Goal: Task Accomplishment & Management: Manage account settings

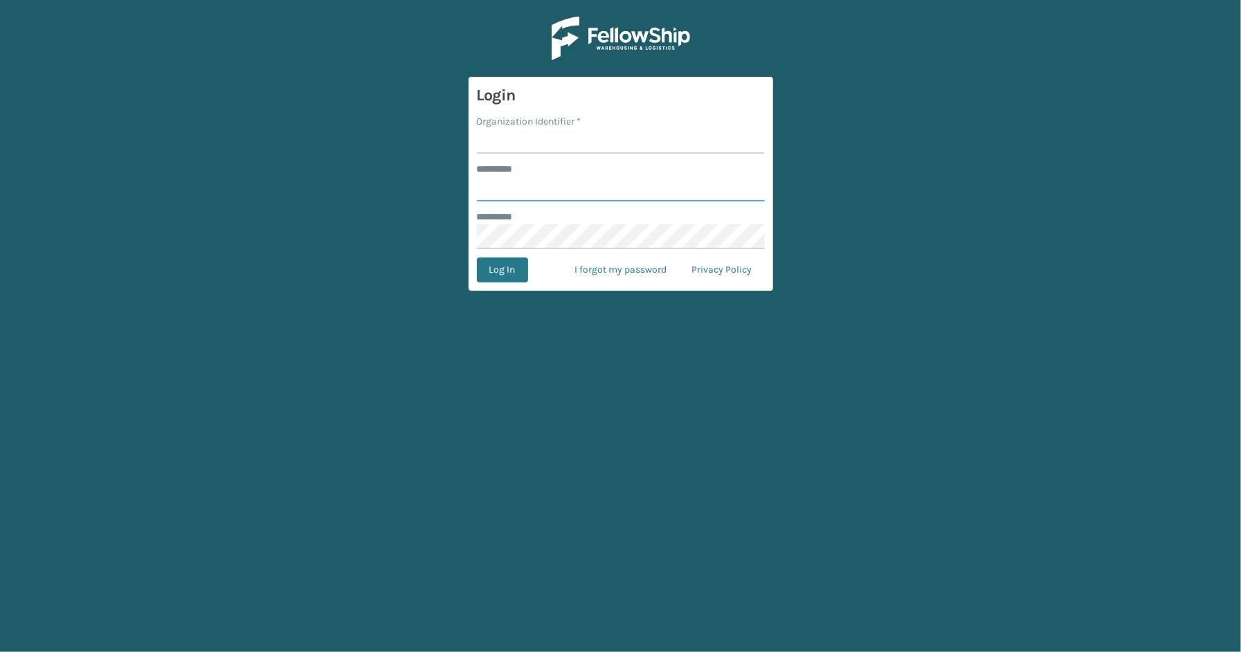
type input "*****"
type input "SleepGeekz"
click at [524, 269] on button "Log In" at bounding box center [502, 270] width 51 height 25
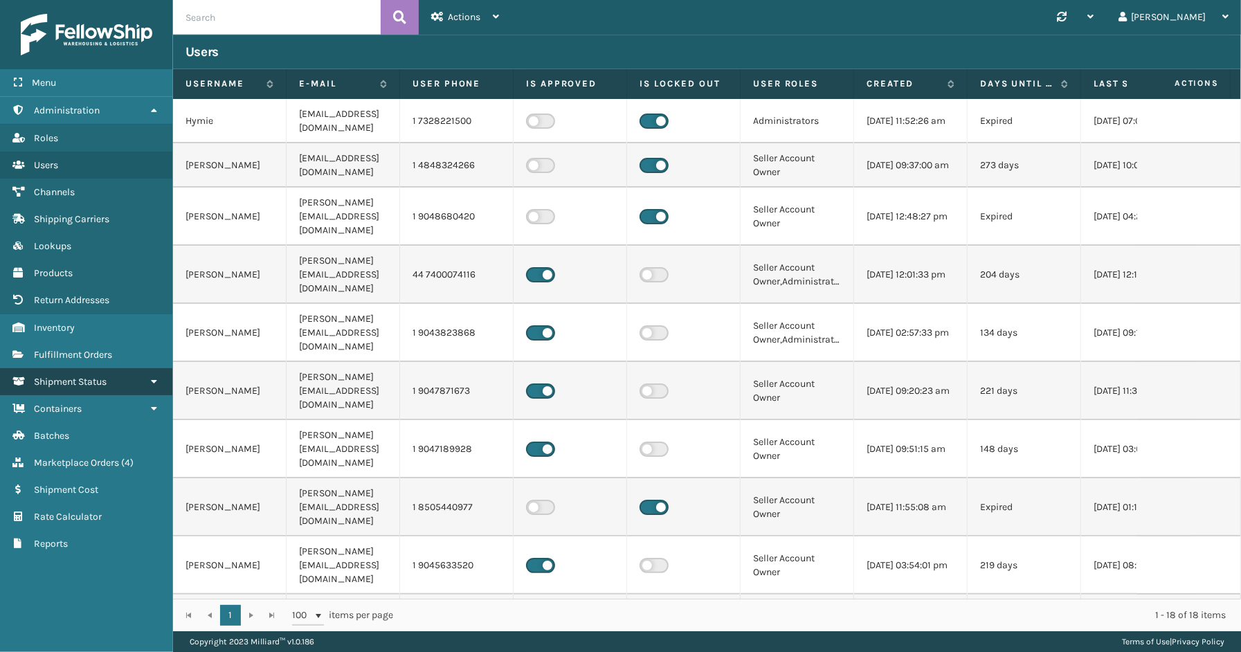
click at [90, 376] on span "Shipment Status" at bounding box center [70, 382] width 73 height 12
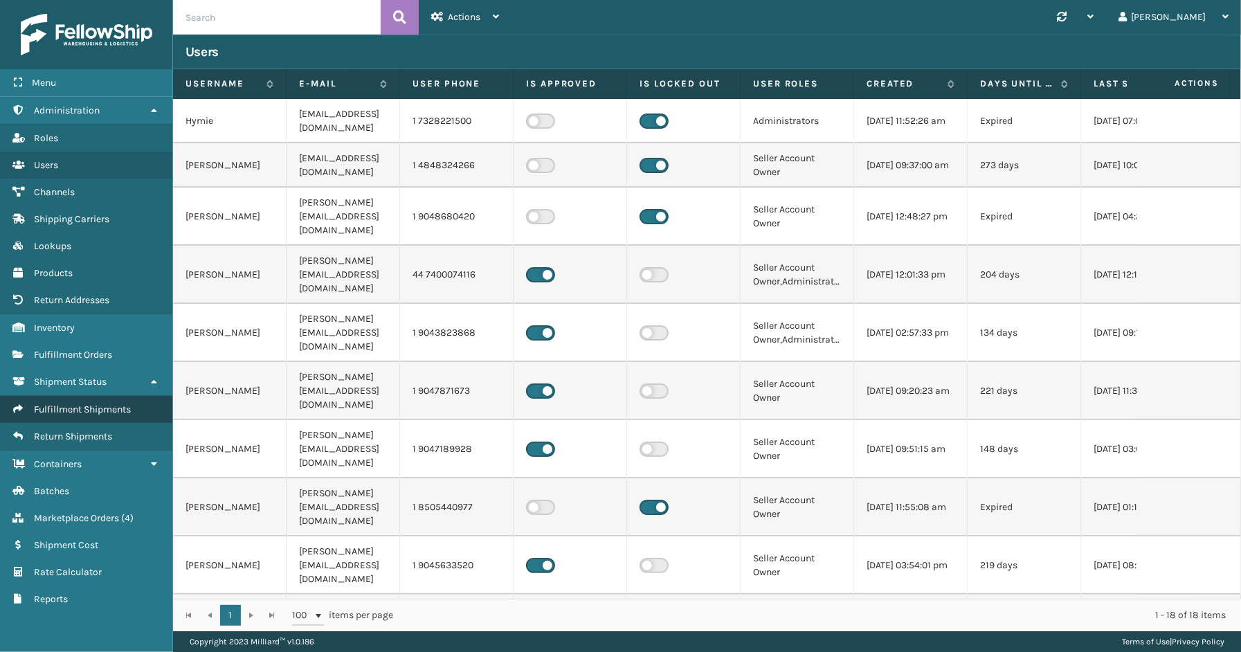
click at [90, 404] on span "Fulfillment Shipments" at bounding box center [82, 410] width 97 height 12
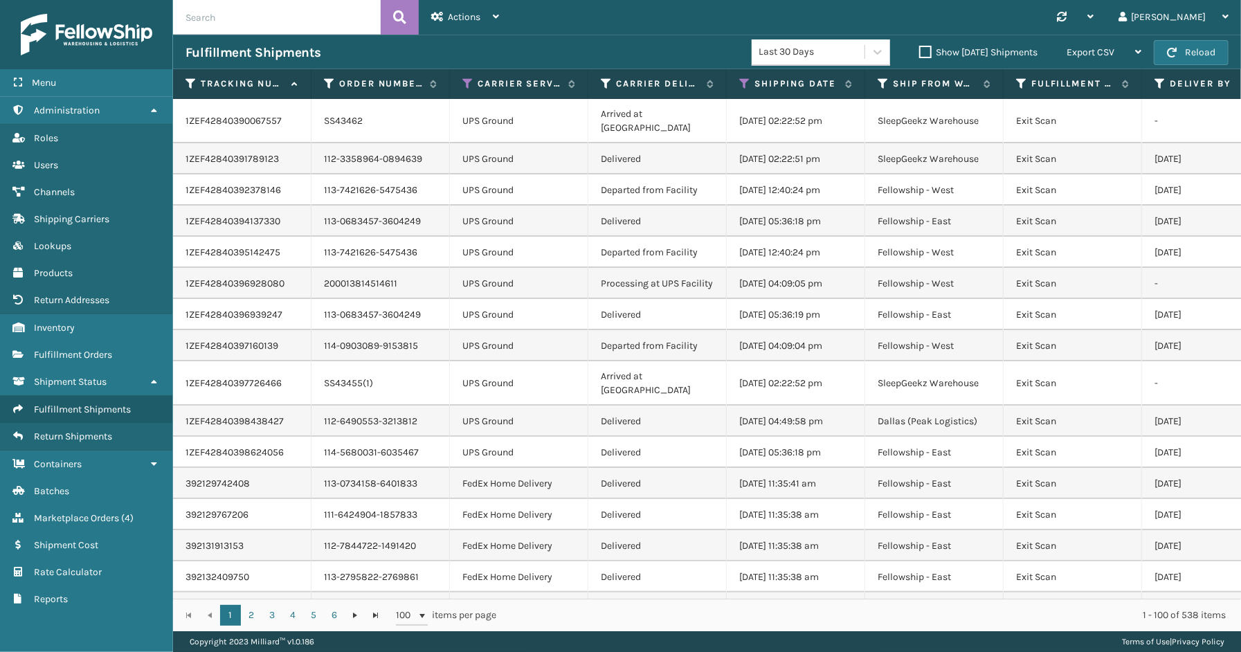
click at [129, 638] on div "Menu Marketplace Orders Administration Marketplace Orders Roles Marketplace Ord…" at bounding box center [86, 326] width 173 height 652
click at [78, 404] on span "Fulfillment Shipments" at bounding box center [82, 410] width 97 height 12
click at [741, 80] on icon at bounding box center [744, 84] width 11 height 12
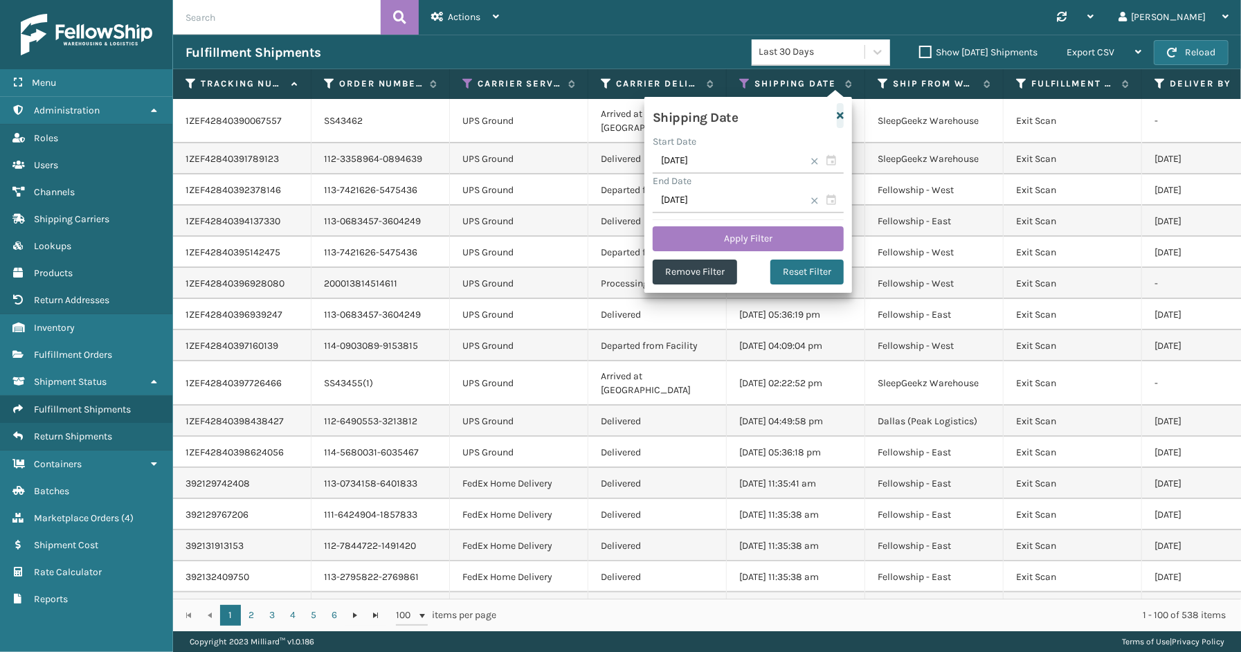
click at [839, 109] on button "button" at bounding box center [840, 115] width 7 height 25
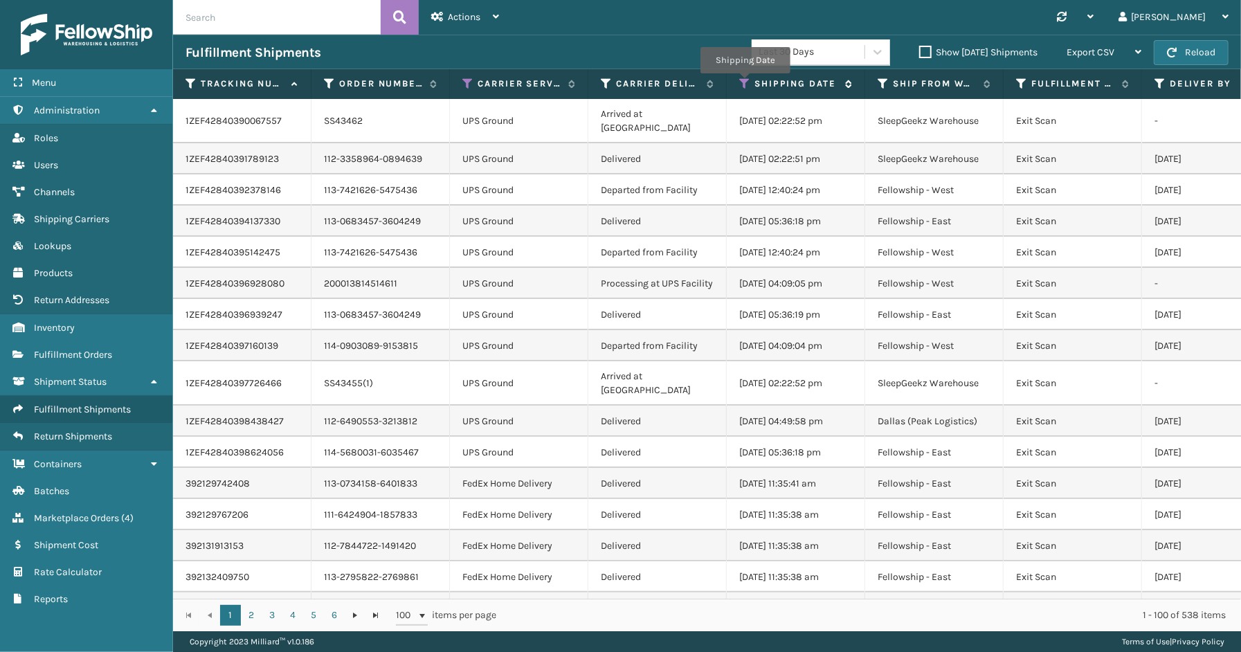
click at [745, 83] on icon at bounding box center [744, 84] width 11 height 12
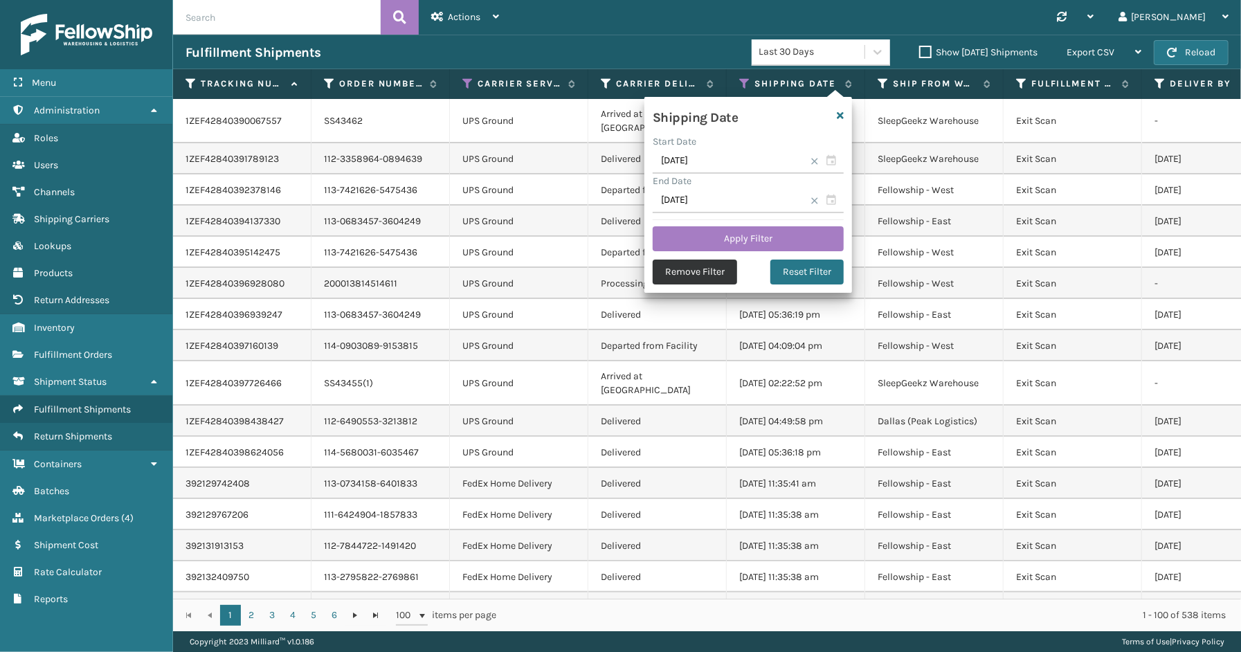
click at [711, 270] on button "Remove Filter" at bounding box center [695, 272] width 84 height 25
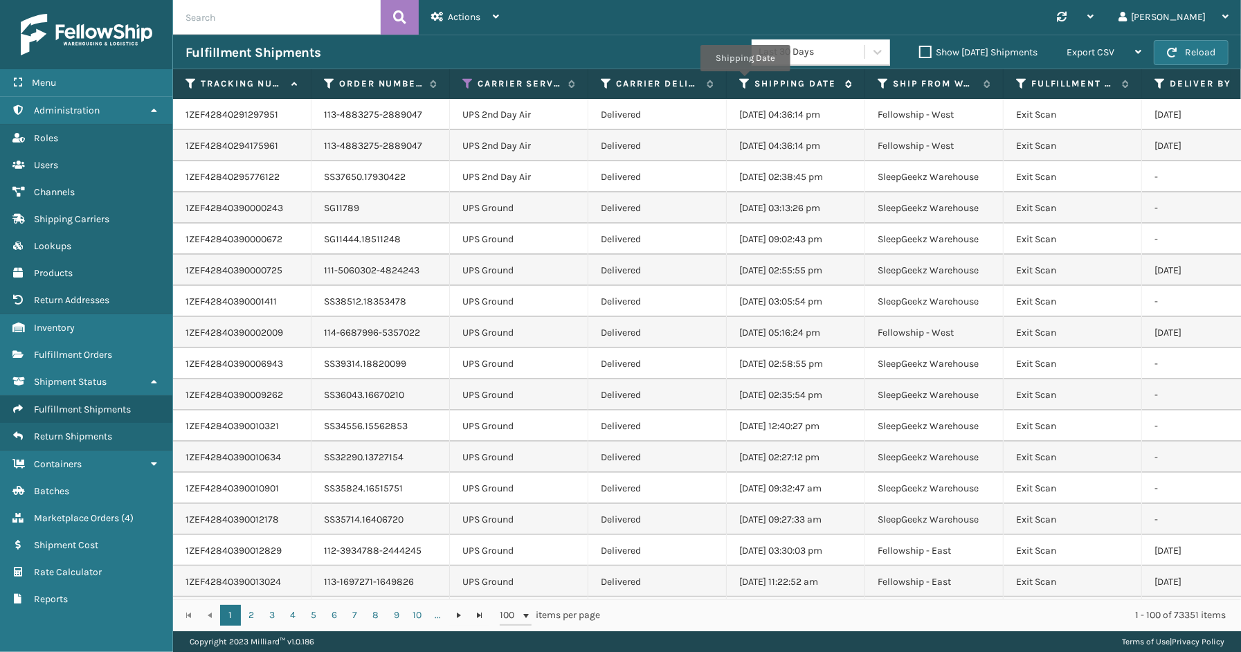
click at [745, 81] on icon at bounding box center [744, 84] width 11 height 12
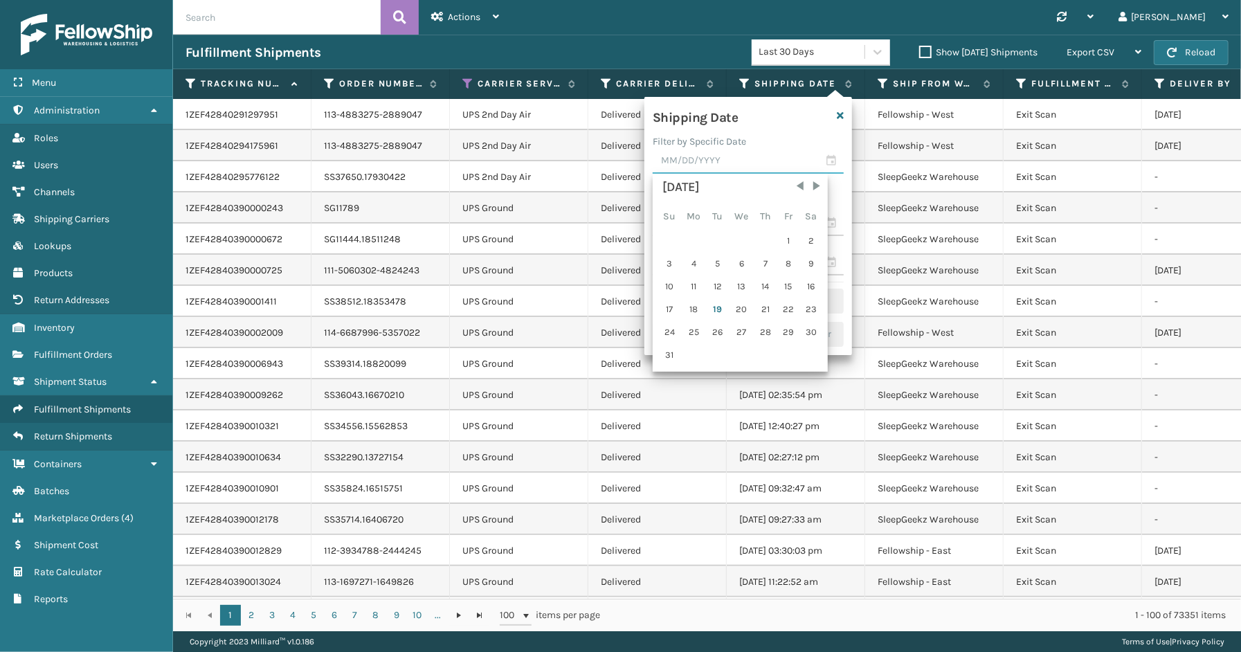
click at [832, 165] on input "text" at bounding box center [748, 161] width 191 height 25
click at [697, 303] on div "18" at bounding box center [694, 309] width 23 height 21
type input "[DATE]"
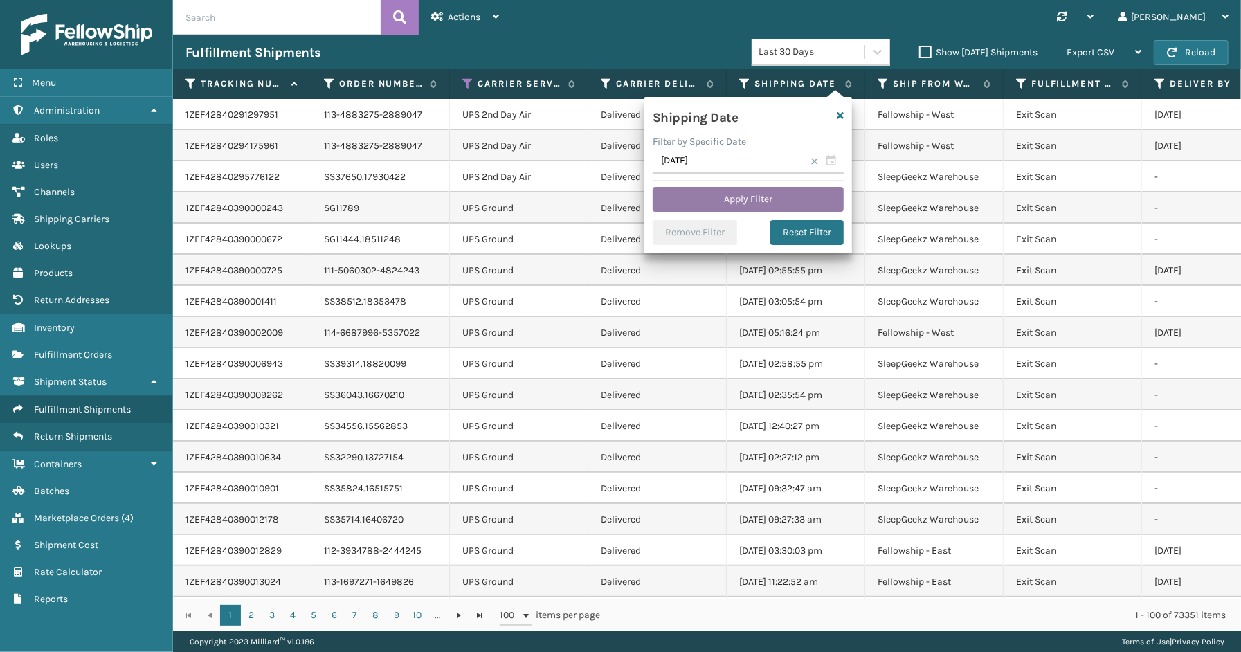
click at [744, 208] on button "Apply Filter" at bounding box center [748, 199] width 191 height 25
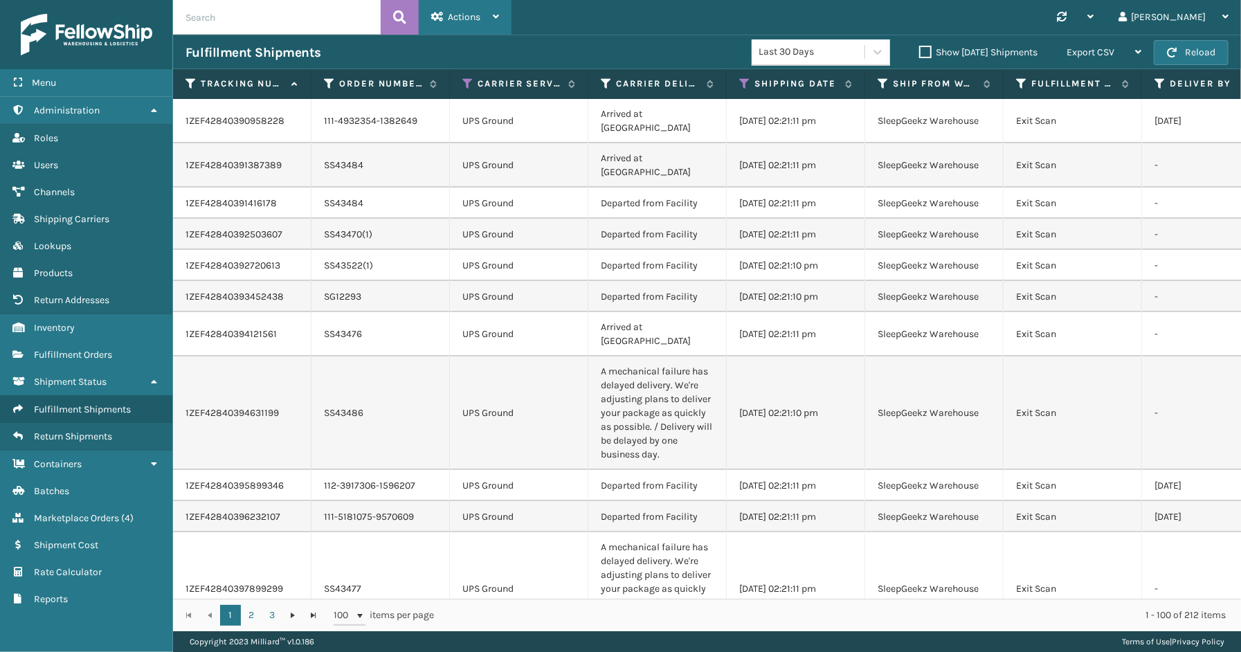
click at [486, 19] on div "Actions" at bounding box center [465, 17] width 68 height 35
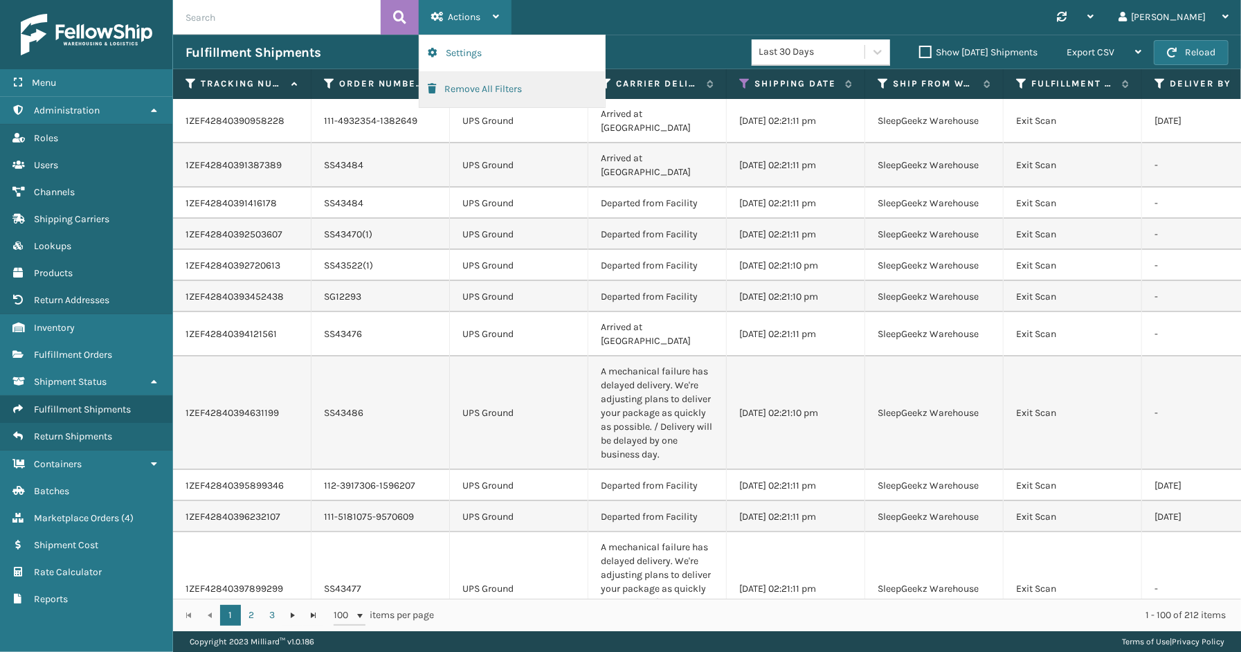
click at [499, 97] on button "Remove All Filters" at bounding box center [513, 89] width 186 height 36
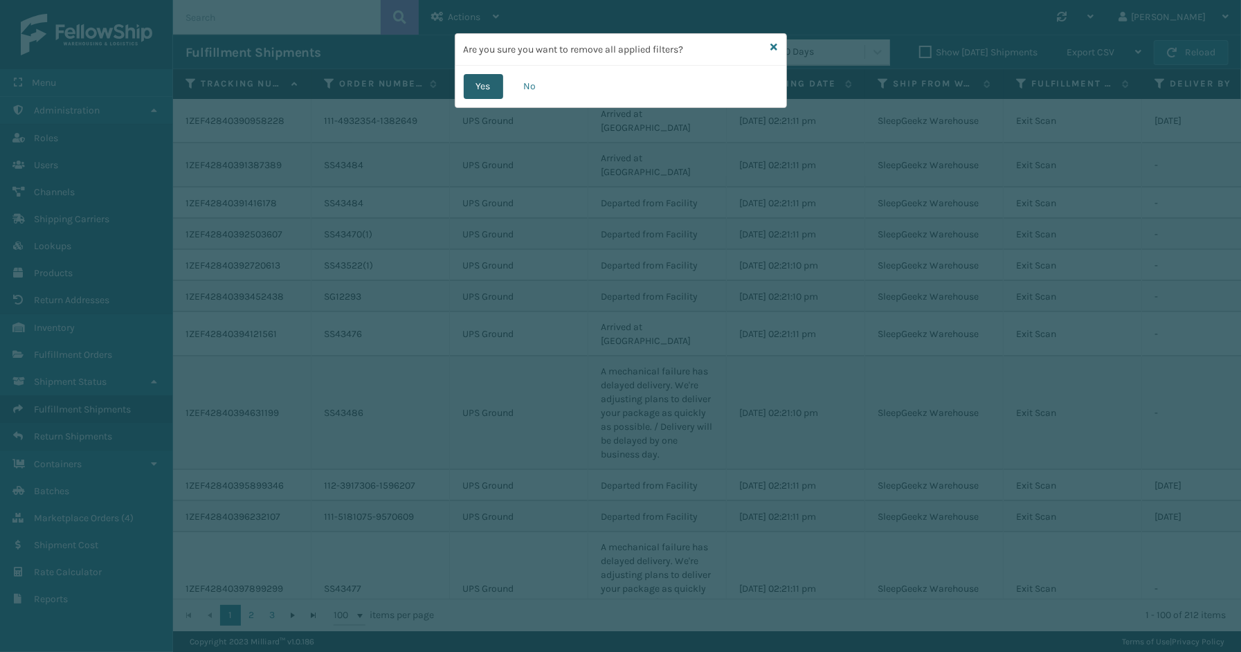
click at [487, 91] on button "Yes" at bounding box center [483, 86] width 39 height 25
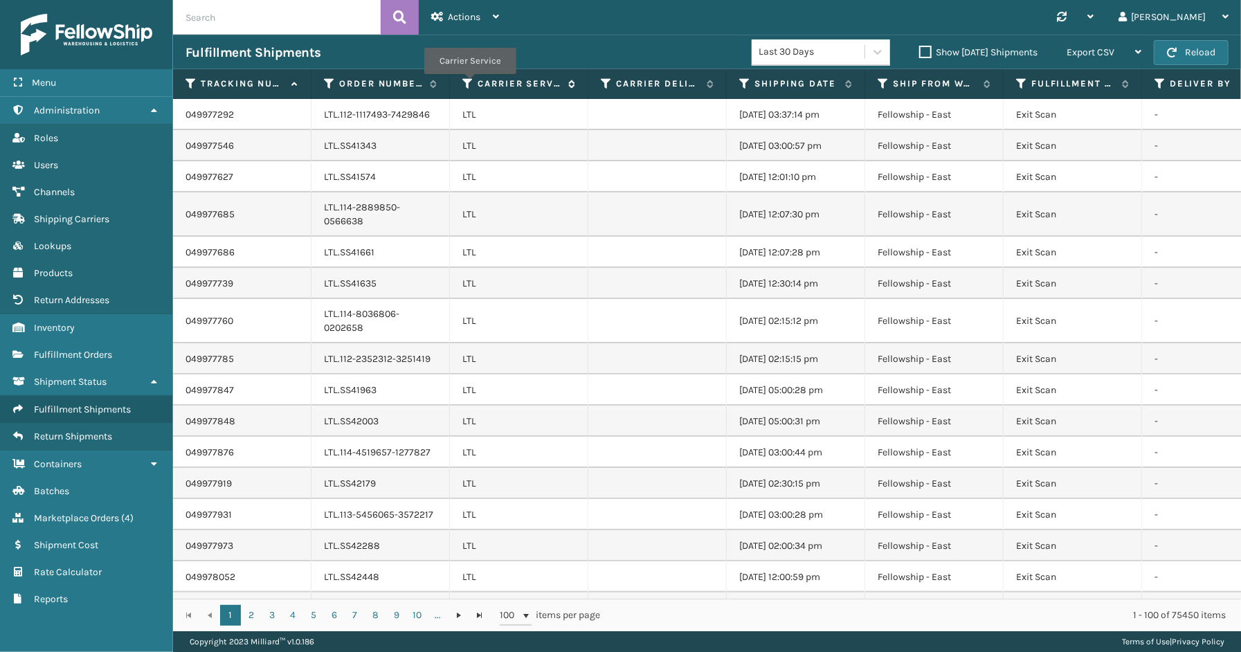
click at [469, 84] on icon at bounding box center [467, 84] width 11 height 12
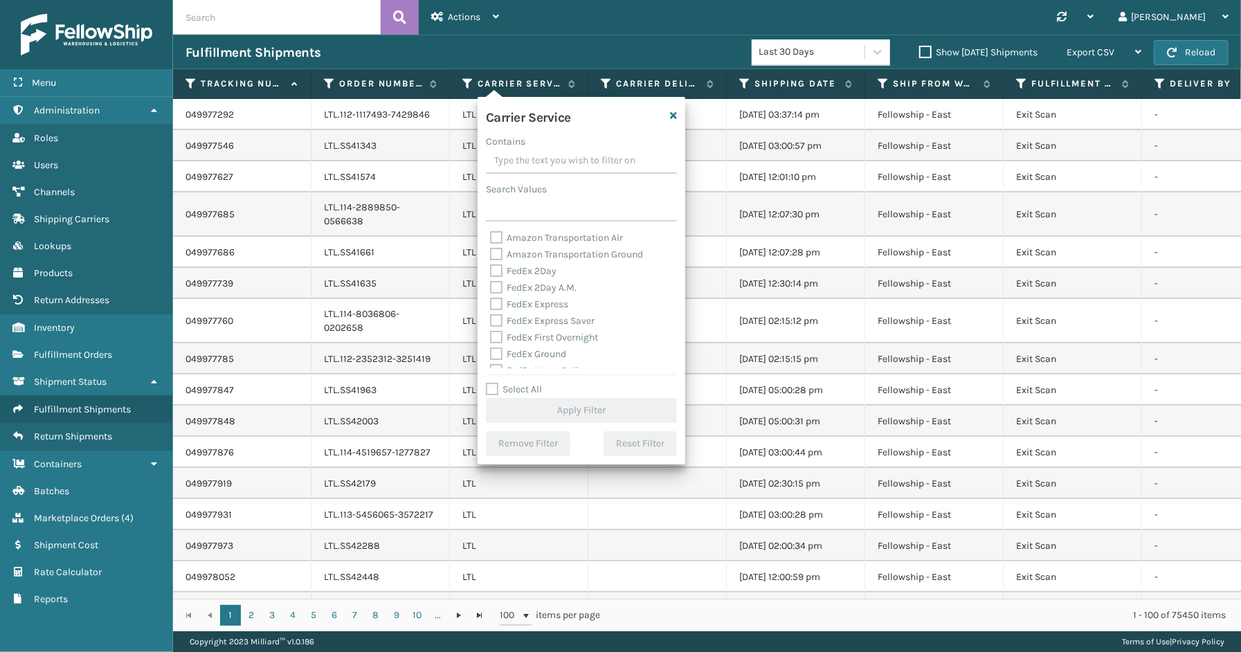
click at [525, 386] on label "Select All" at bounding box center [514, 390] width 56 height 12
click at [525, 383] on input "Select All" at bounding box center [590, 381] width 208 height 1
checkbox input "true"
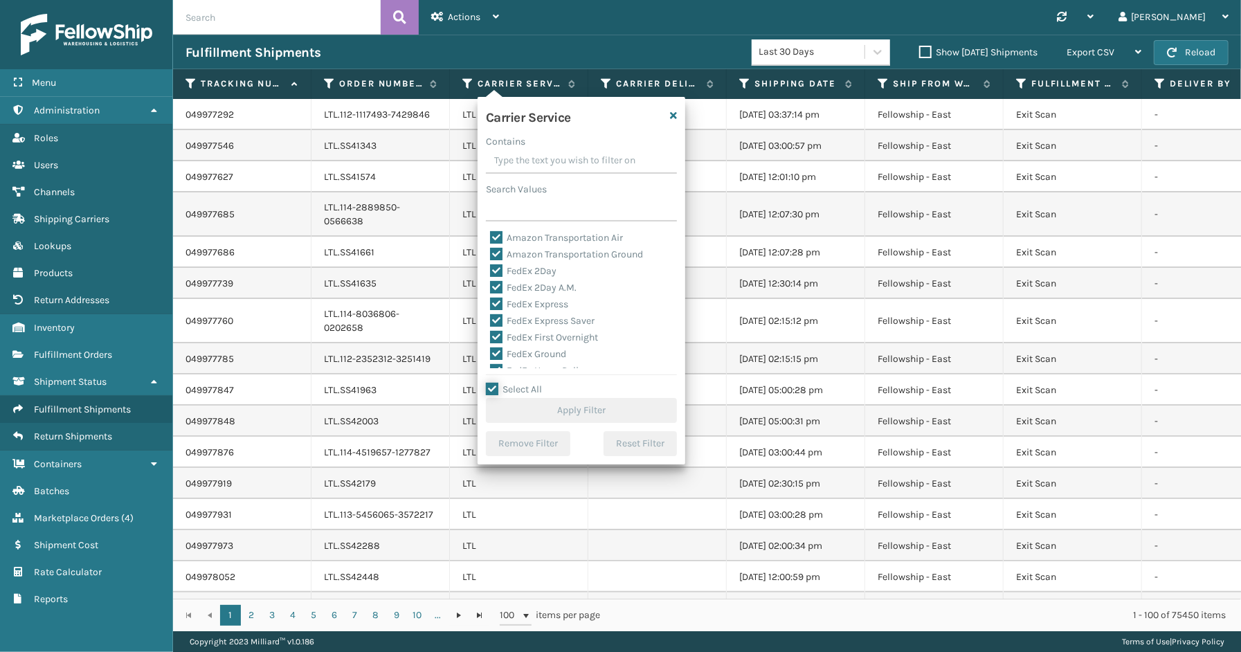
checkbox input "true"
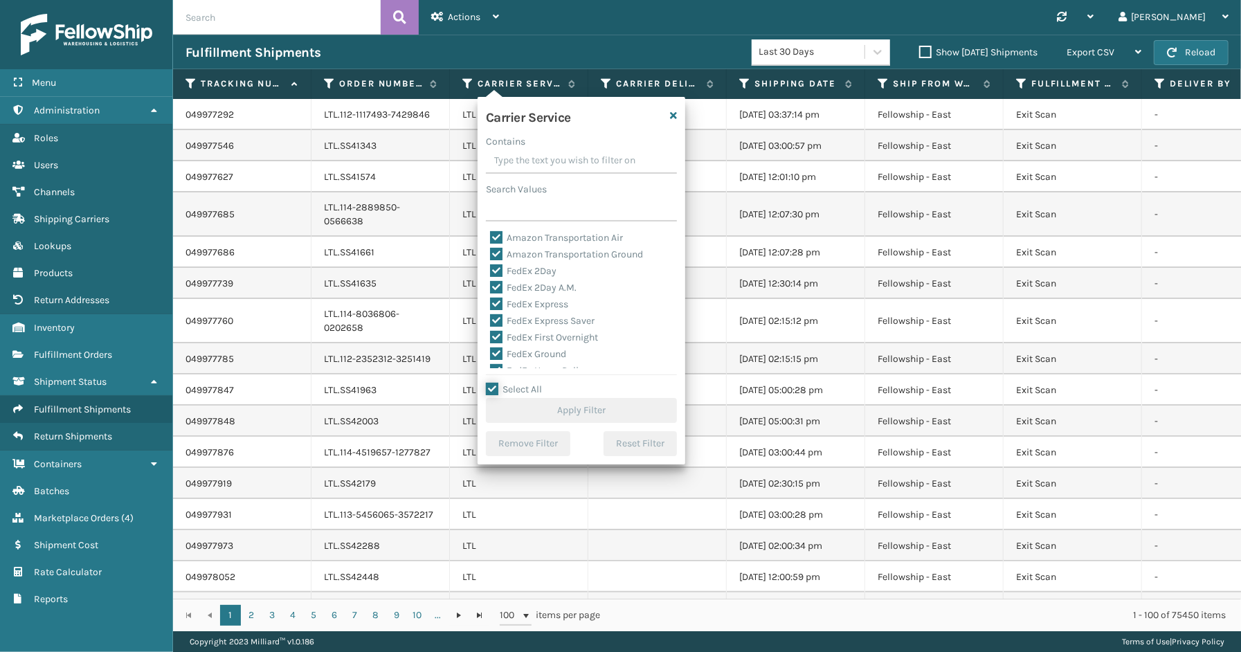
checkbox input "true"
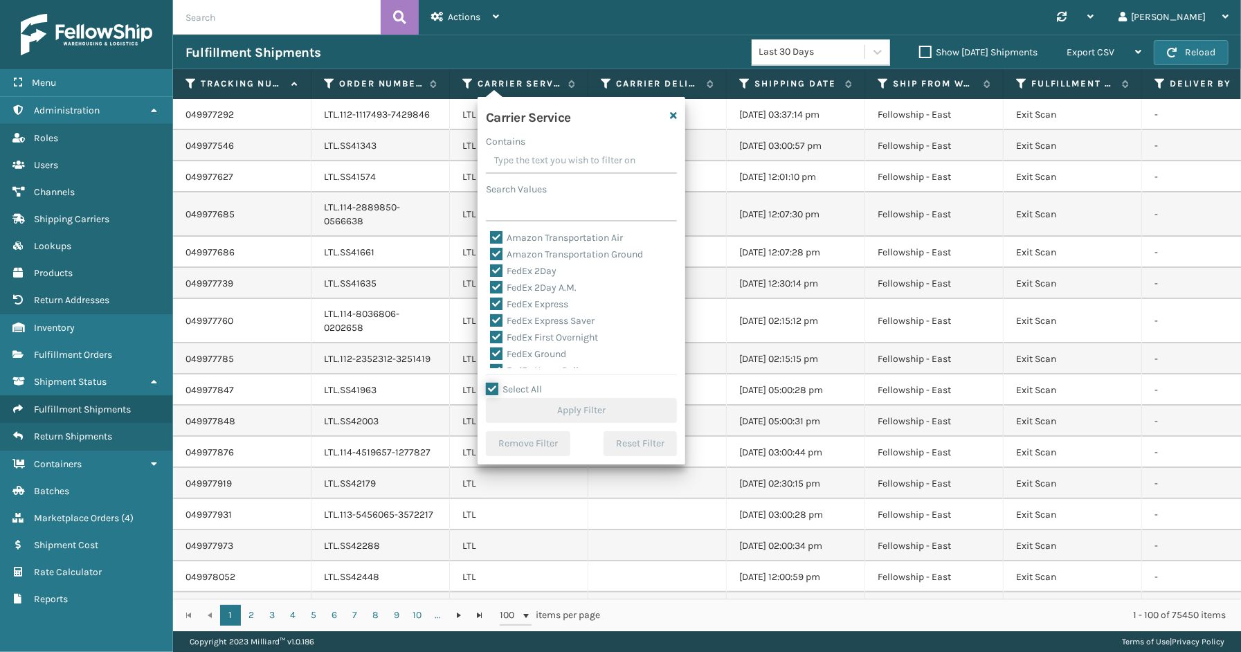
checkbox input "true"
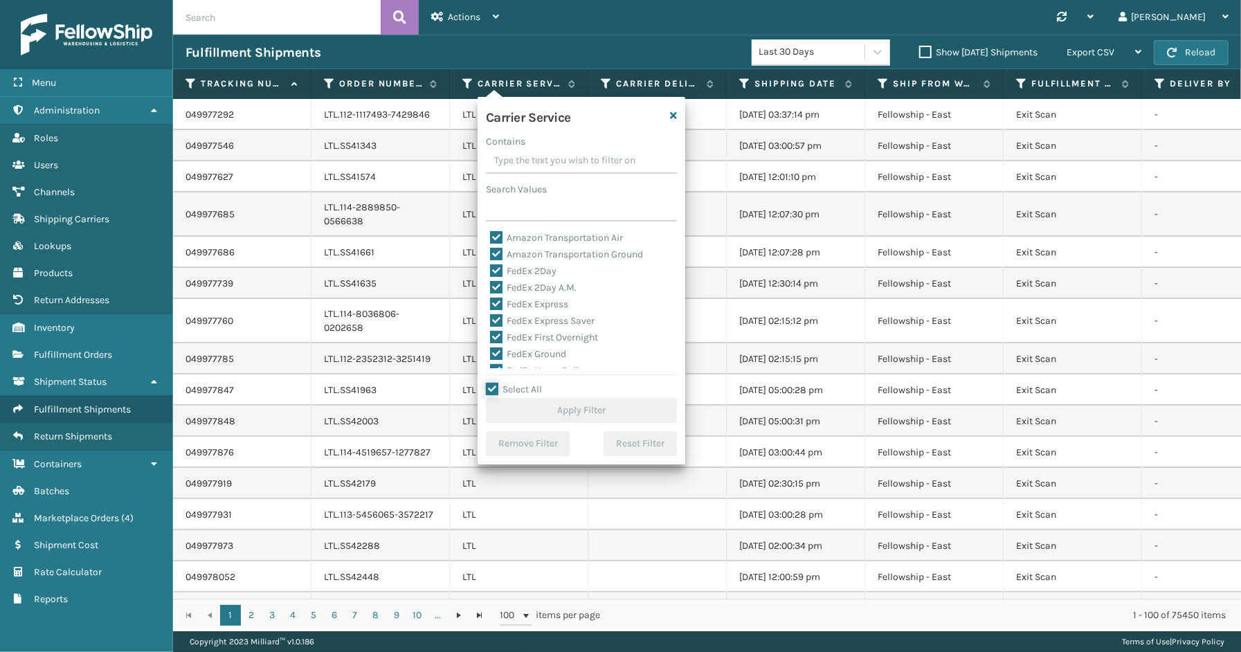
checkbox input "true"
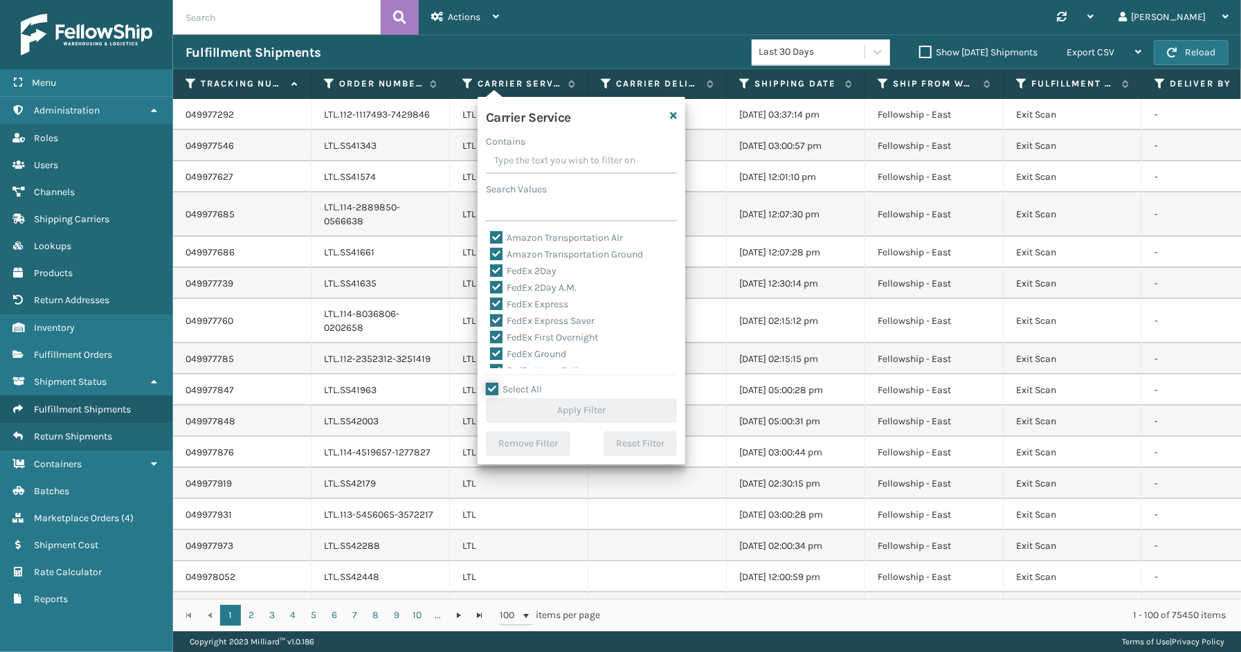
checkbox input "true"
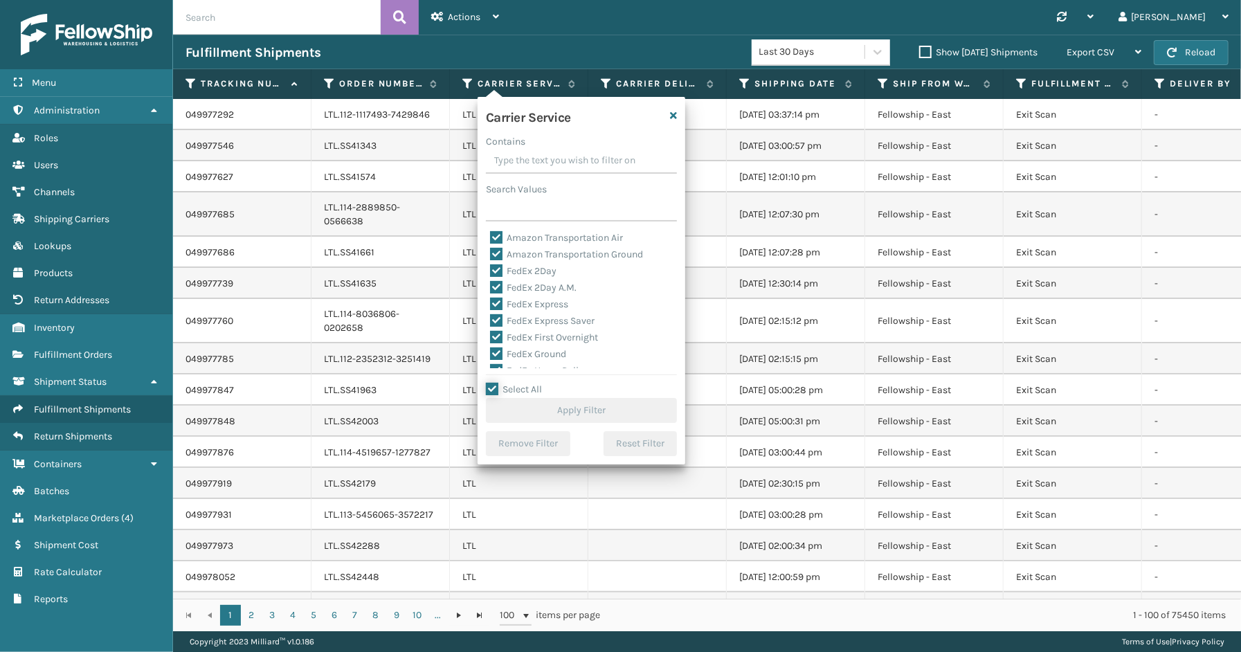
checkbox input "true"
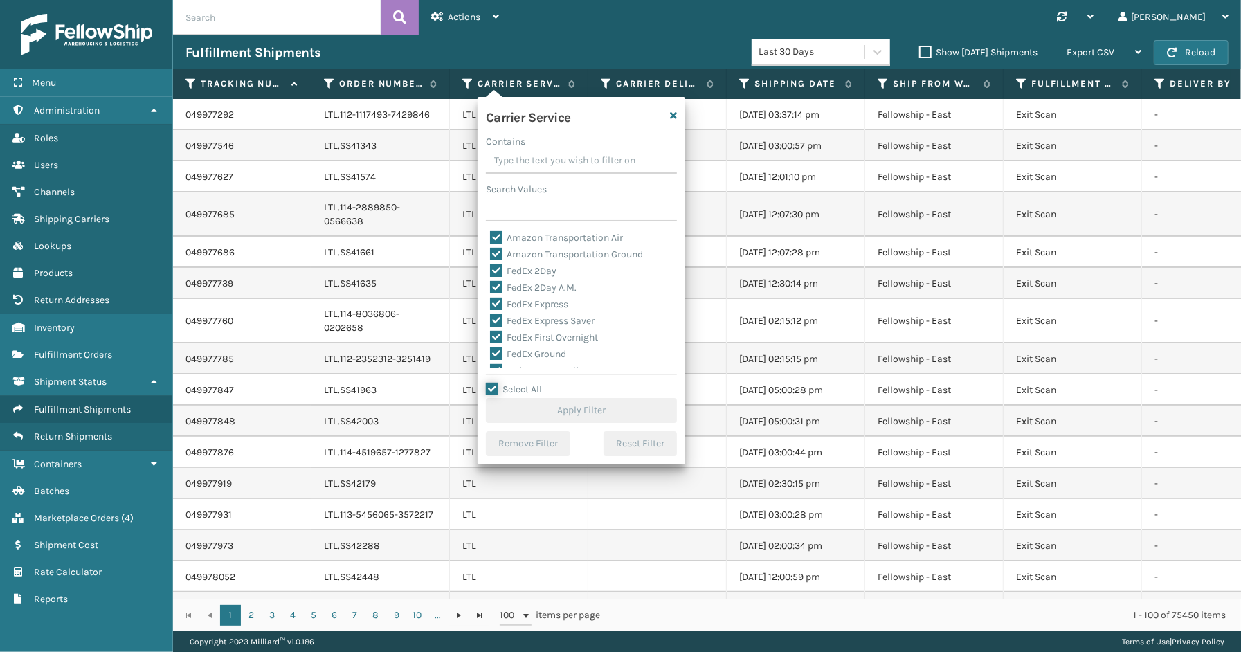
checkbox input "true"
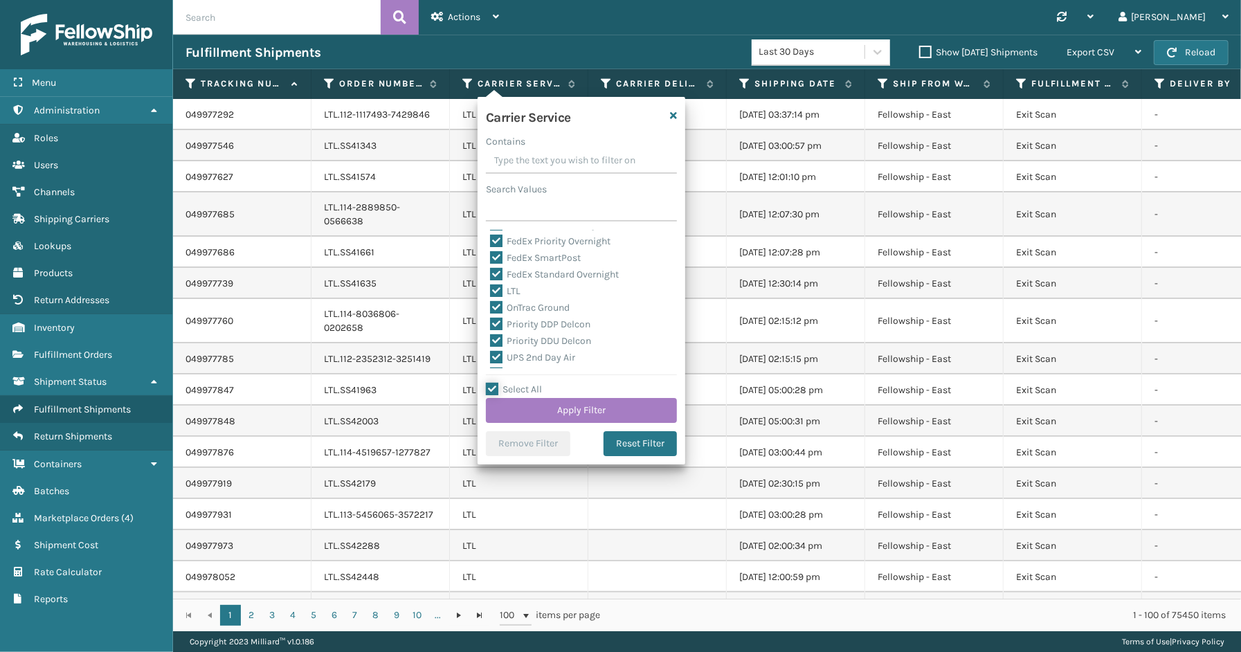
scroll to position [118, 0]
click at [503, 317] on label "LTL" at bounding box center [505, 319] width 30 height 12
click at [491, 317] on input "LTL" at bounding box center [490, 315] width 1 height 9
checkbox input "false"
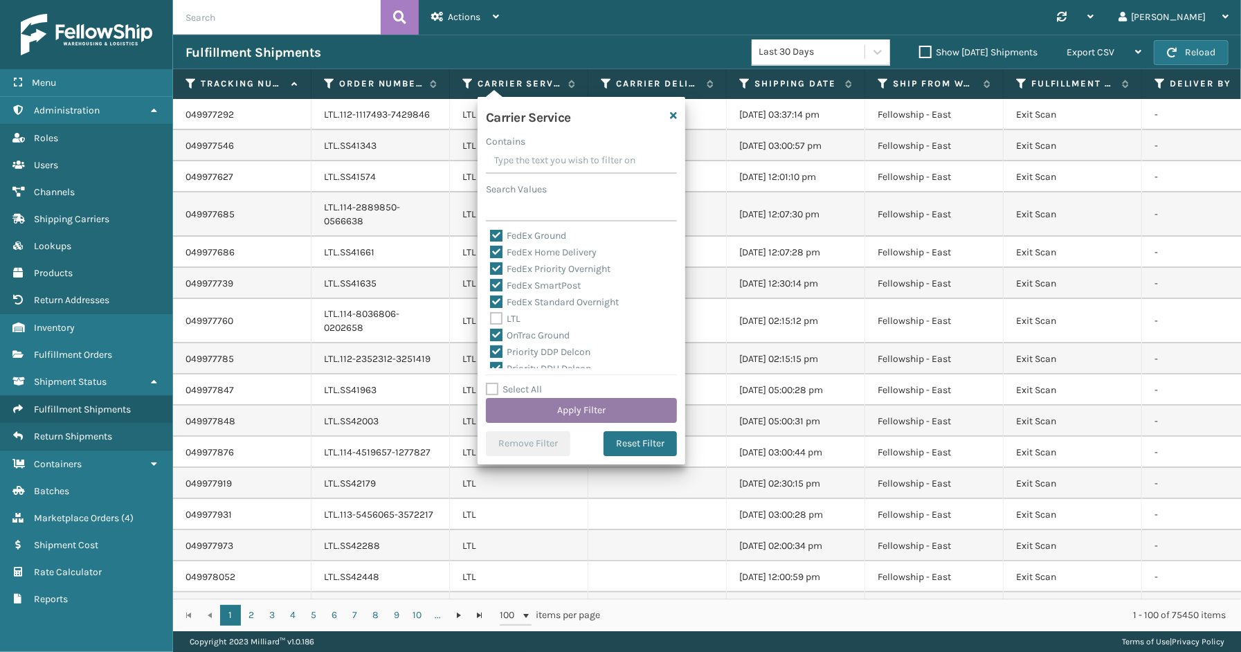
click at [568, 410] on button "Apply Filter" at bounding box center [581, 410] width 191 height 25
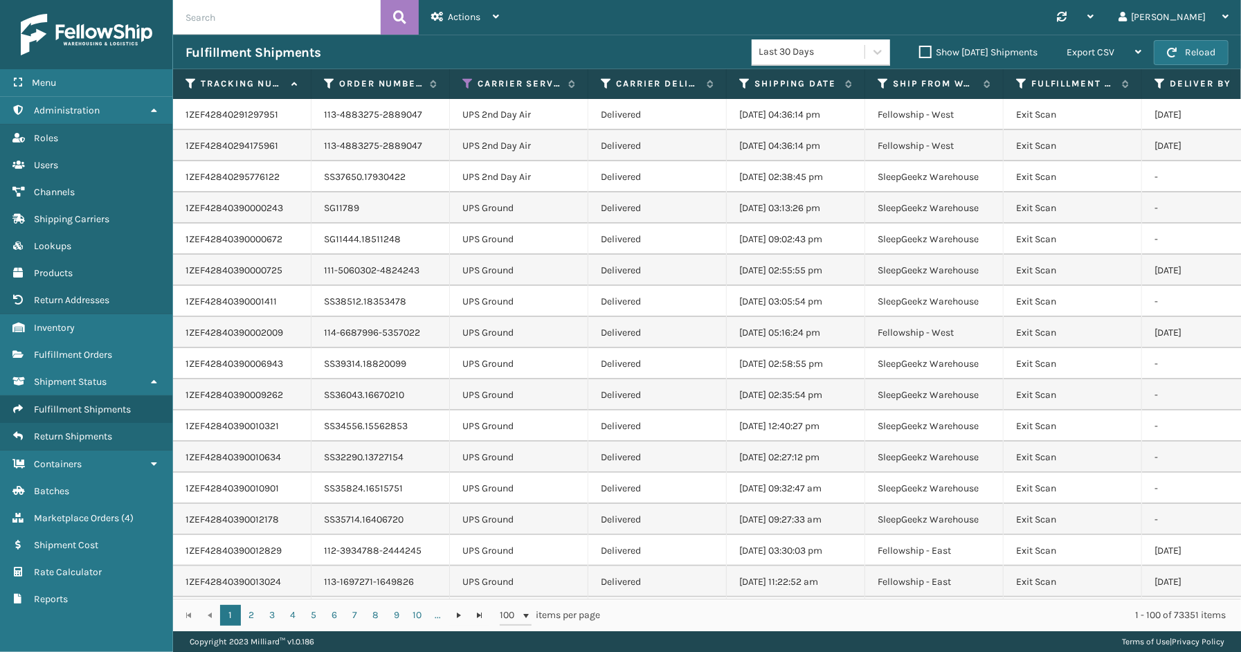
click at [115, 638] on div "Menu Marketplace Orders Administration Marketplace Orders Roles Marketplace Ord…" at bounding box center [86, 326] width 173 height 652
click at [744, 81] on icon at bounding box center [744, 84] width 11 height 12
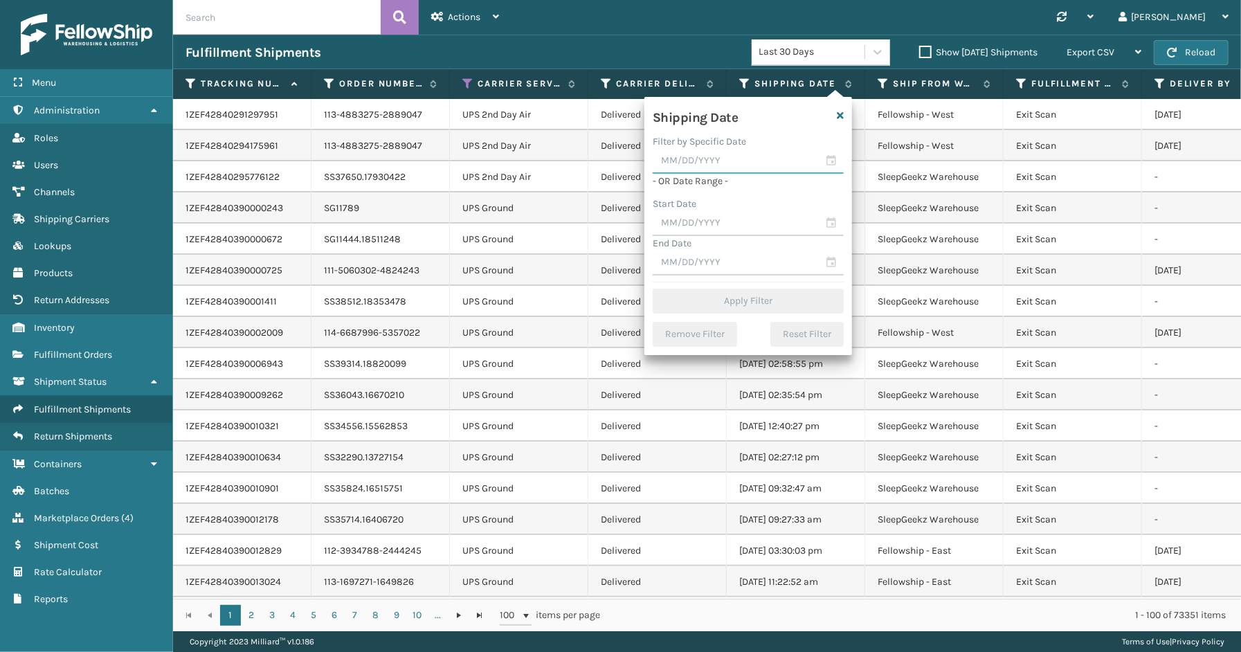
click at [827, 163] on input "text" at bounding box center [748, 161] width 191 height 25
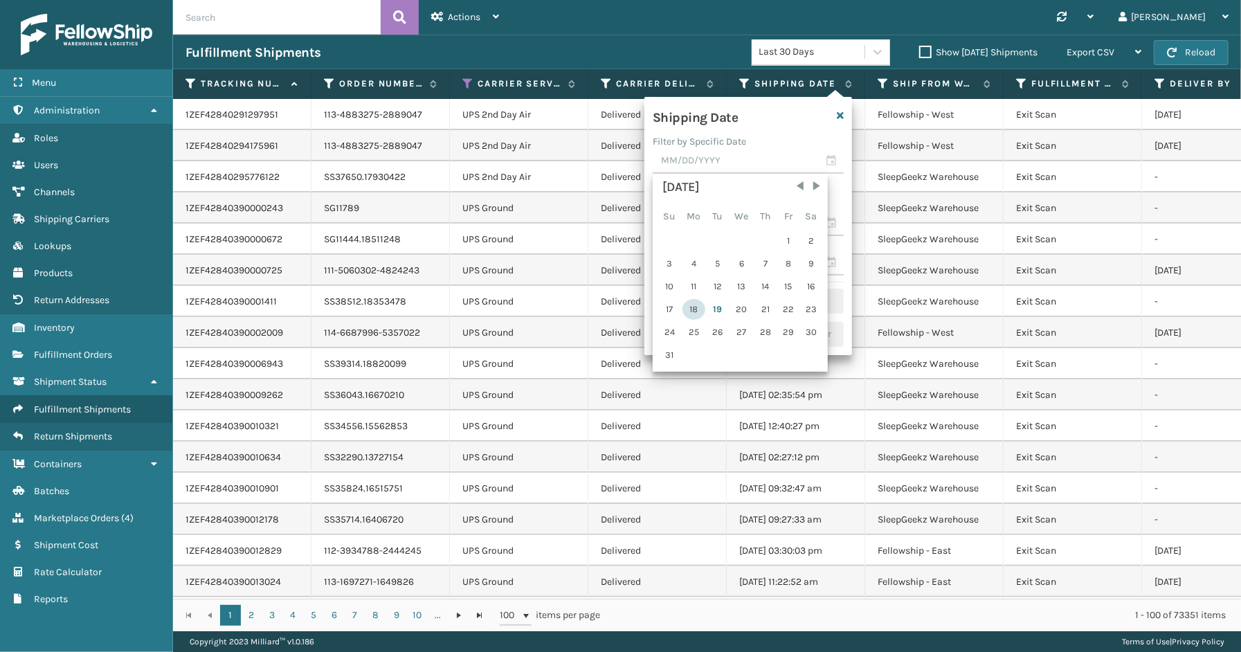
click at [687, 305] on div "18" at bounding box center [694, 309] width 23 height 21
type input "[DATE]"
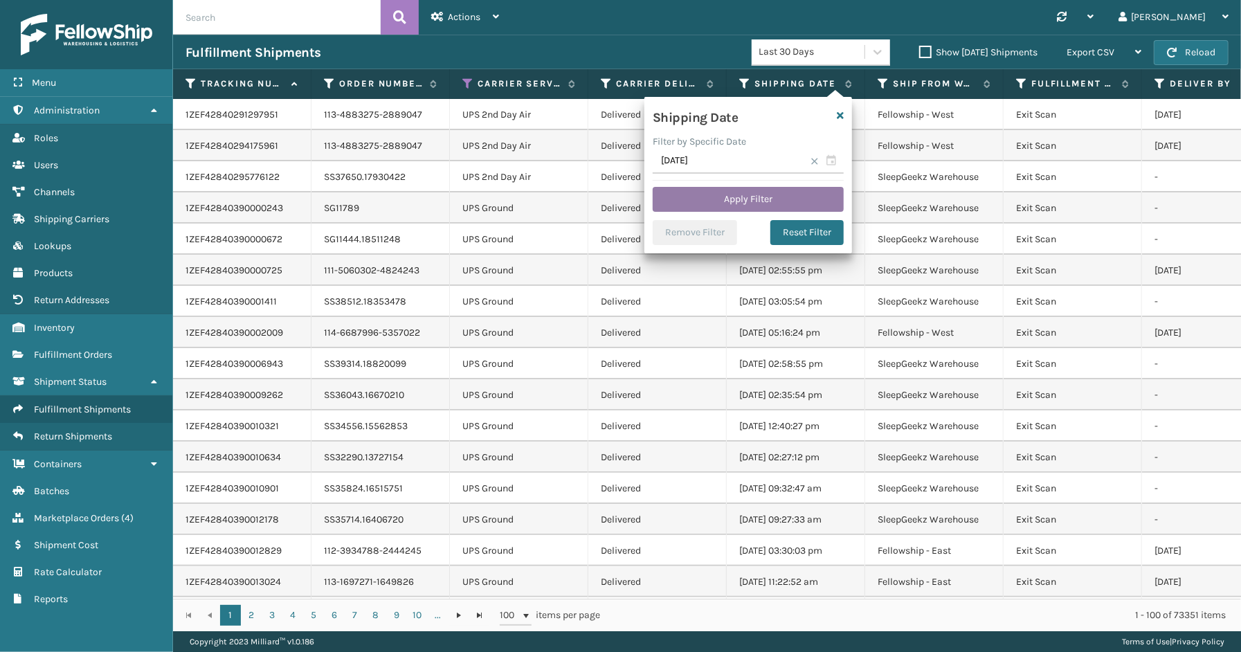
click at [726, 192] on button "Apply Filter" at bounding box center [748, 199] width 191 height 25
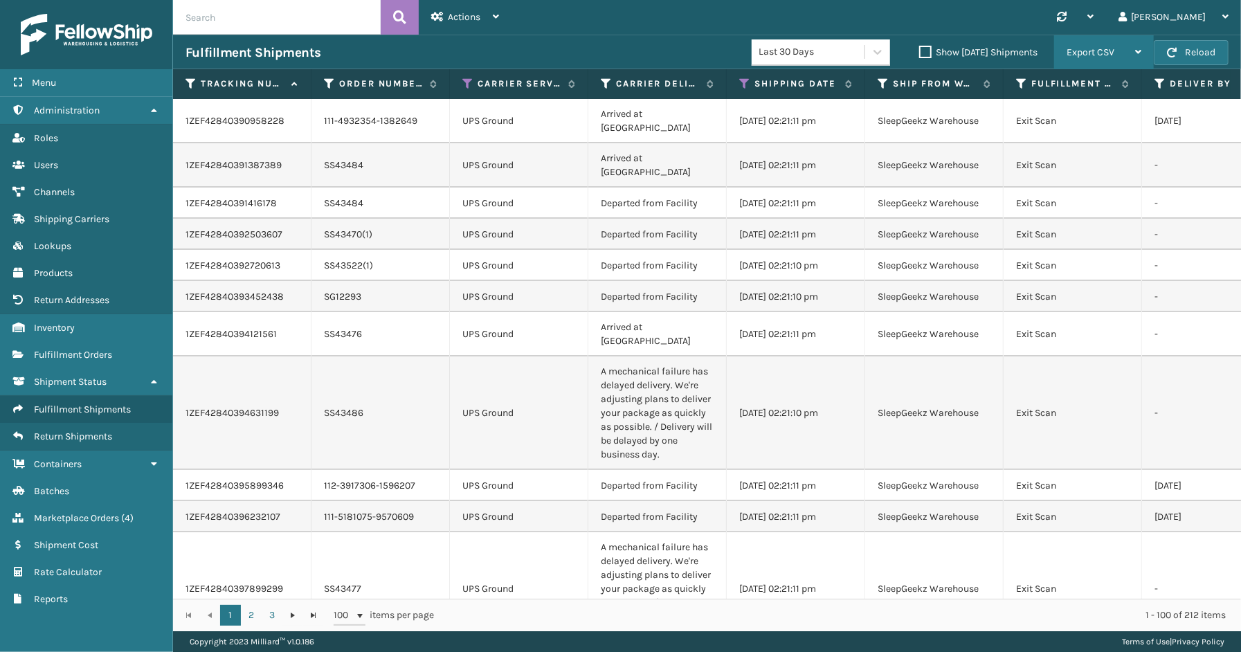
click at [1067, 54] on span "Export CSV" at bounding box center [1091, 52] width 48 height 12
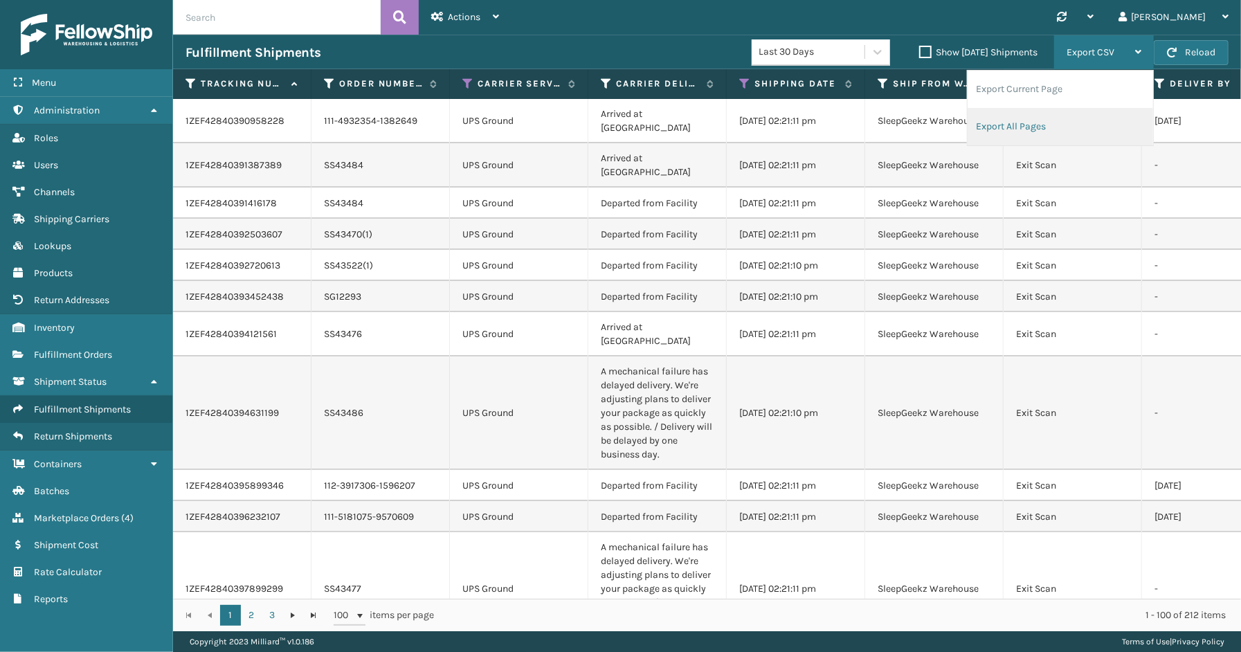
click at [1009, 125] on li "Export All Pages" at bounding box center [1061, 126] width 186 height 37
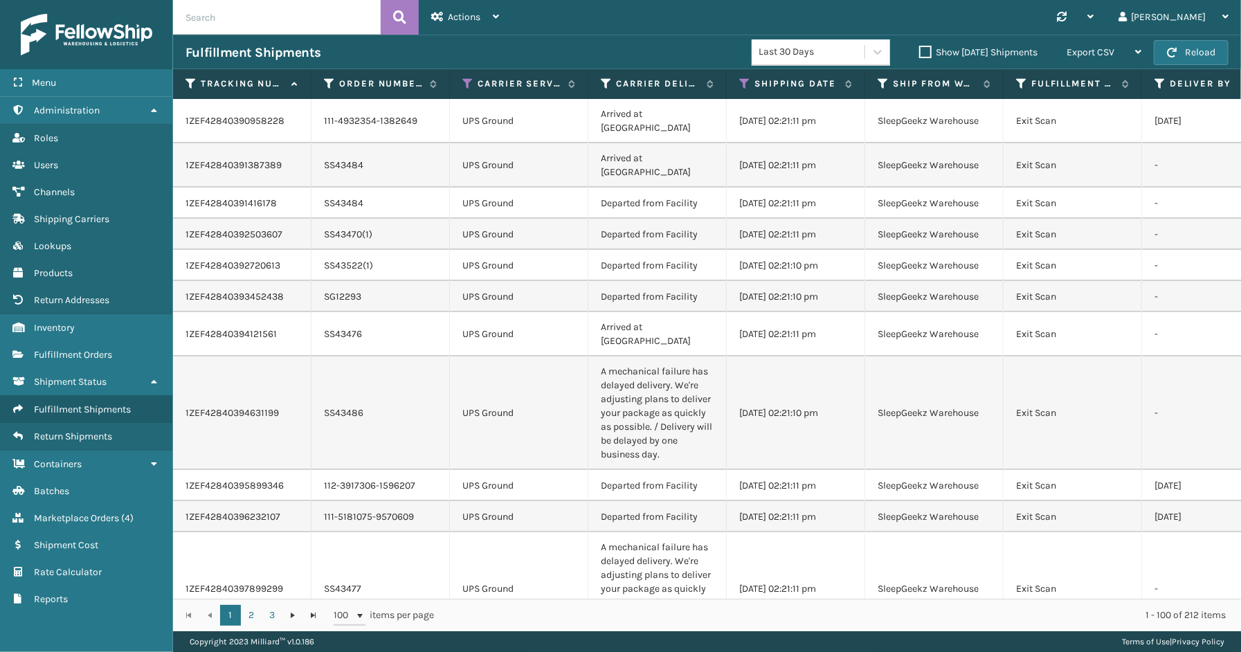
click at [93, 633] on div "Menu Lookups Administration Lookups Roles Lookups Users Lookups Channels Lookup…" at bounding box center [86, 326] width 173 height 652
click at [83, 514] on link "Lookups Marketplace Orders ( 4 )" at bounding box center [86, 518] width 172 height 27
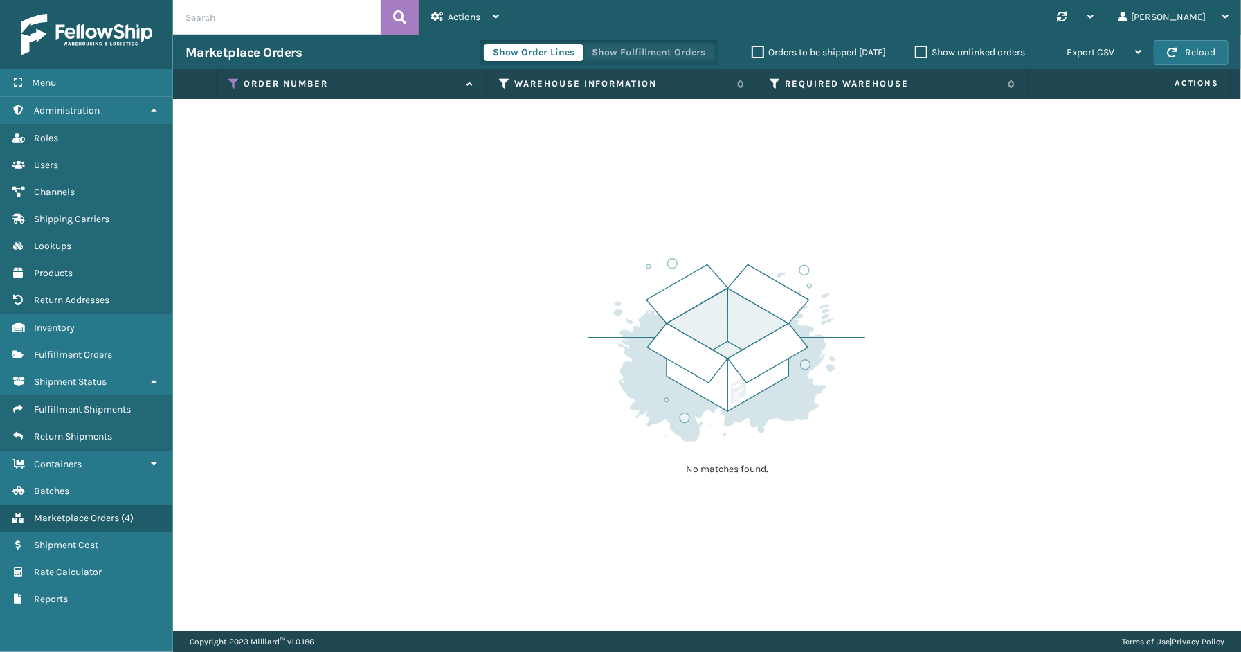
click at [628, 57] on button "Show Fulfillment Orders" at bounding box center [649, 52] width 132 height 17
click at [233, 83] on icon at bounding box center [234, 84] width 11 height 12
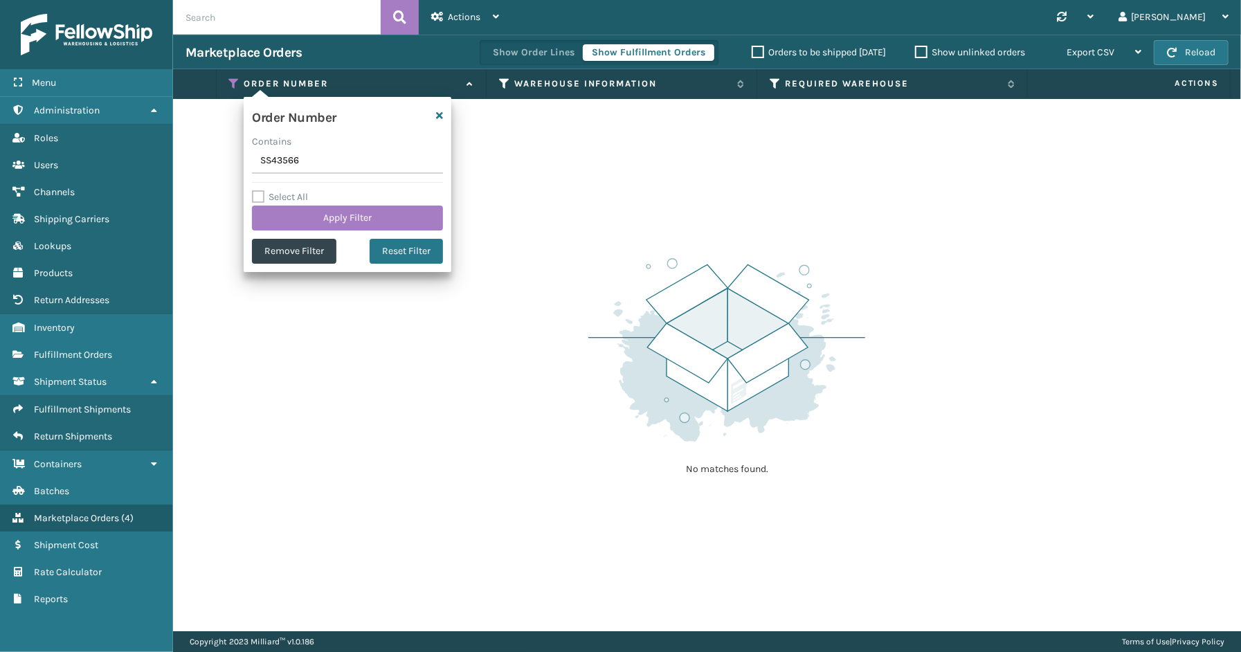
drag, startPoint x: 259, startPoint y: 168, endPoint x: 247, endPoint y: 171, distance: 12.1
click at [247, 171] on div "Order Number Contains SS43566 Select All Apply Filter Remove Filter Reset Filter" at bounding box center [348, 184] width 208 height 175
type input "SG12290"
click at [326, 219] on button "Apply Filter" at bounding box center [347, 218] width 191 height 25
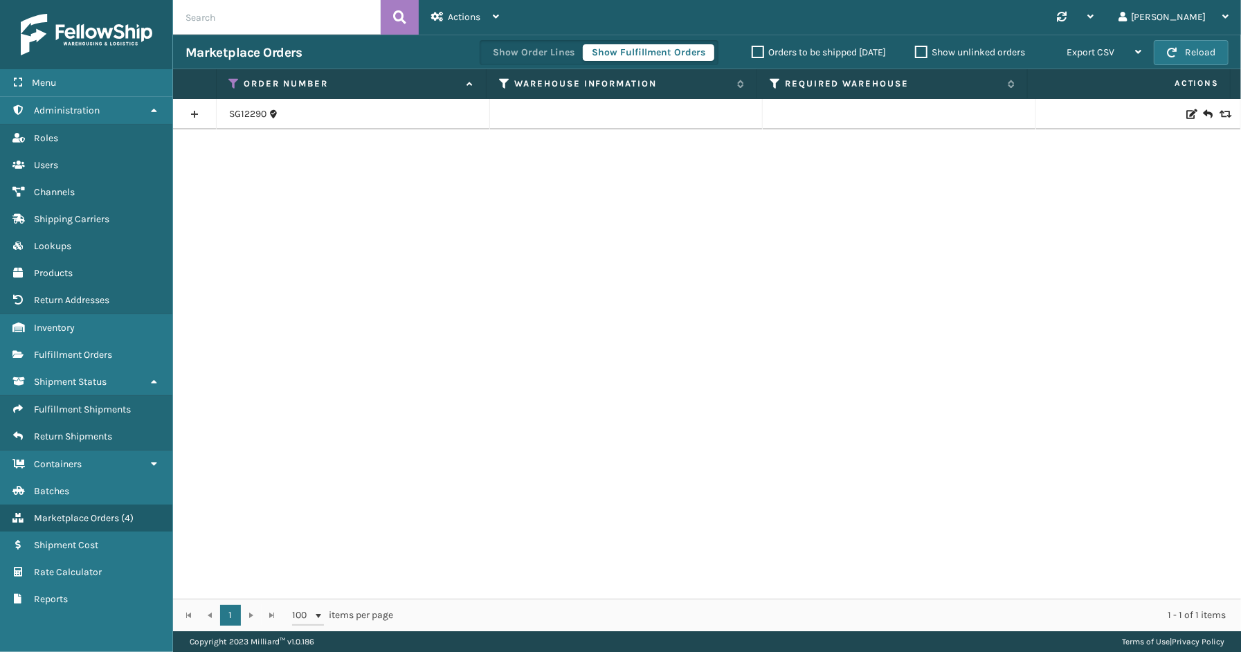
click at [194, 112] on link at bounding box center [194, 114] width 43 height 22
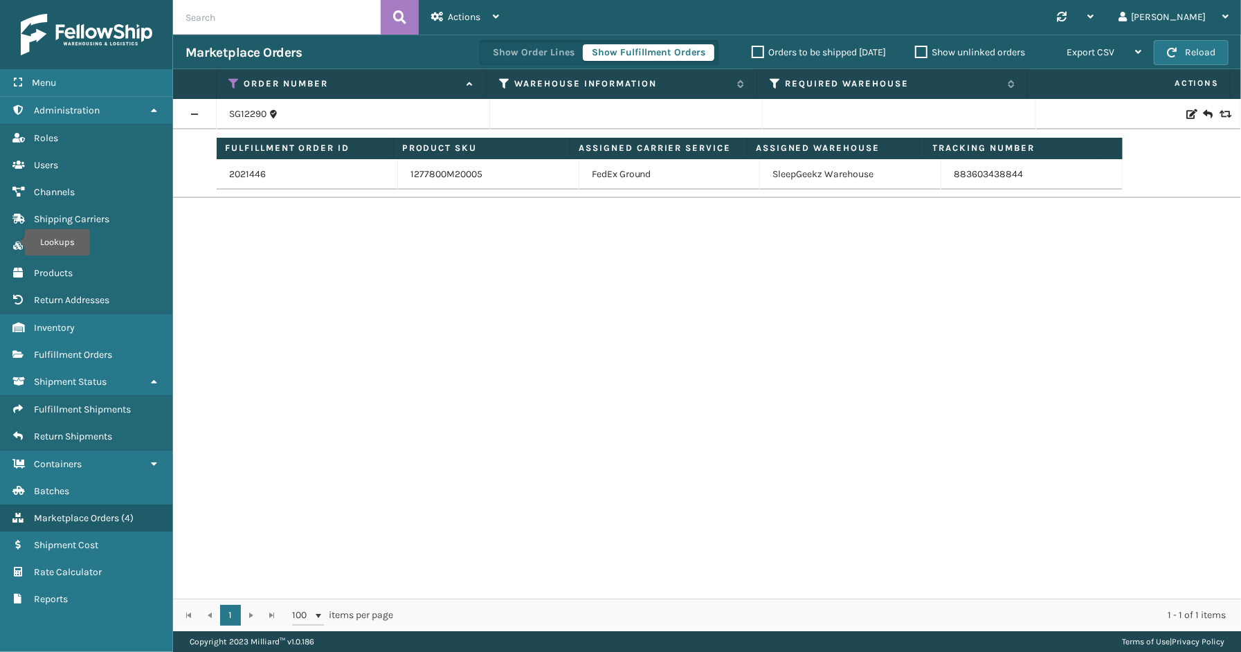
click at [104, 647] on div "Menu Lookups Administration Lookups Roles Lookups Users Lookups Channels Lookup…" at bounding box center [86, 326] width 173 height 652
click at [93, 405] on span "Fulfillment Shipments" at bounding box center [82, 410] width 97 height 12
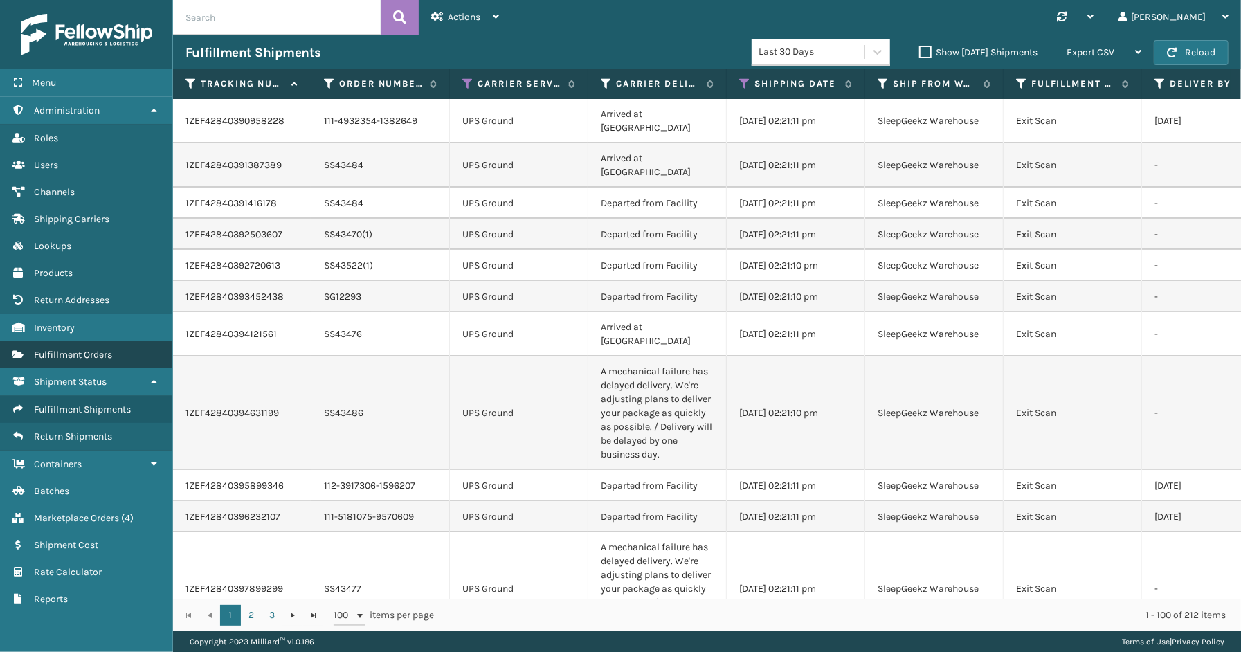
click at [76, 350] on span "Fulfillment Orders" at bounding box center [73, 355] width 78 height 12
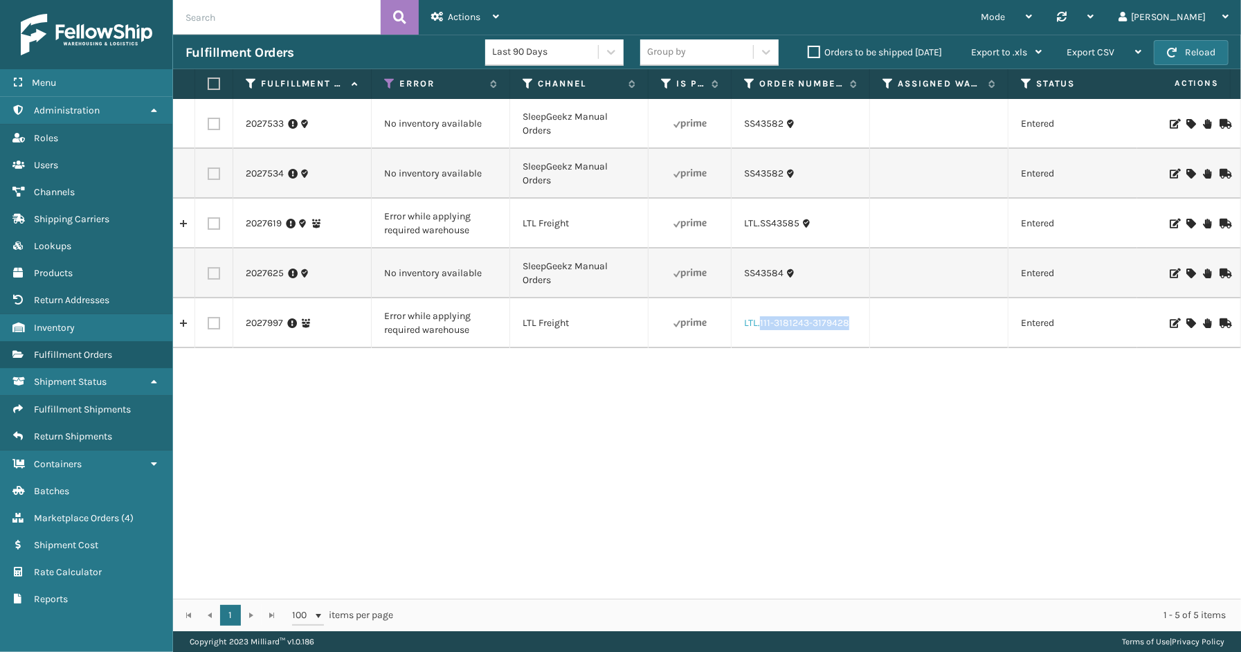
drag, startPoint x: 861, startPoint y: 330, endPoint x: 759, endPoint y: 329, distance: 101.8
click at [759, 329] on td "LTL.111-3181243-3179428" at bounding box center [801, 323] width 138 height 50
copy link "111-3181243-3179428"
click at [1187, 321] on icon at bounding box center [1191, 323] width 8 height 10
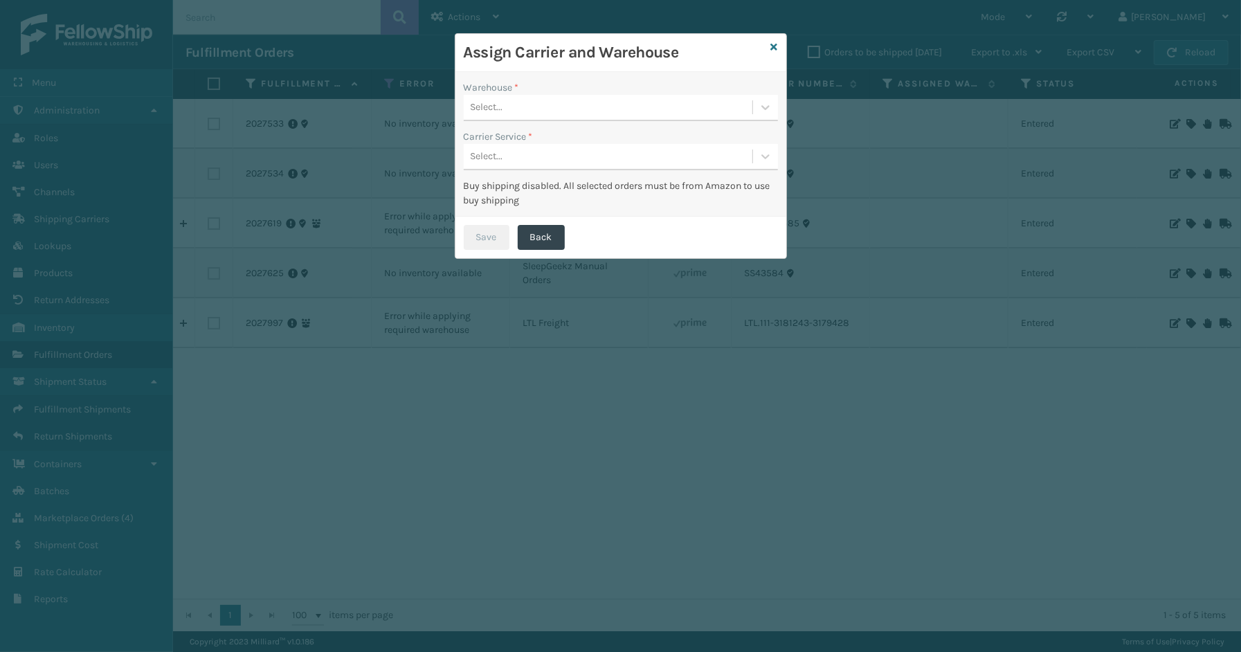
click at [573, 106] on div "Select..." at bounding box center [608, 107] width 289 height 23
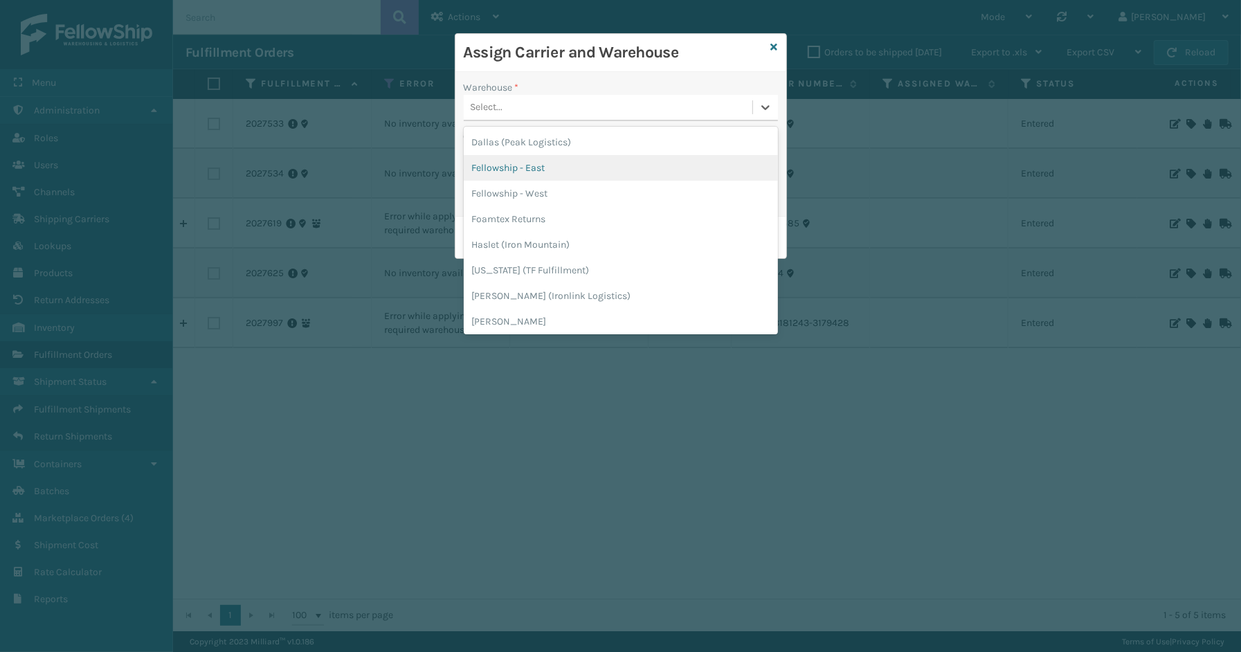
click at [534, 175] on div "Fellowship - East" at bounding box center [621, 168] width 314 height 26
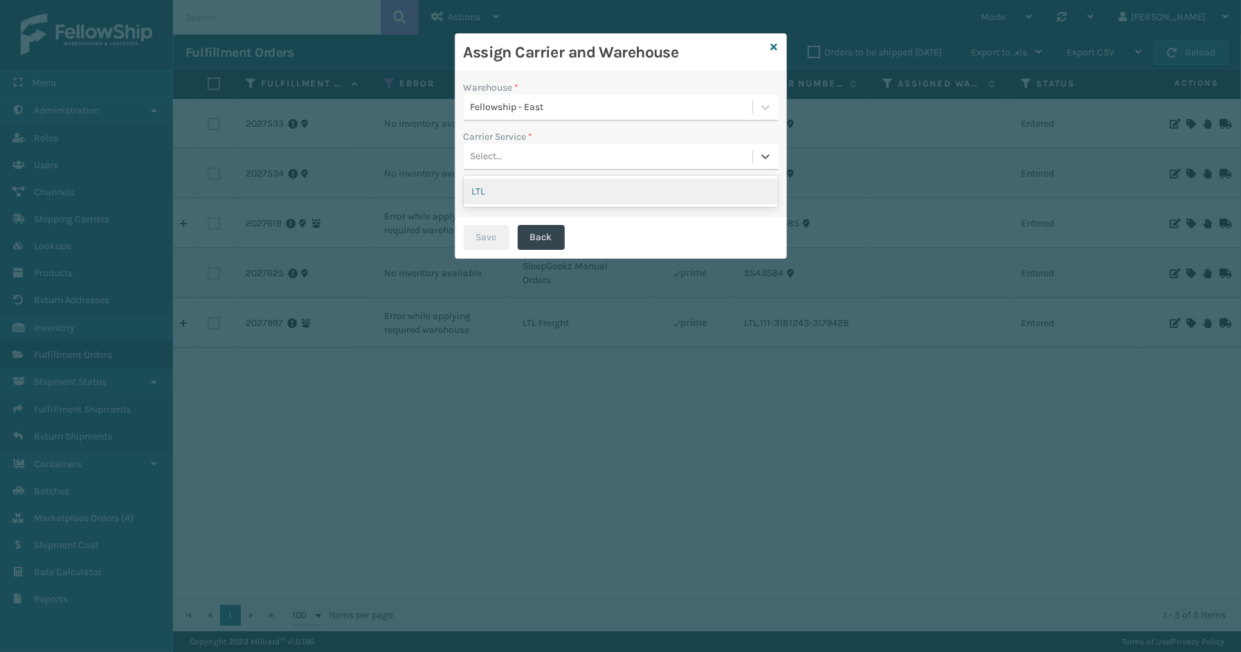
click at [534, 158] on div "Select..." at bounding box center [608, 156] width 289 height 23
click at [516, 186] on div "LTL" at bounding box center [621, 192] width 314 height 26
click at [489, 237] on button "Save" at bounding box center [487, 237] width 46 height 25
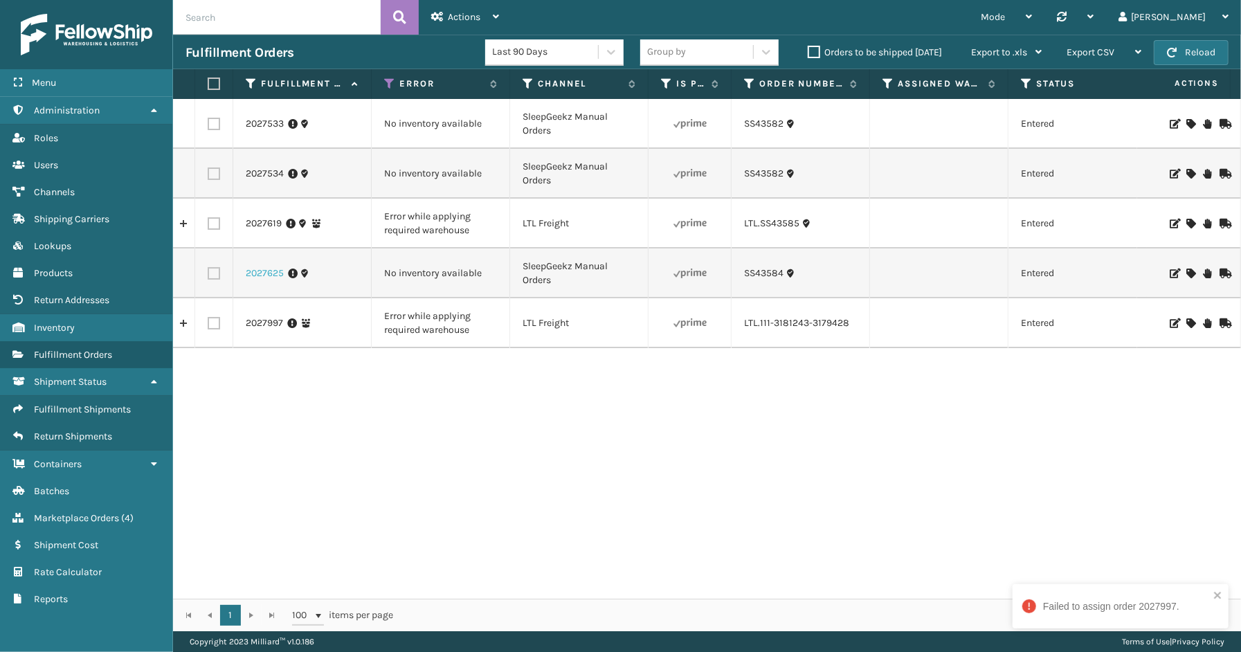
click at [264, 273] on link "2027625" at bounding box center [265, 274] width 38 height 14
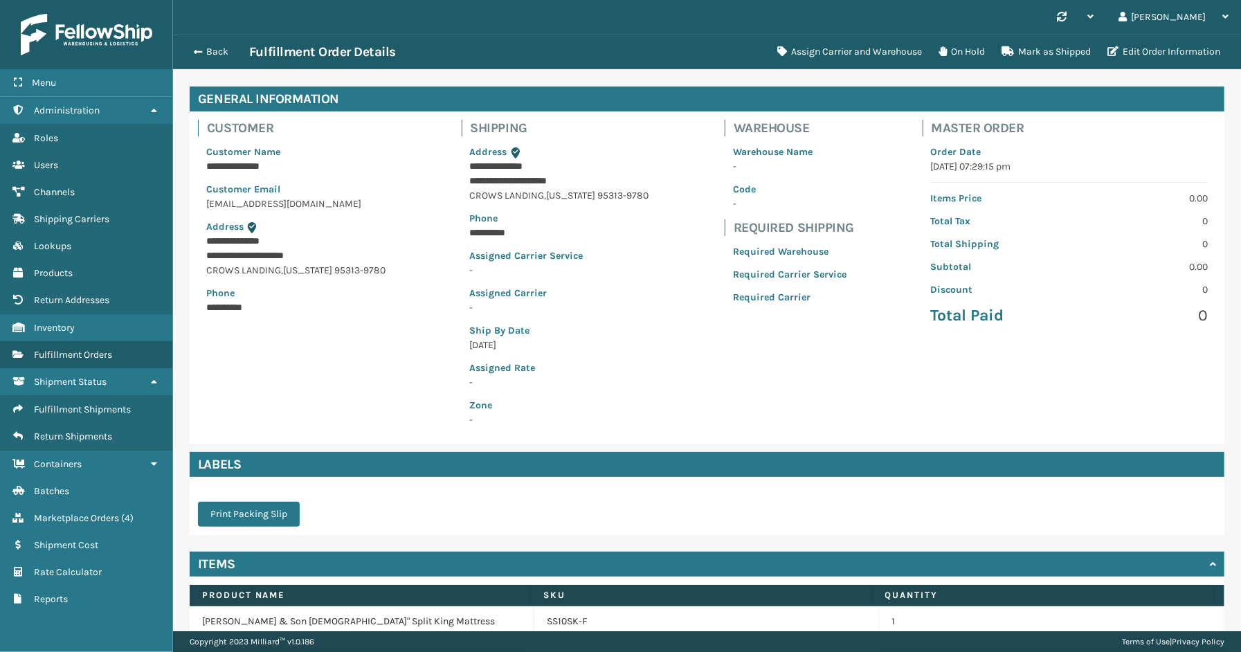
scroll to position [111, 0]
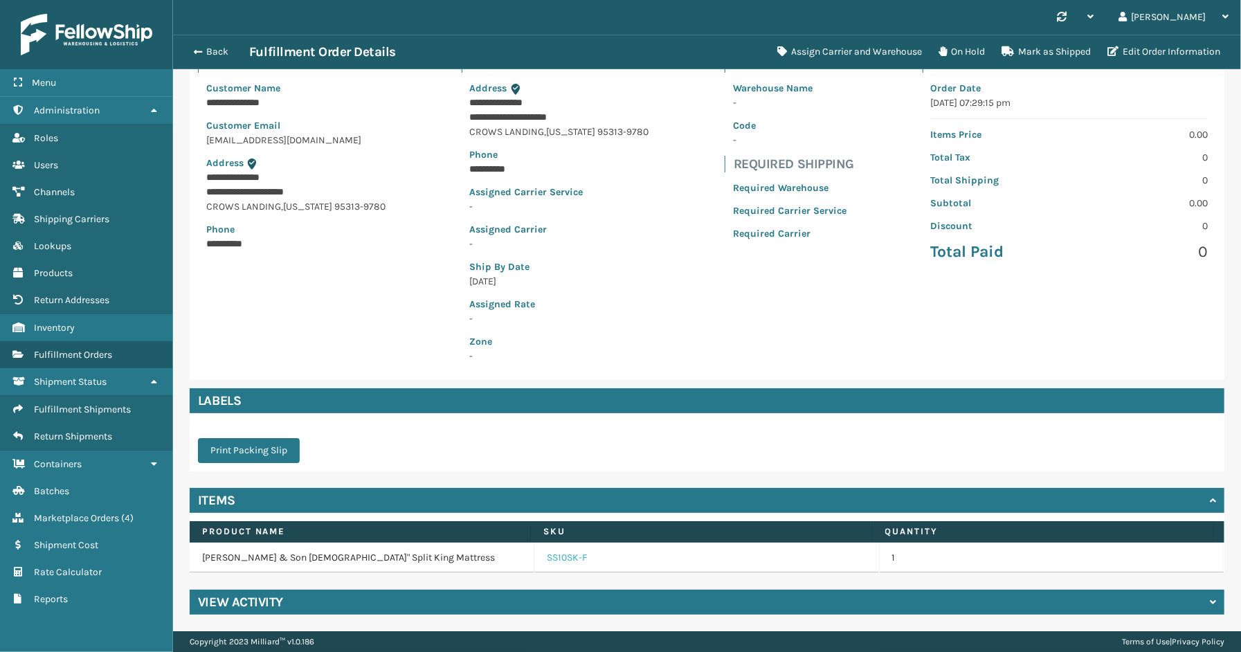
click at [564, 558] on link "SS10SK-F" at bounding box center [567, 558] width 40 height 14
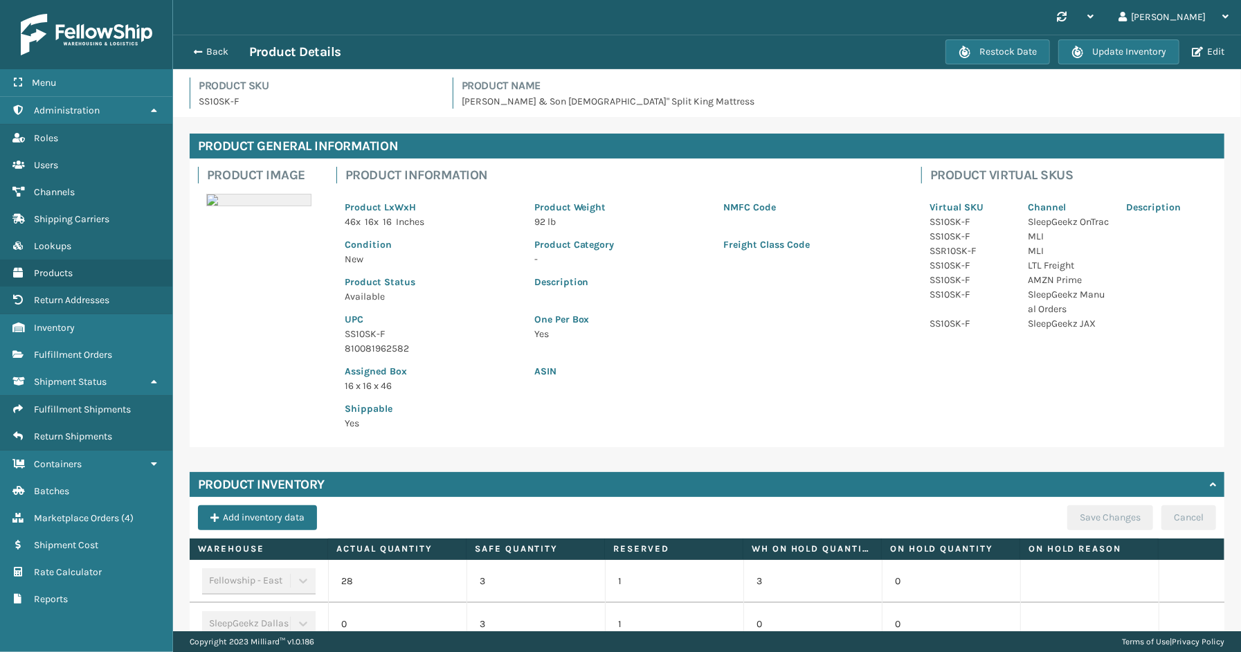
click at [217, 44] on div "Back Product Details" at bounding box center [566, 52] width 760 height 17
click at [201, 49] on button "Back" at bounding box center [218, 52] width 64 height 12
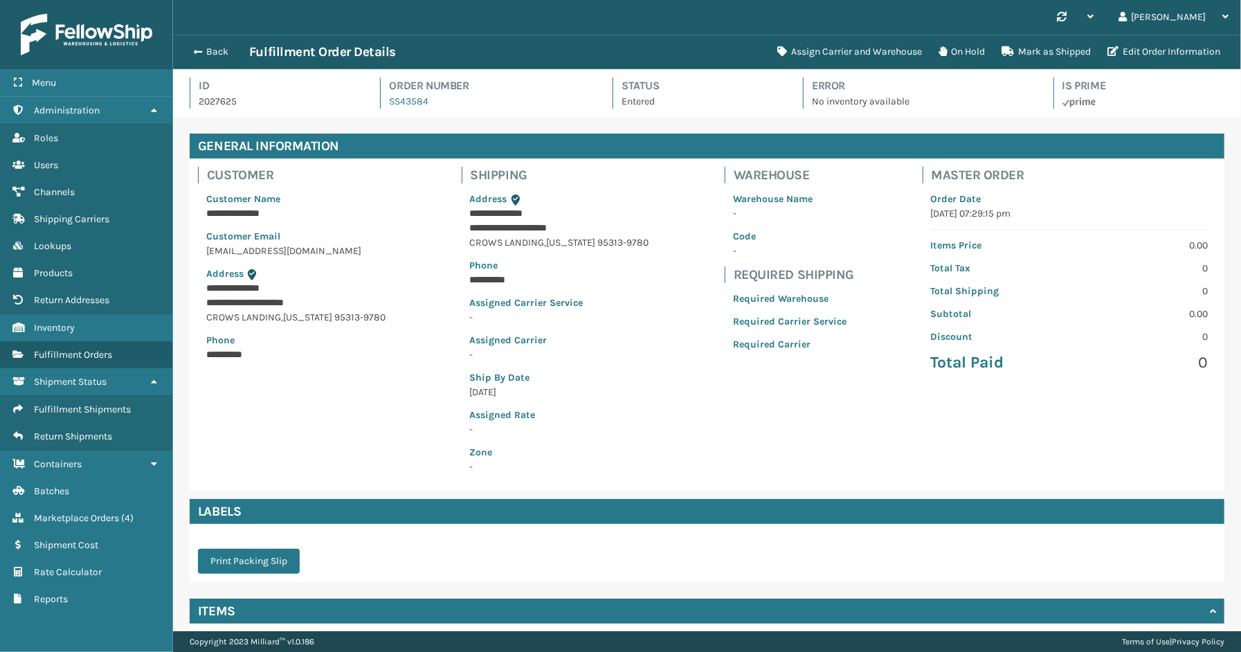
scroll to position [33, 1068]
drag, startPoint x: 471, startPoint y: 107, endPoint x: 374, endPoint y: 107, distance: 96.9
click at [374, 107] on div "Id 2027625 Order Number SS43584 Status Entered Error No inventory available Is …" at bounding box center [707, 97] width 1035 height 39
click at [861, 52] on button "Assign Carrier and Warehouse" at bounding box center [849, 52] width 161 height 28
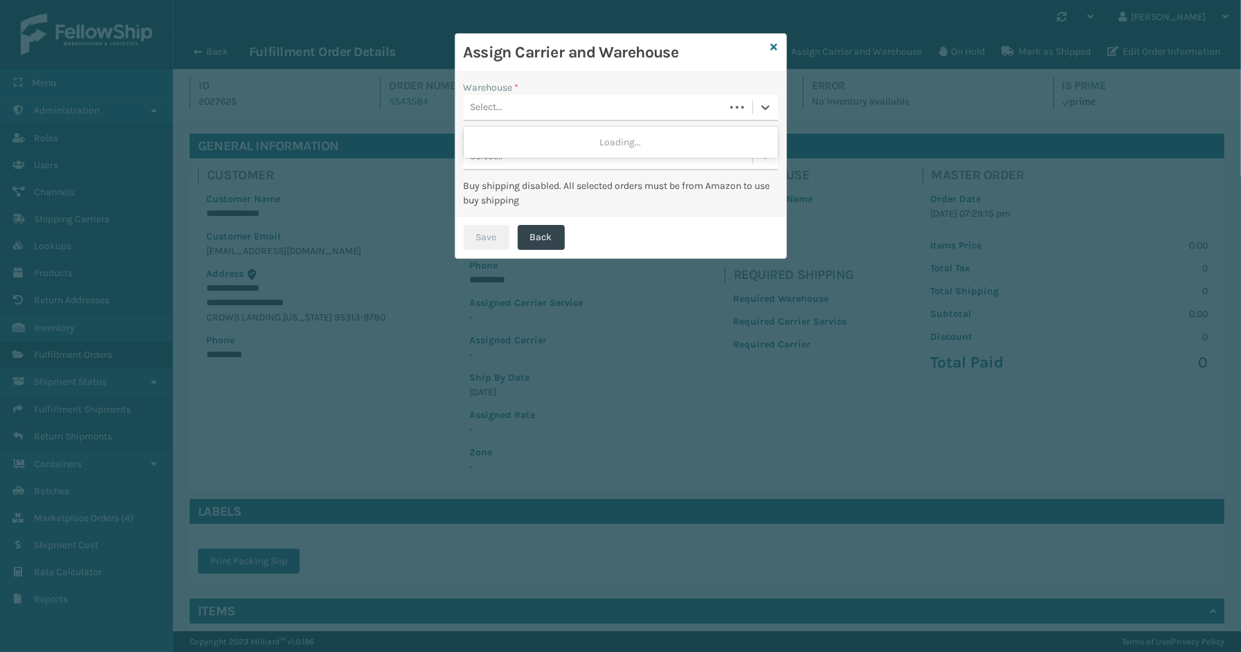
click at [521, 111] on div "Select..." at bounding box center [594, 107] width 261 height 23
click at [513, 165] on div "Fellowship - West" at bounding box center [621, 168] width 314 height 26
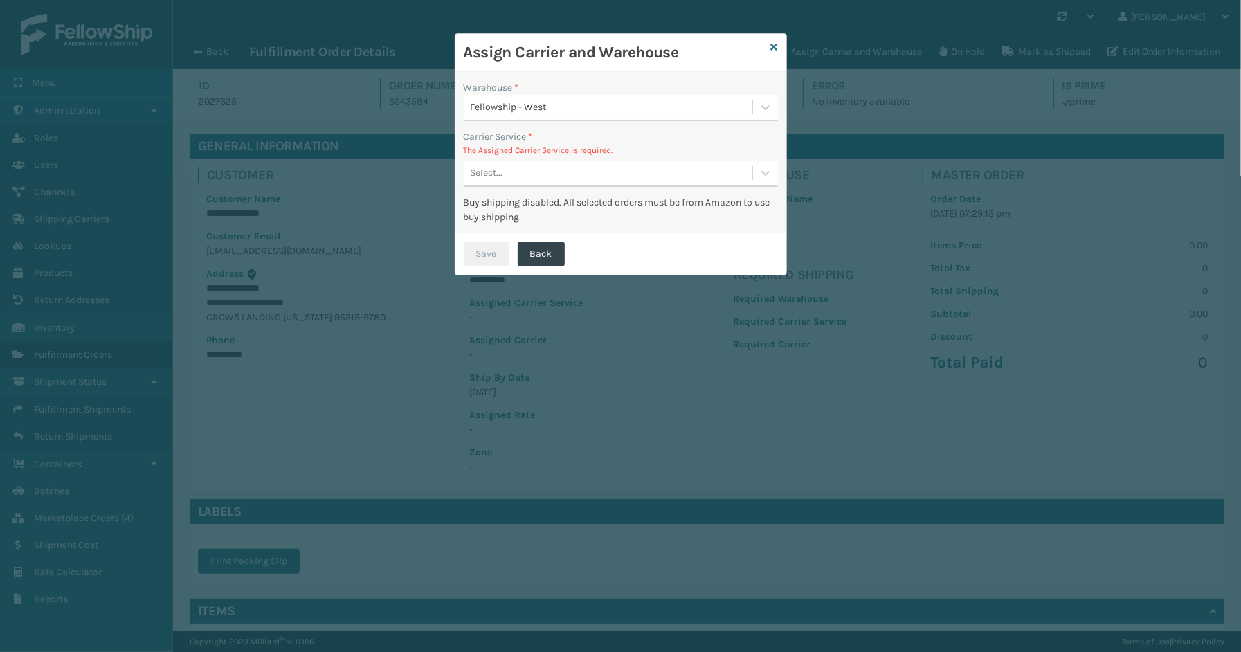
click at [521, 174] on div "Select..." at bounding box center [608, 173] width 289 height 23
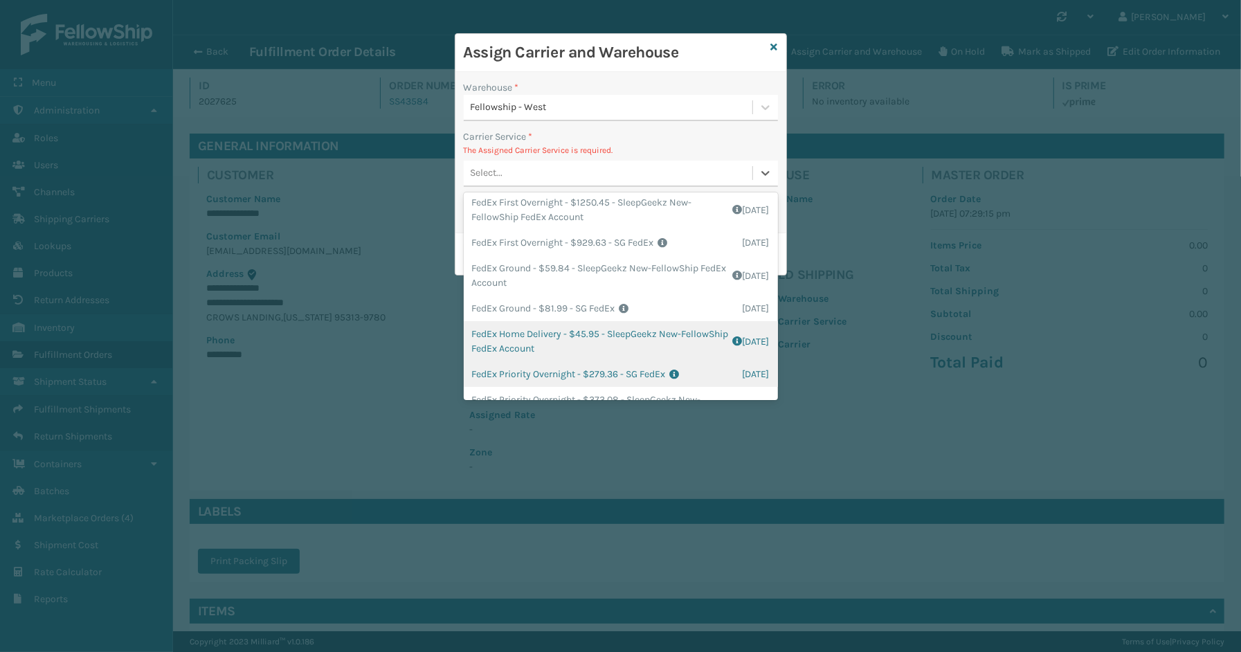
scroll to position [154, 0]
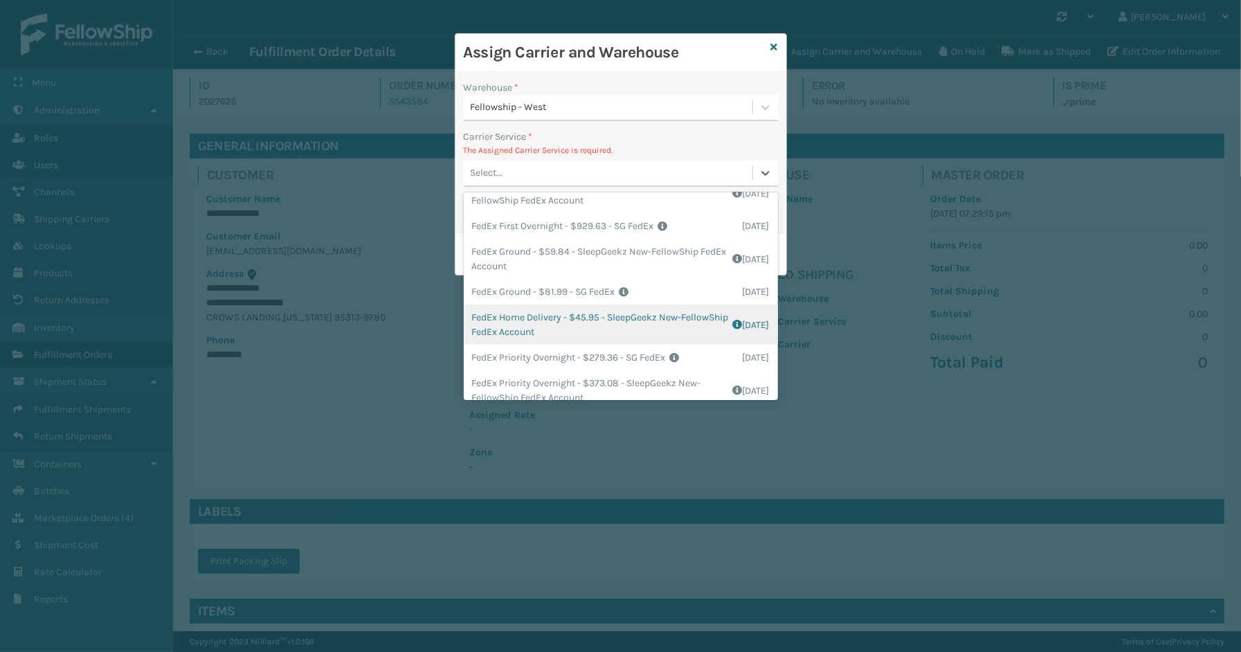
click at [516, 317] on div "FedEx Home Delivery - $45.95 - SleepGeekz New-FellowShip FedEx Account Shipping…" at bounding box center [621, 325] width 314 height 40
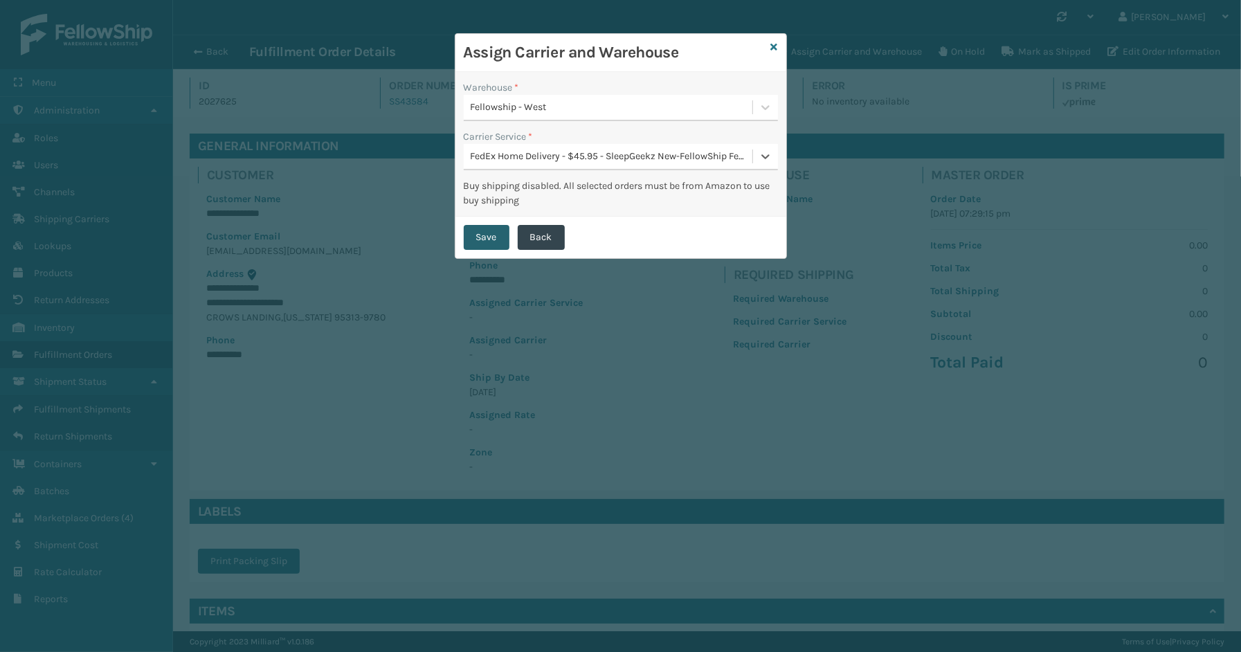
click at [478, 242] on button "Save" at bounding box center [487, 237] width 46 height 25
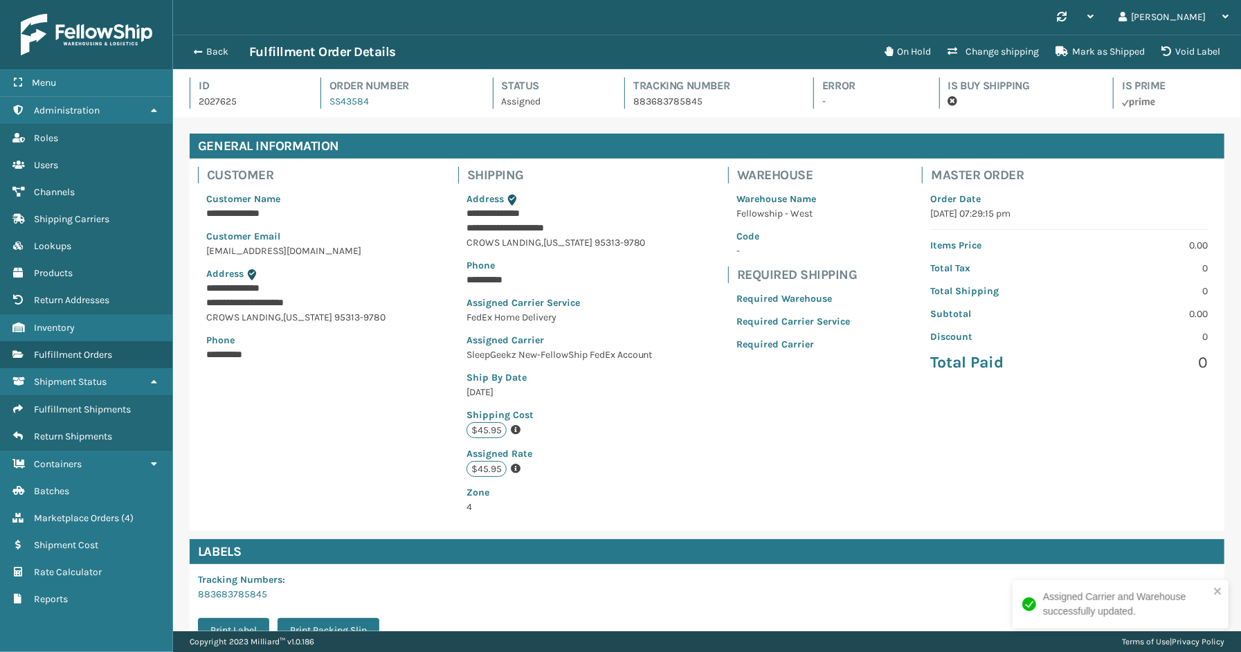
scroll to position [33, 1068]
click at [216, 48] on button "Back" at bounding box center [218, 52] width 64 height 12
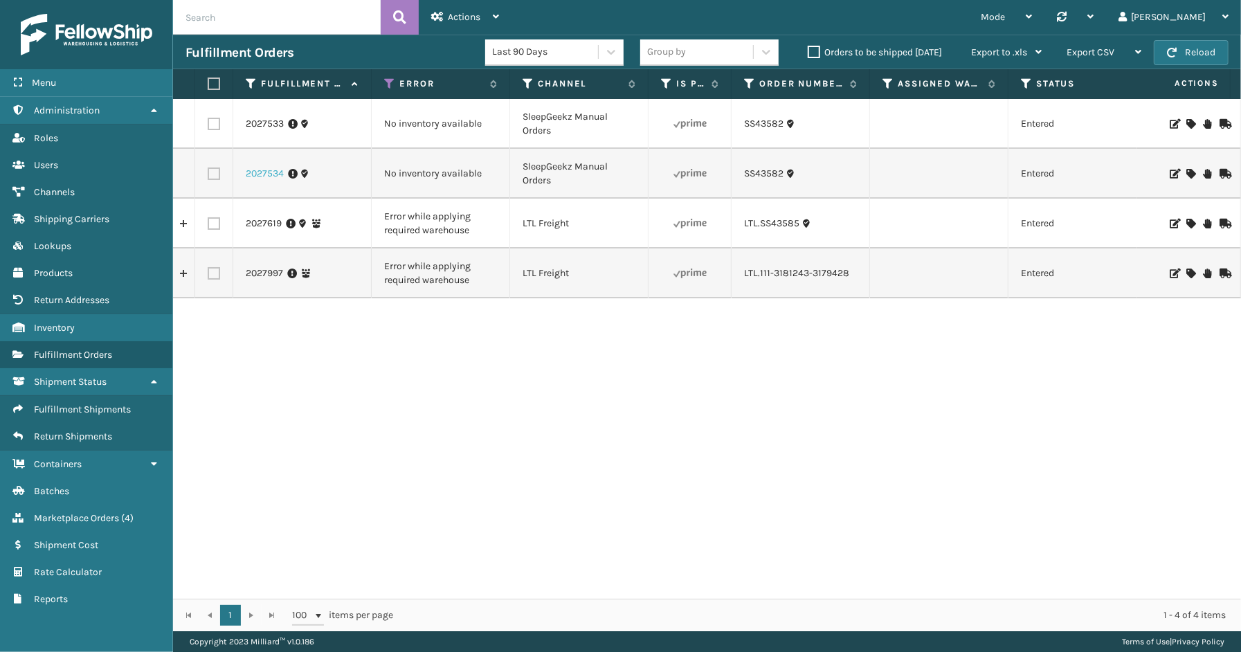
click at [264, 171] on link "2027534" at bounding box center [265, 174] width 38 height 14
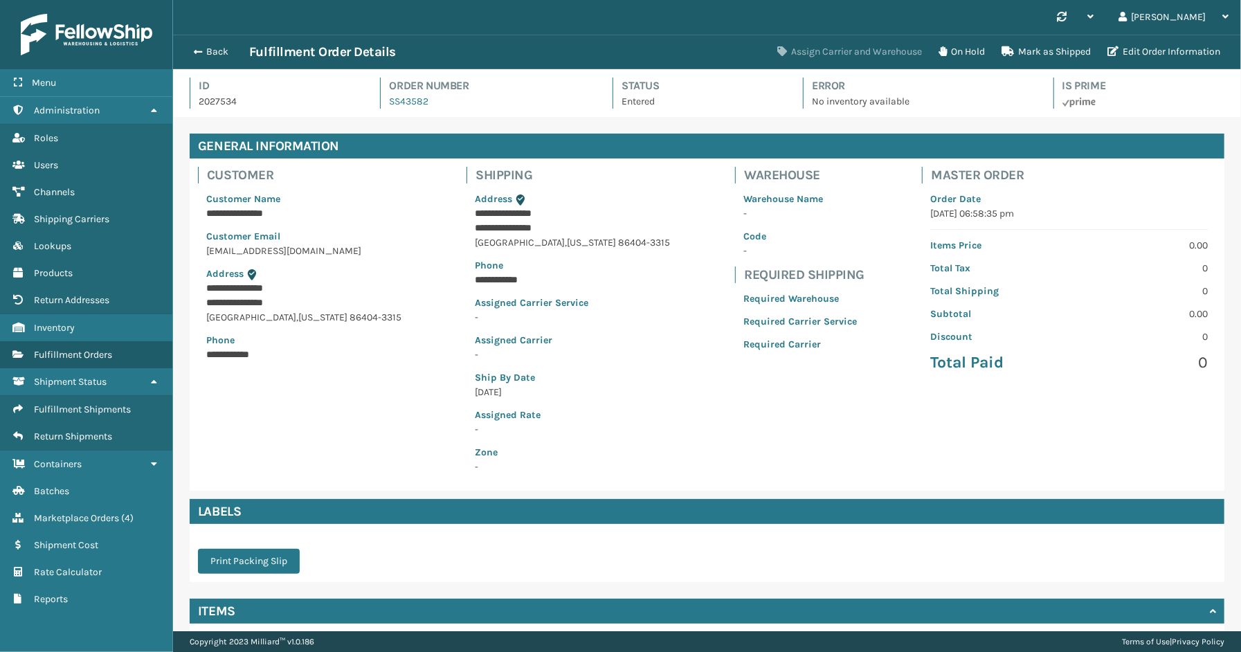
click at [826, 53] on button "Assign Carrier and Warehouse" at bounding box center [849, 52] width 161 height 28
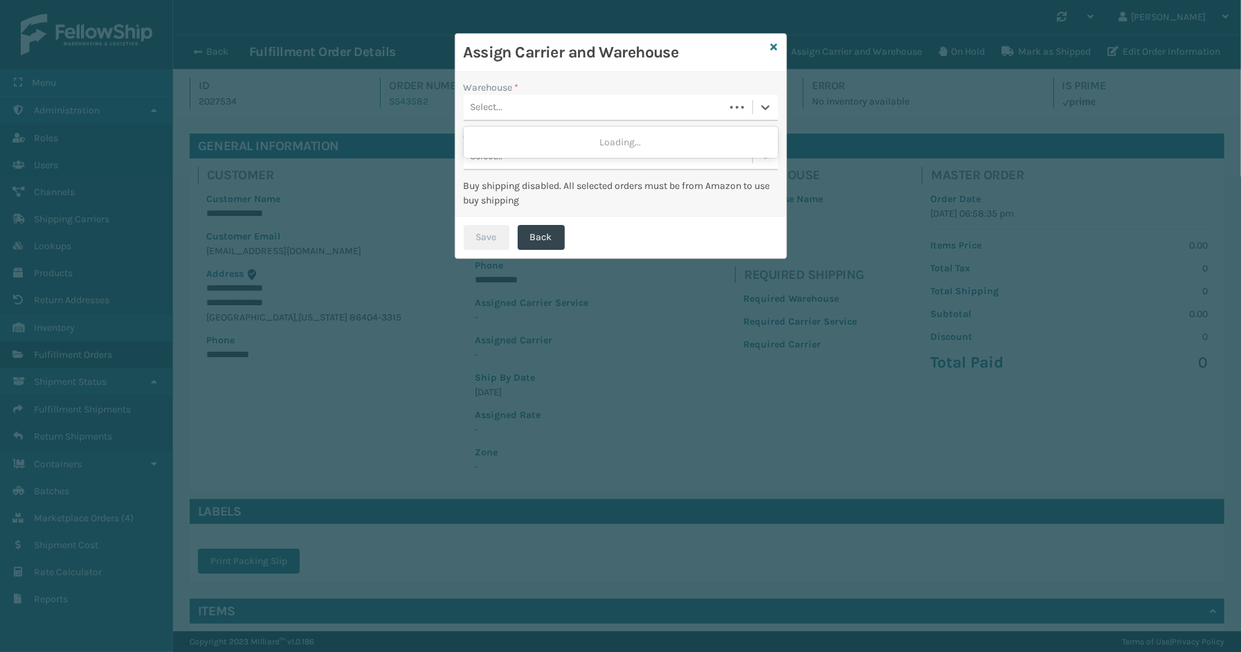
click at [558, 105] on div "Select..." at bounding box center [594, 107] width 261 height 23
click at [512, 139] on div "SleepGeekz Warehouse" at bounding box center [621, 142] width 314 height 26
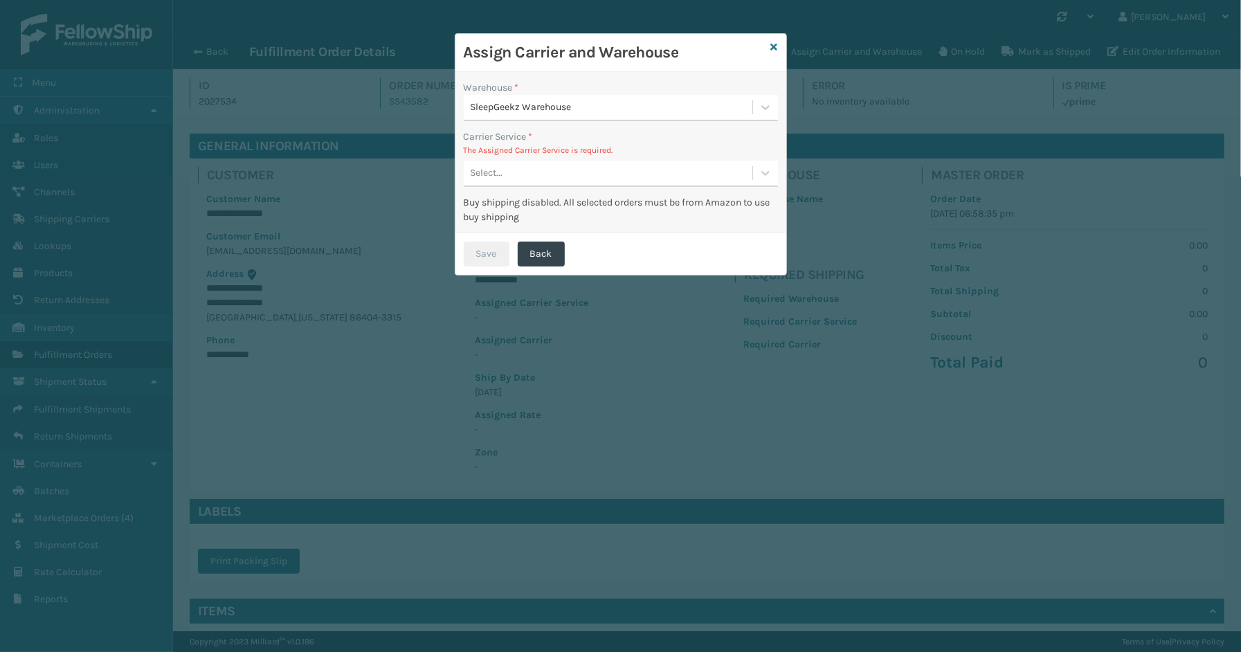
click at [515, 181] on div "Select..." at bounding box center [608, 173] width 289 height 23
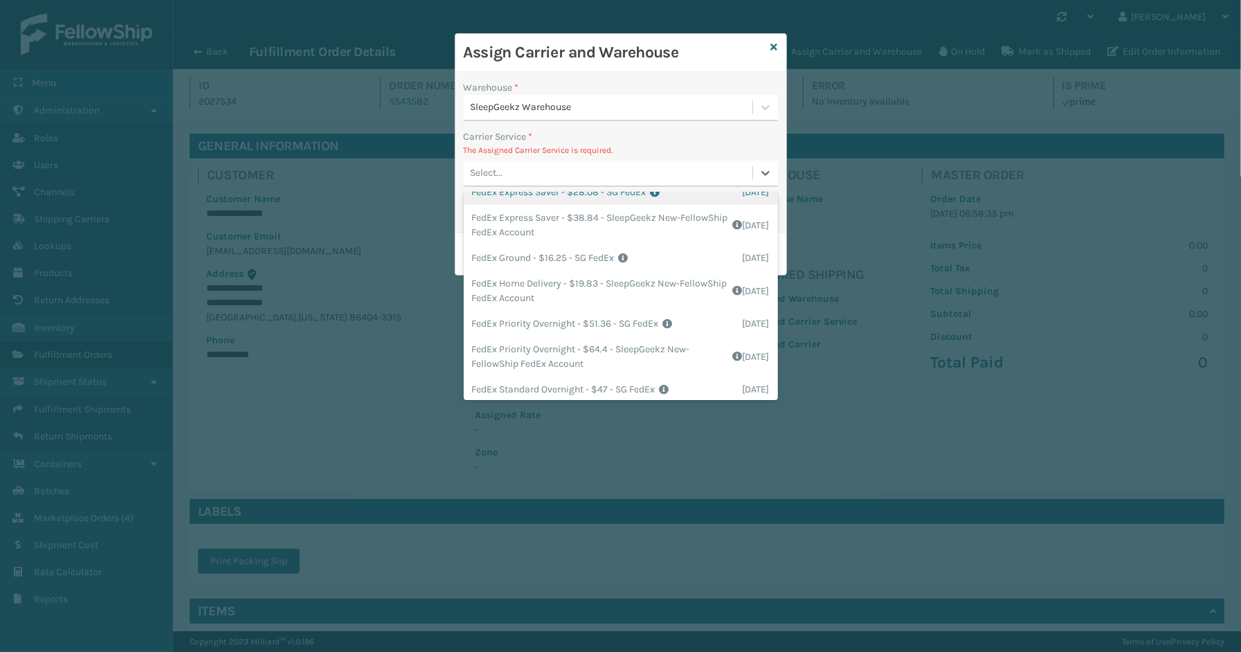
scroll to position [154, 0]
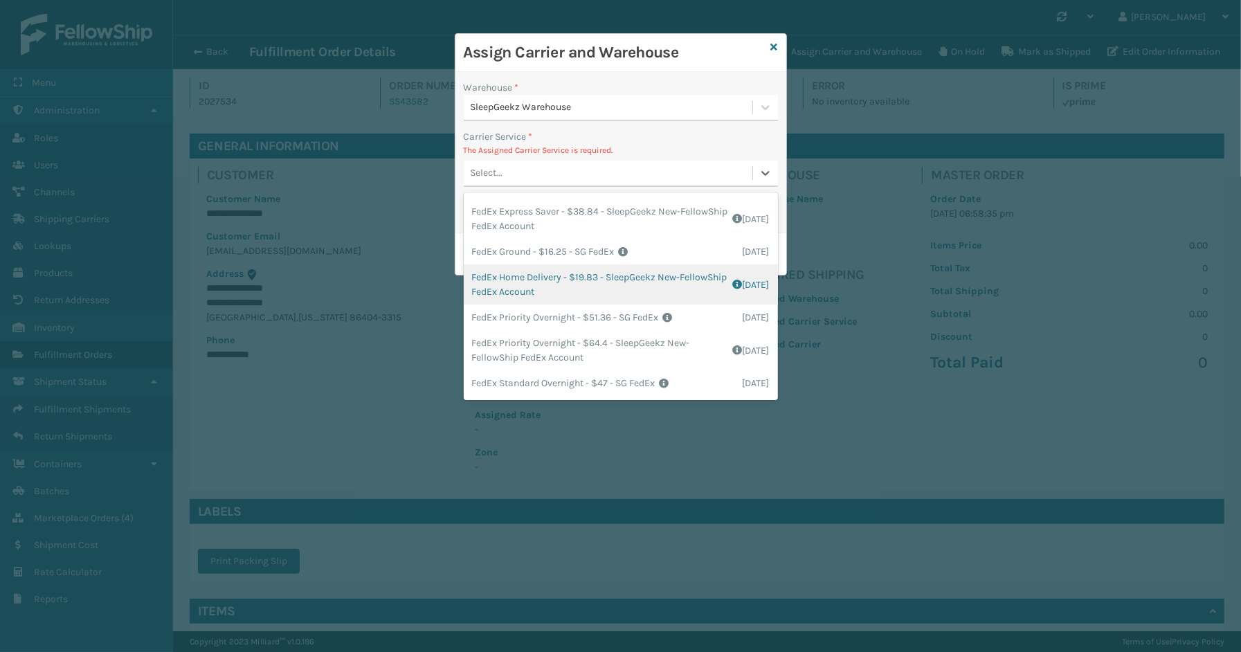
click at [527, 287] on div "FedEx Home Delivery - $19.83 - SleepGeekz New-FellowShip FedEx Account Shipping…" at bounding box center [621, 284] width 314 height 40
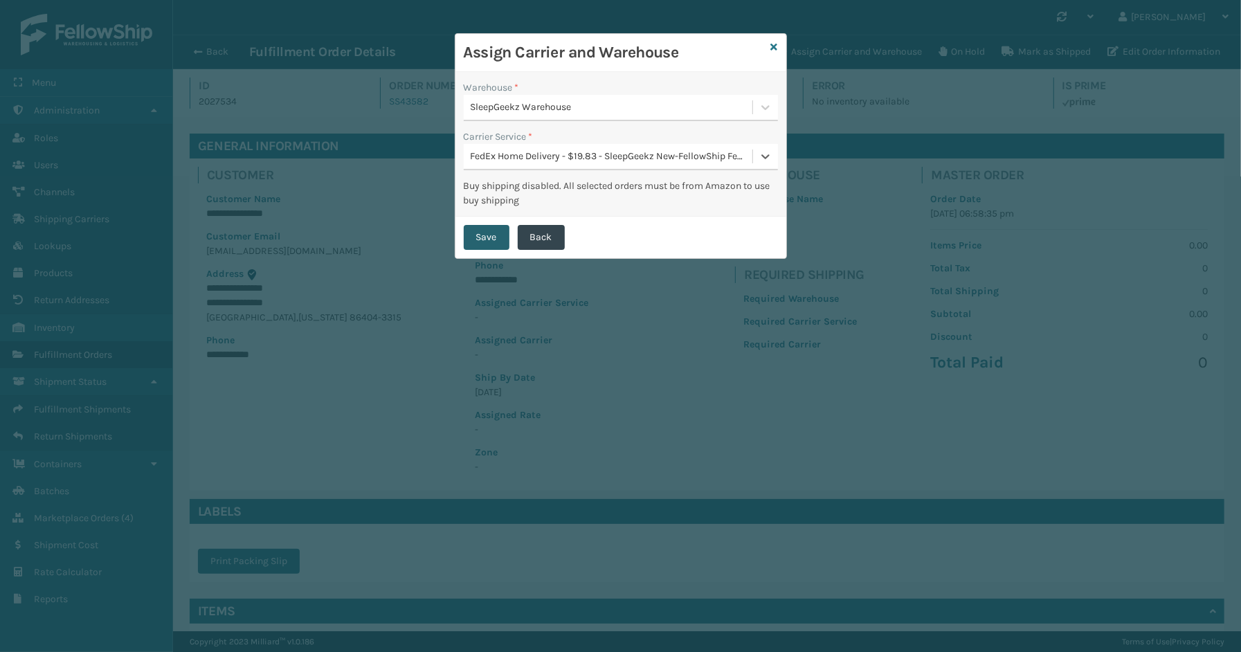
click at [480, 236] on button "Save" at bounding box center [487, 237] width 46 height 25
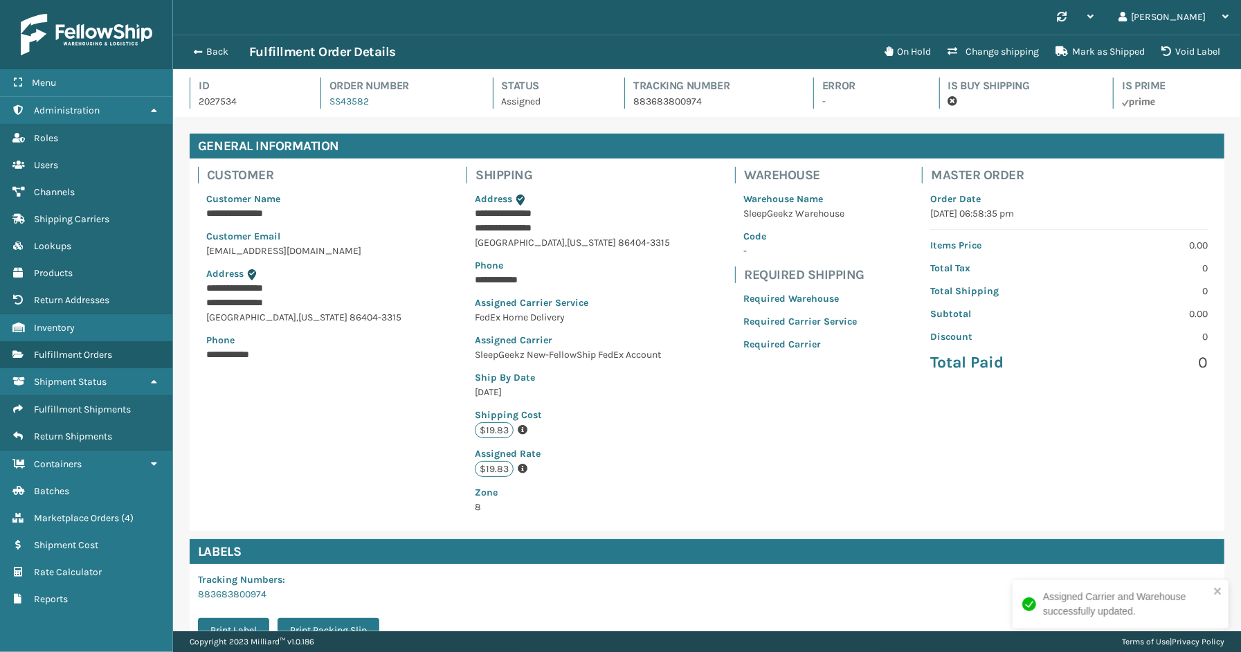
scroll to position [33, 1068]
click at [215, 54] on button "Back" at bounding box center [218, 52] width 64 height 12
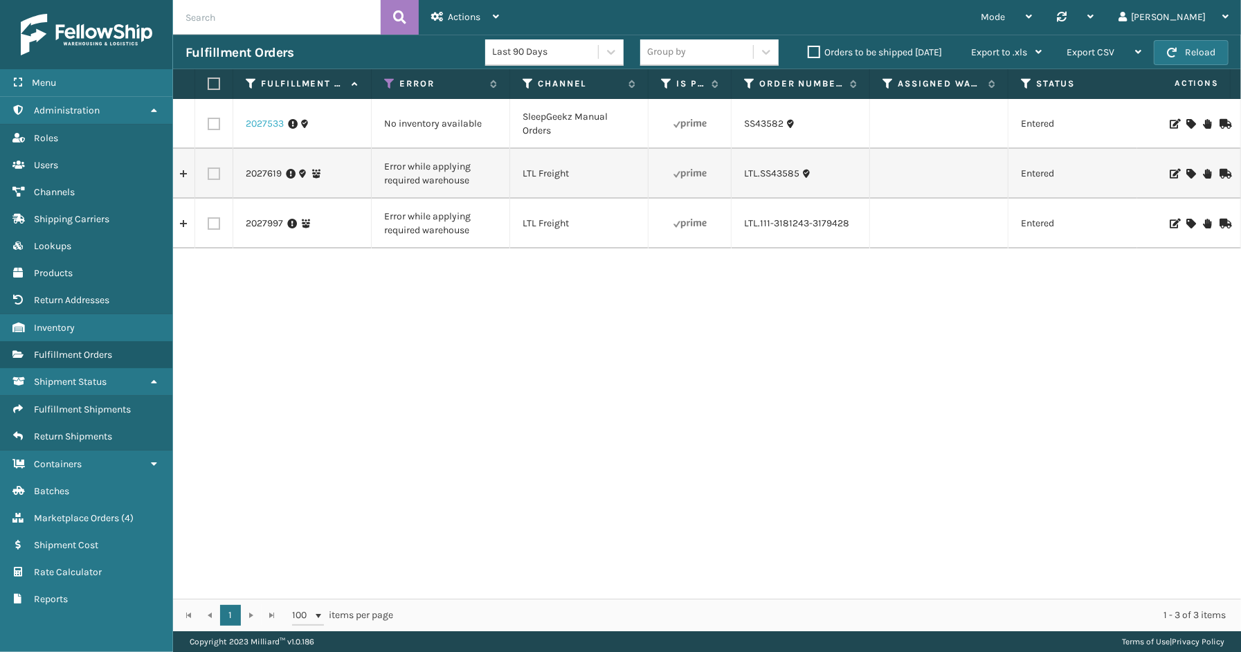
click at [269, 120] on link "2027533" at bounding box center [265, 124] width 38 height 14
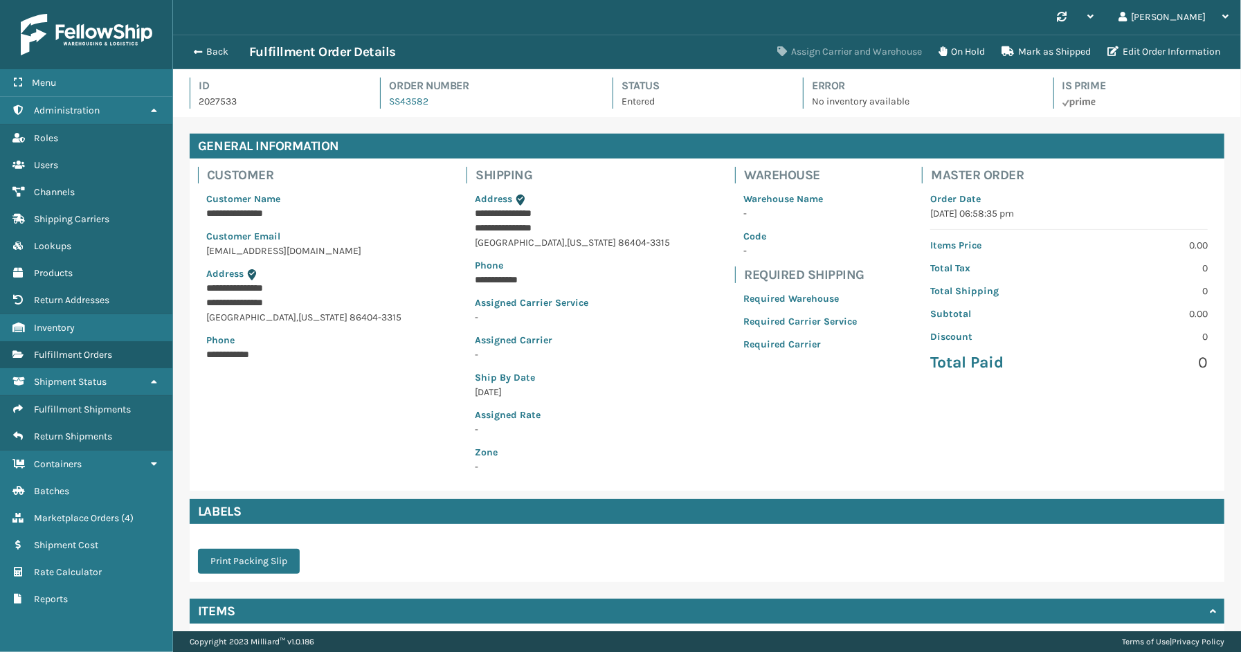
click at [822, 45] on button "Assign Carrier and Warehouse" at bounding box center [849, 52] width 161 height 28
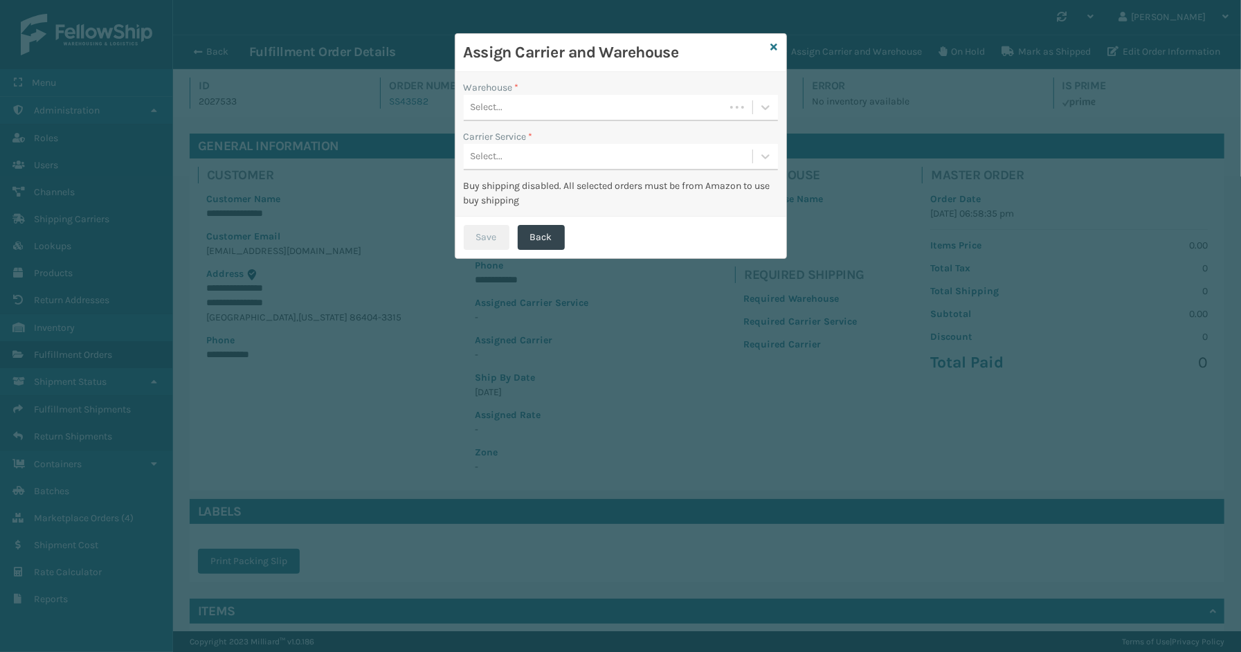
click at [568, 116] on div "Select..." at bounding box center [594, 107] width 261 height 23
click at [546, 143] on div "SleepGeekz Warehouse" at bounding box center [621, 142] width 314 height 26
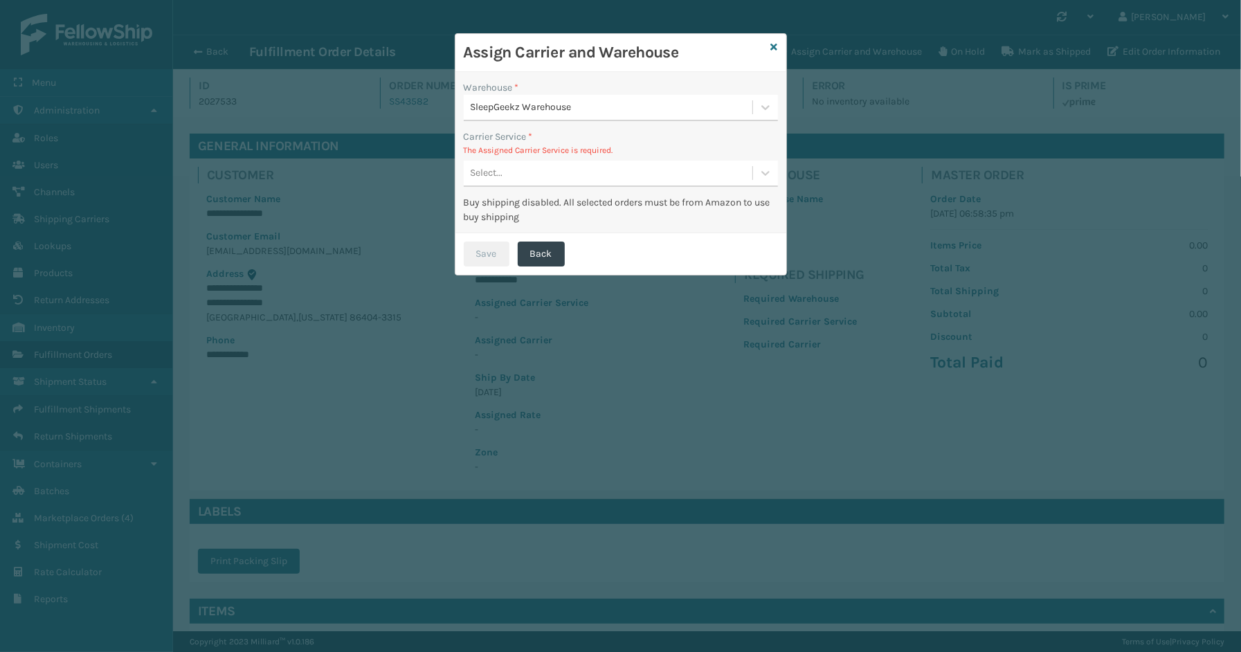
click at [503, 179] on div "Select..." at bounding box center [608, 173] width 289 height 23
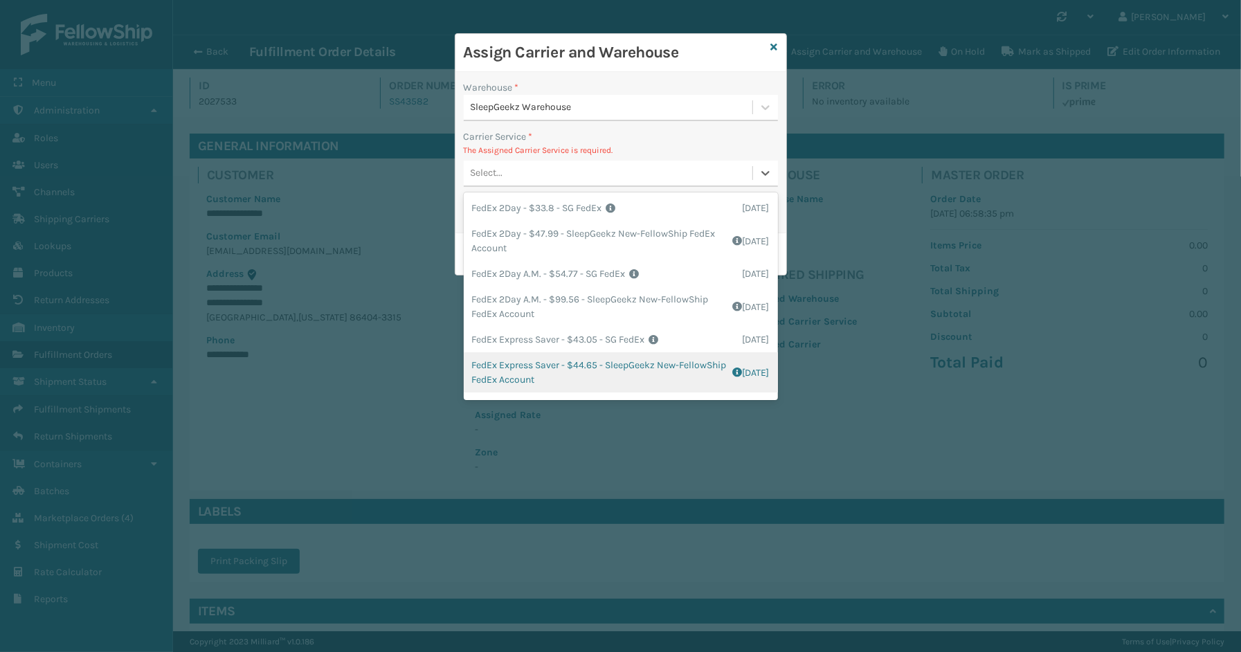
scroll to position [77, 0]
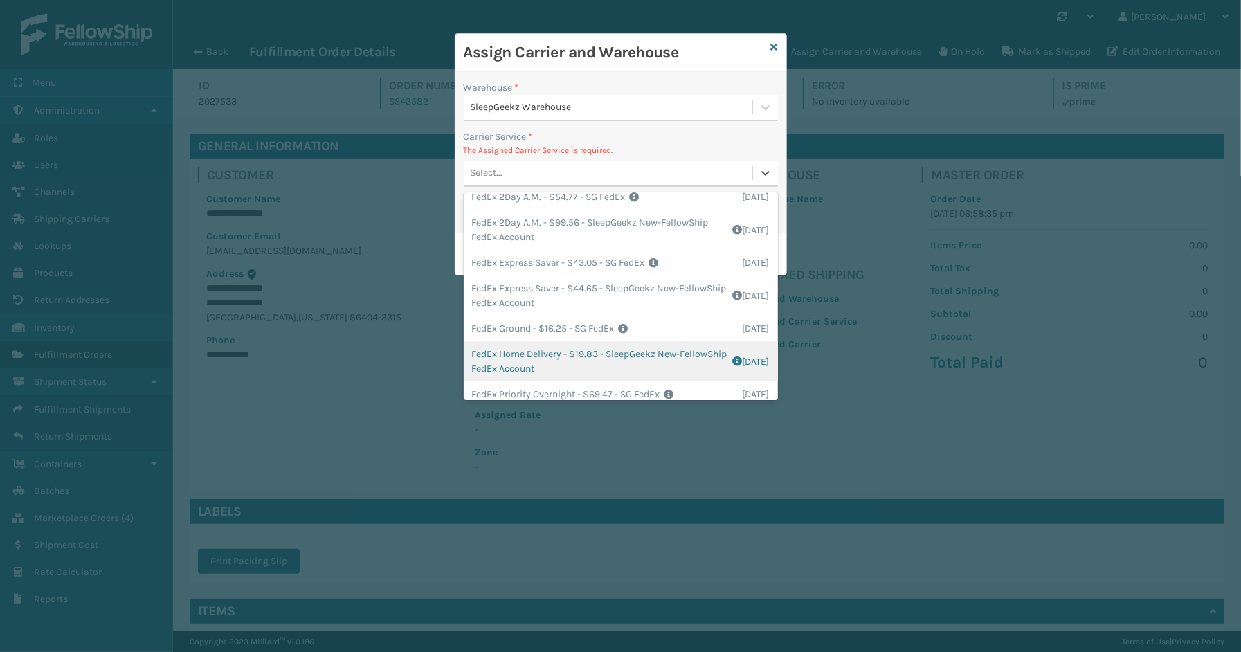
click at [520, 352] on div "FedEx Home Delivery - $19.83 - SleepGeekz New-FellowShip FedEx Account Shipping…" at bounding box center [621, 361] width 314 height 40
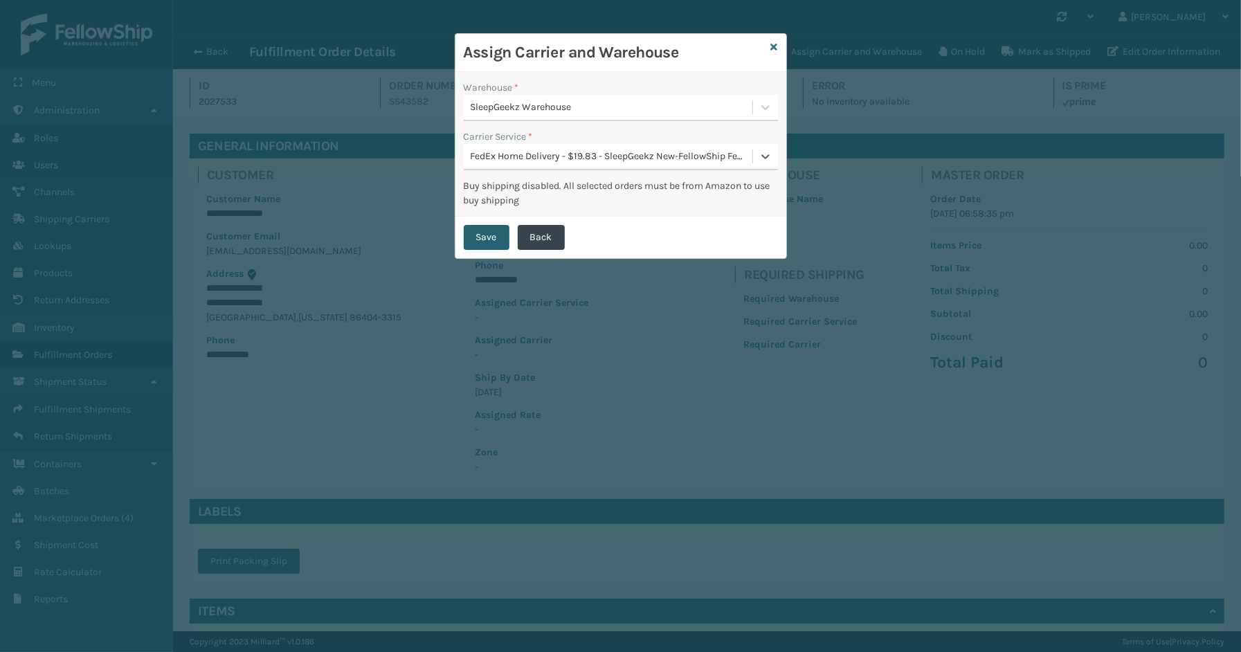
click at [487, 231] on button "Save" at bounding box center [487, 237] width 46 height 25
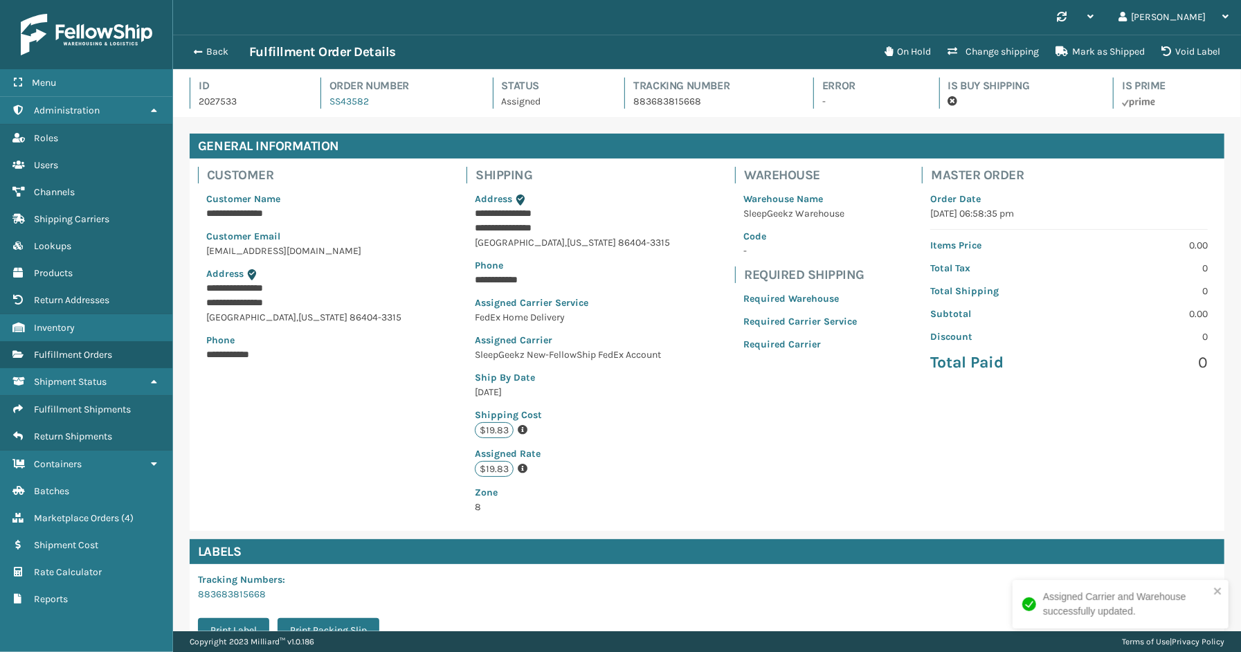
scroll to position [33, 1068]
click at [215, 55] on button "Back" at bounding box center [218, 52] width 64 height 12
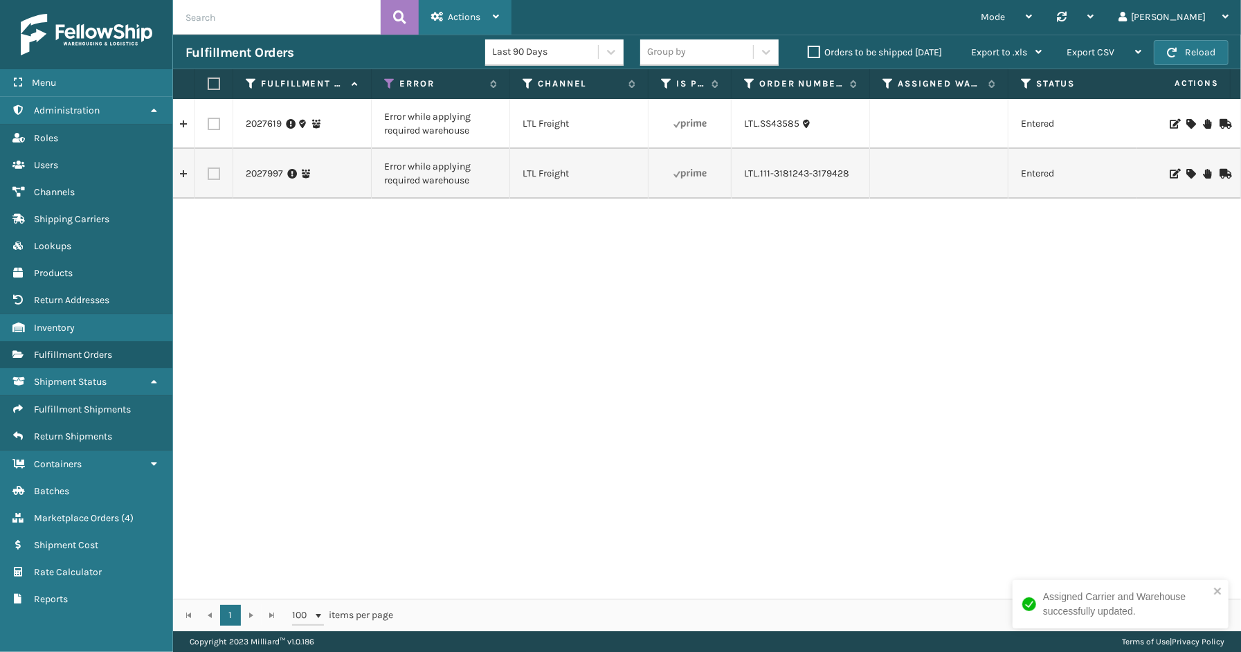
click at [471, 17] on span "Actions" at bounding box center [464, 17] width 33 height 12
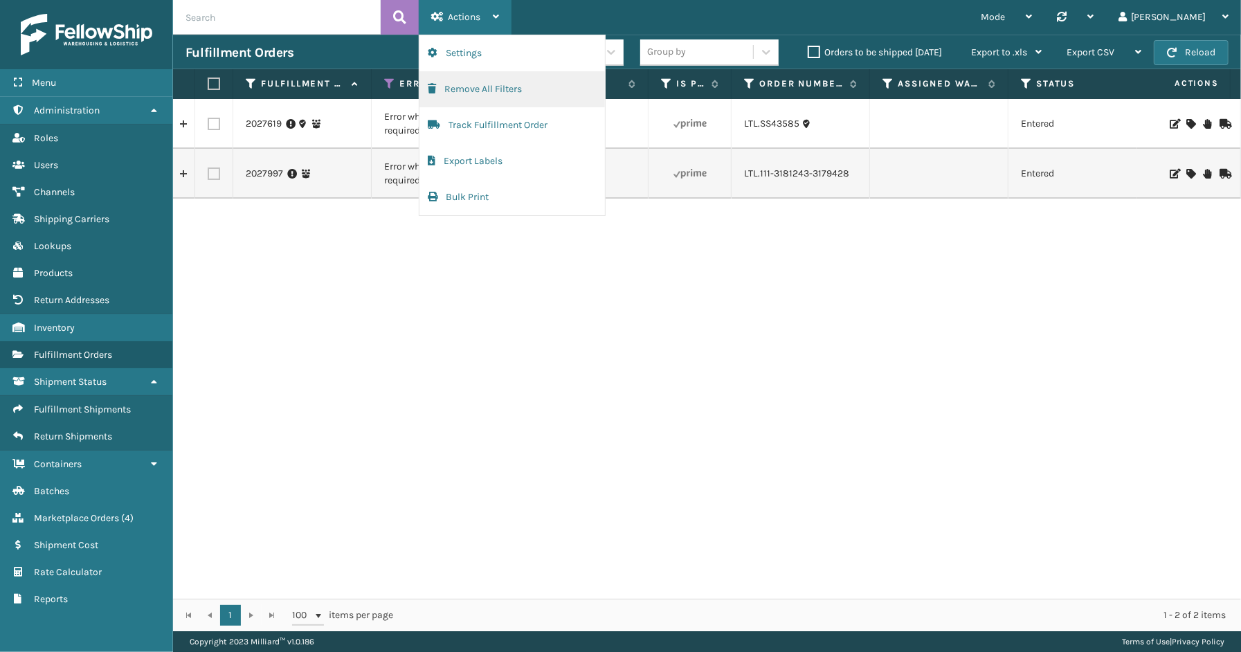
click at [465, 92] on button "Remove All Filters" at bounding box center [513, 89] width 186 height 36
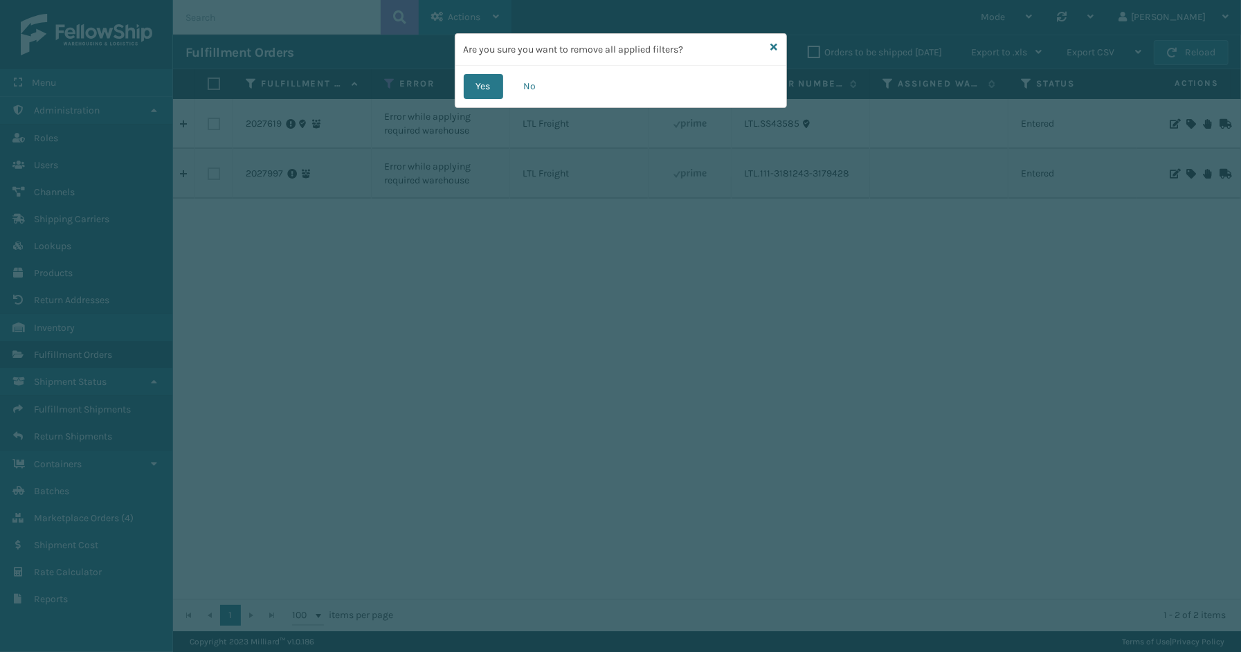
click at [465, 92] on button "Yes" at bounding box center [483, 86] width 39 height 25
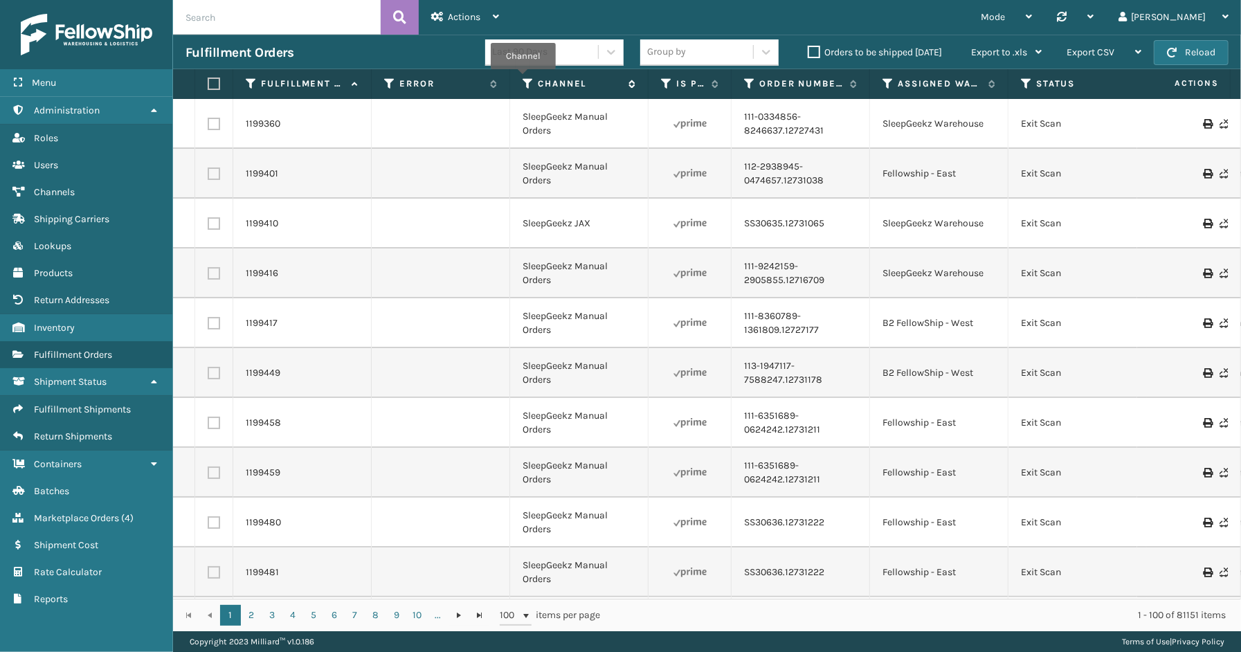
click at [523, 79] on icon at bounding box center [528, 84] width 11 height 12
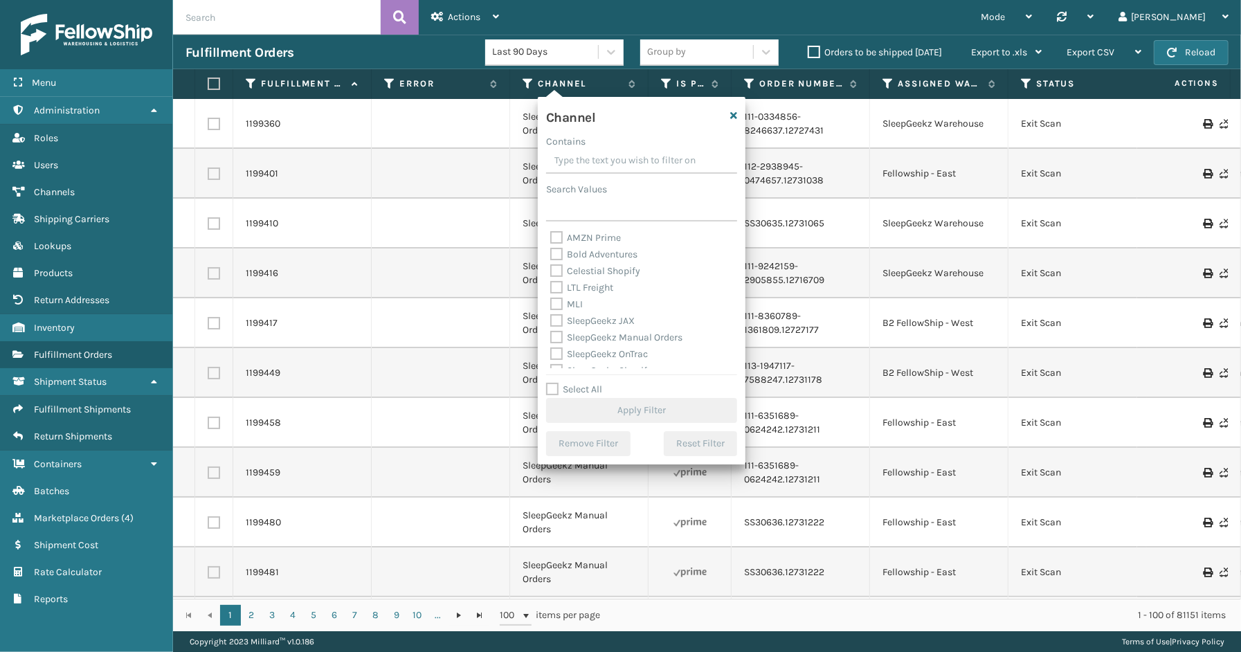
click at [568, 391] on label "Select All" at bounding box center [574, 390] width 56 height 12
click at [568, 383] on input "Select All" at bounding box center [650, 381] width 208 height 1
checkbox input "true"
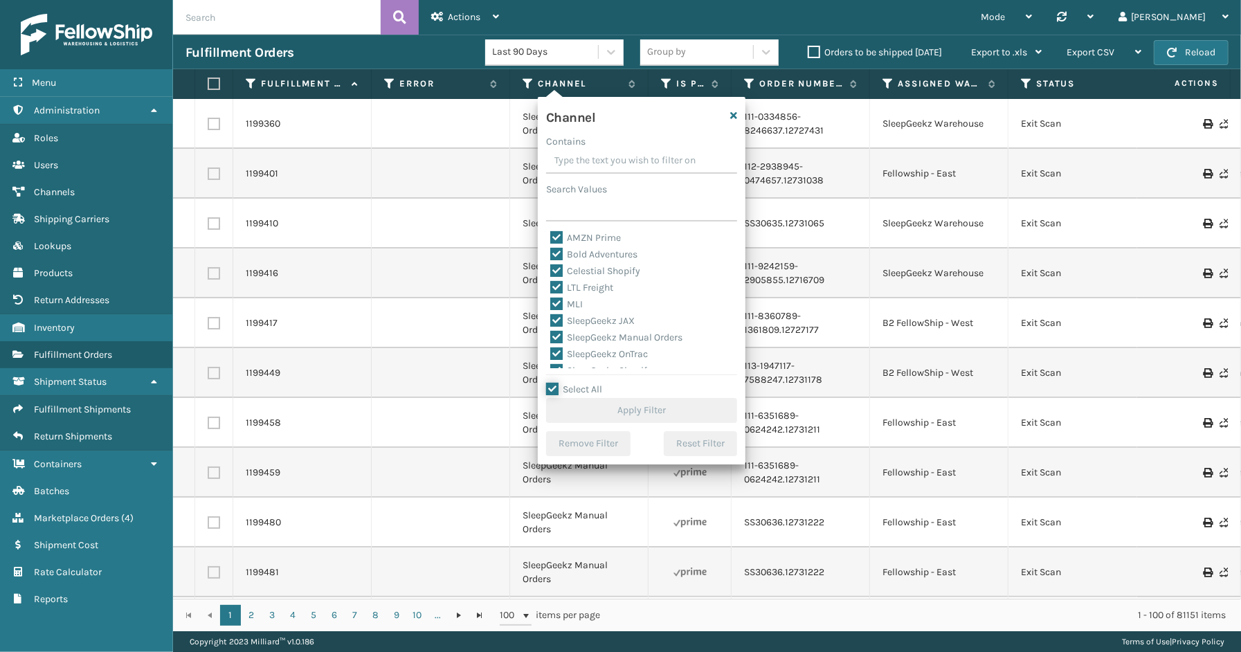
checkbox input "true"
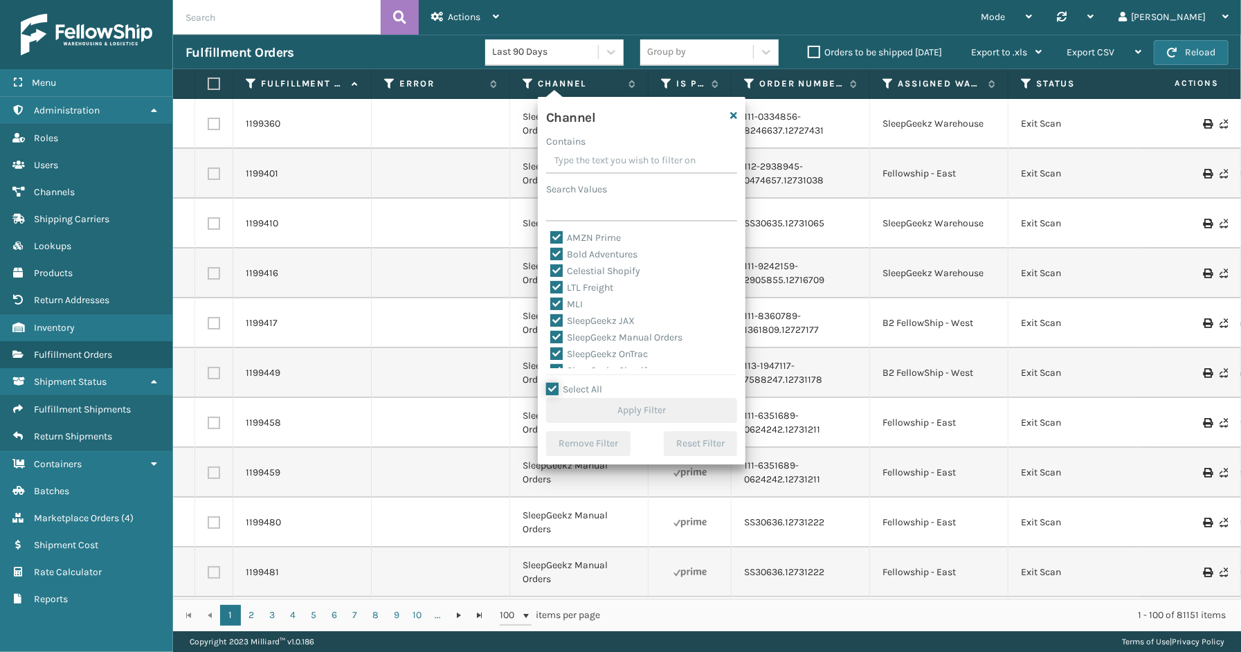
checkbox input "true"
click at [584, 287] on label "LTL Freight" at bounding box center [581, 288] width 63 height 12
click at [551, 287] on input "LTL Freight" at bounding box center [550, 284] width 1 height 9
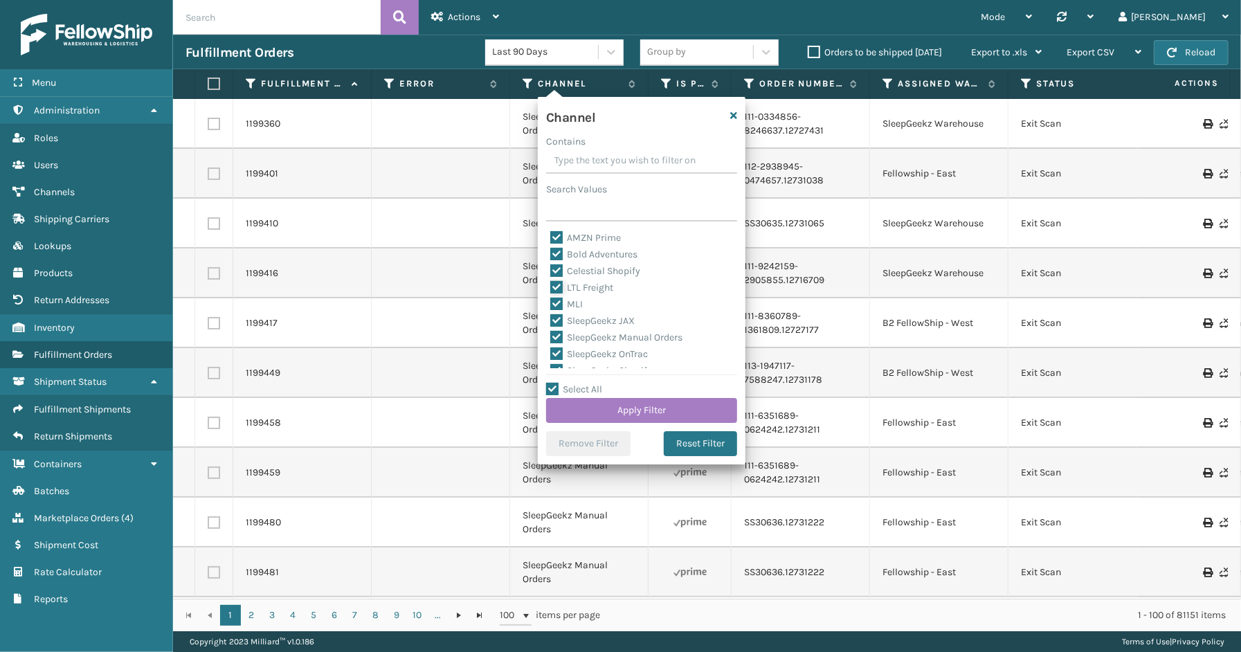
checkbox input "false"
click at [619, 414] on button "Apply Filter" at bounding box center [641, 410] width 191 height 25
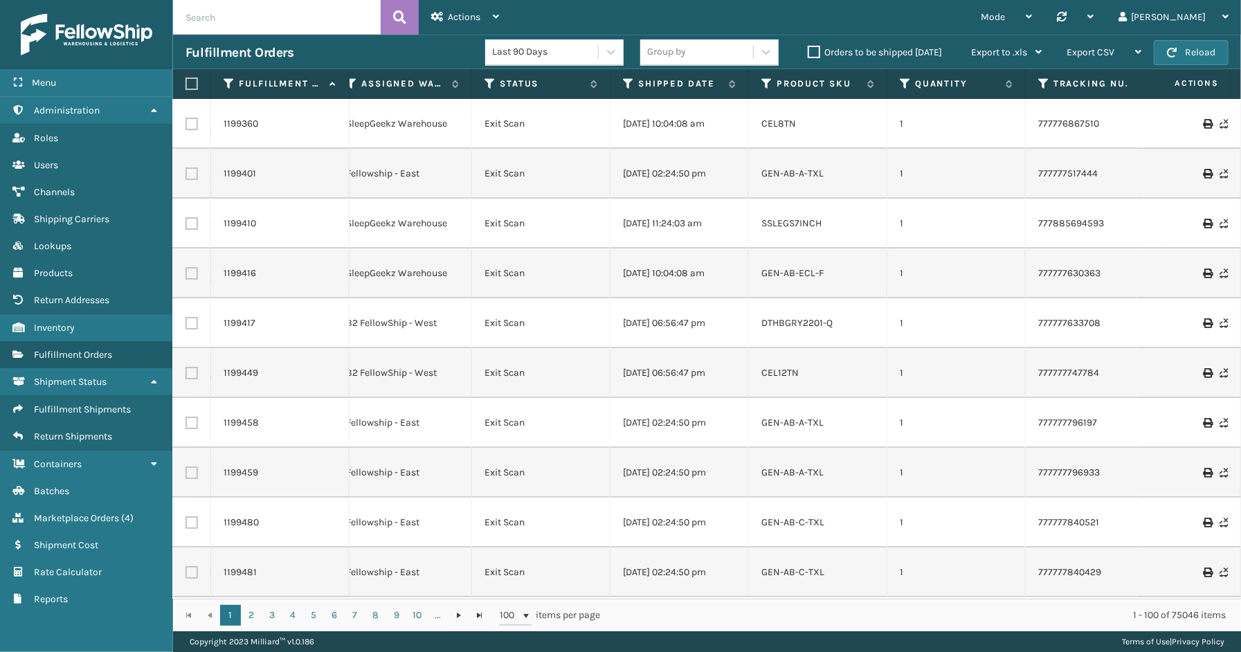
scroll to position [0, 417]
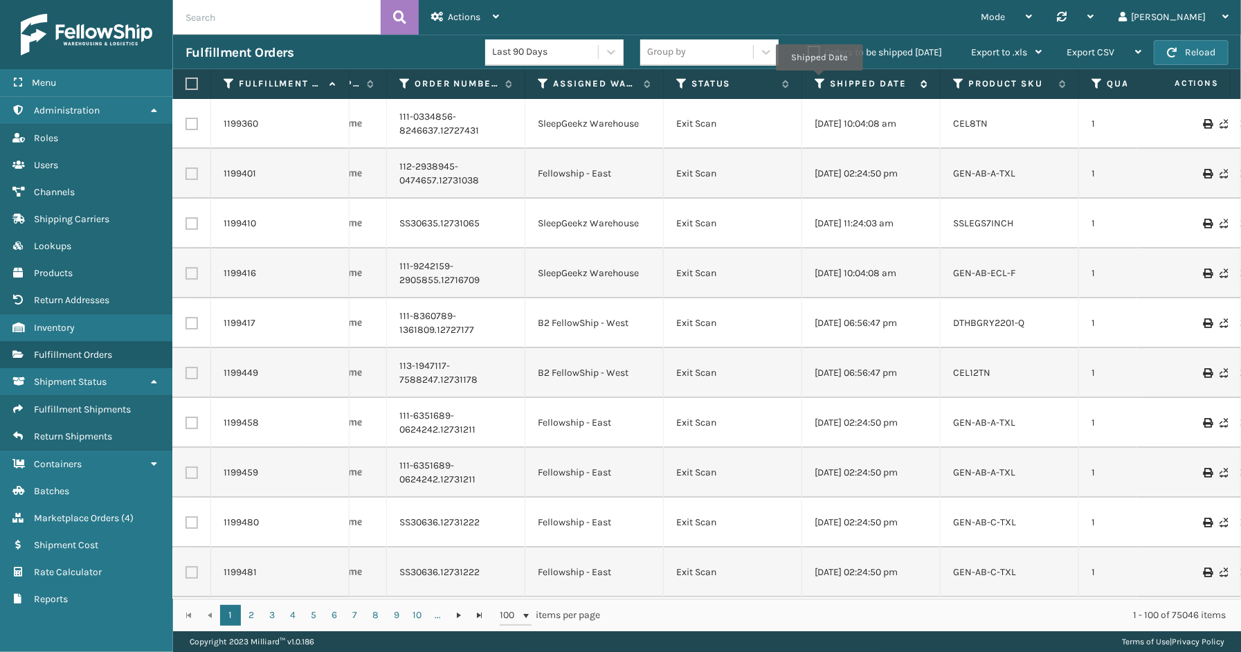
click at [819, 80] on icon at bounding box center [820, 84] width 11 height 12
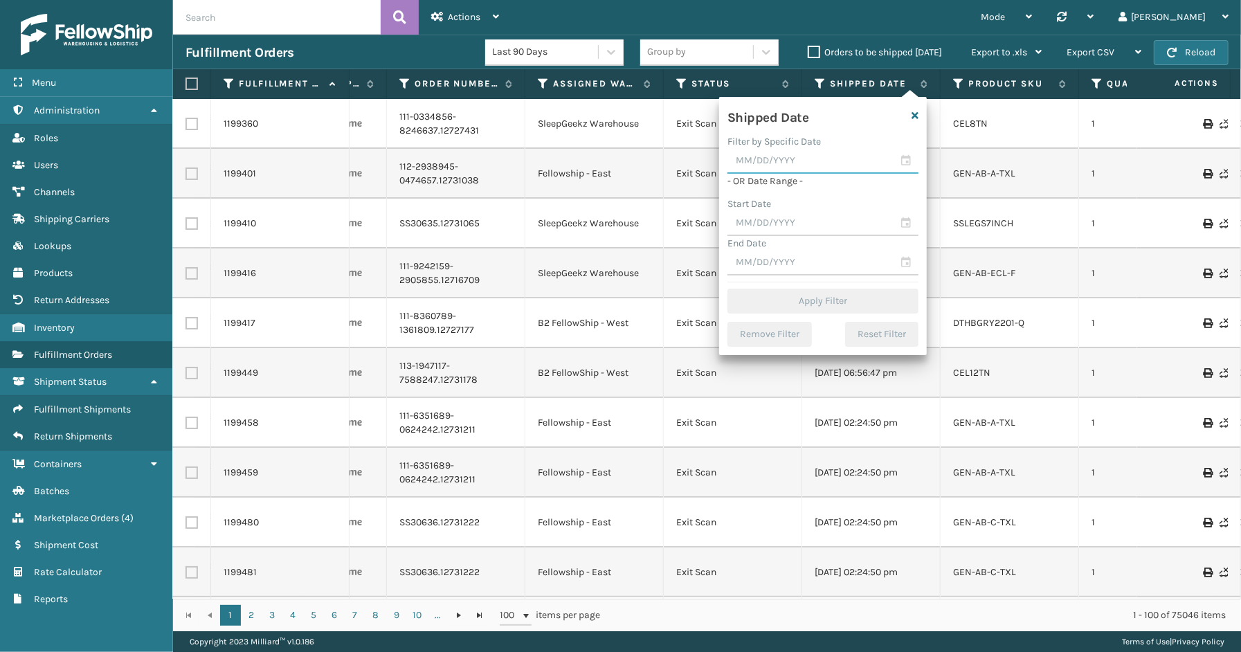
click at [912, 161] on input "text" at bounding box center [823, 161] width 191 height 25
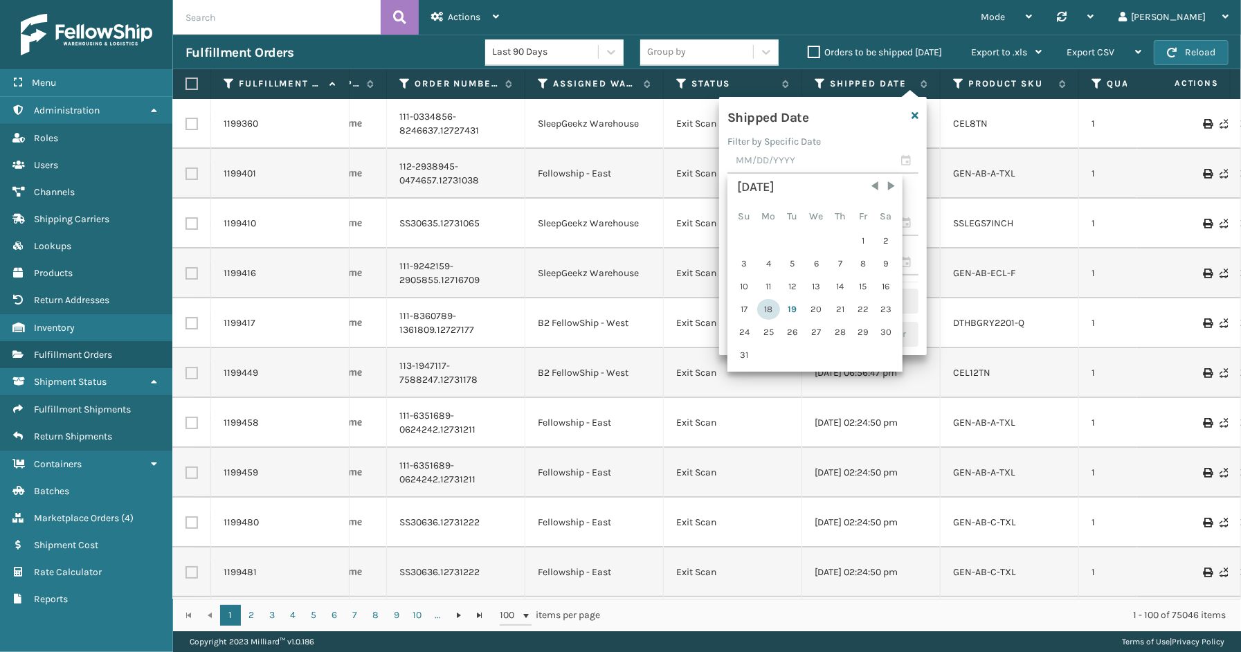
click at [773, 305] on div "18" at bounding box center [768, 309] width 23 height 21
type input "[DATE]"
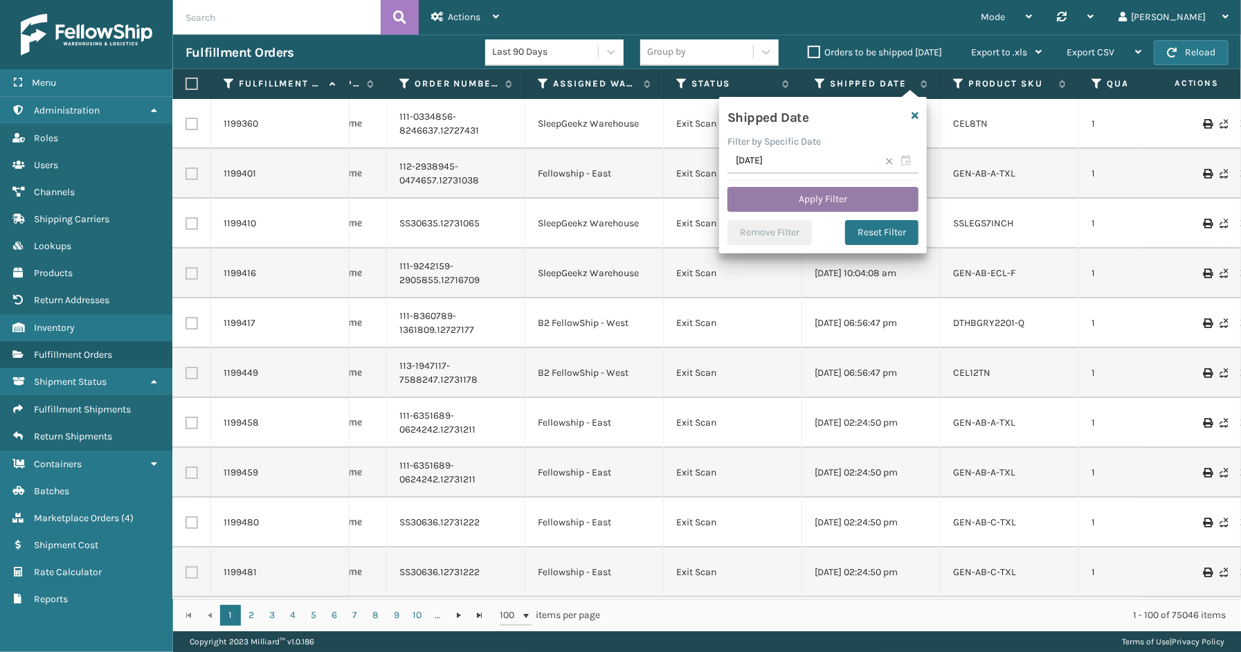
click at [753, 197] on button "Apply Filter" at bounding box center [823, 199] width 191 height 25
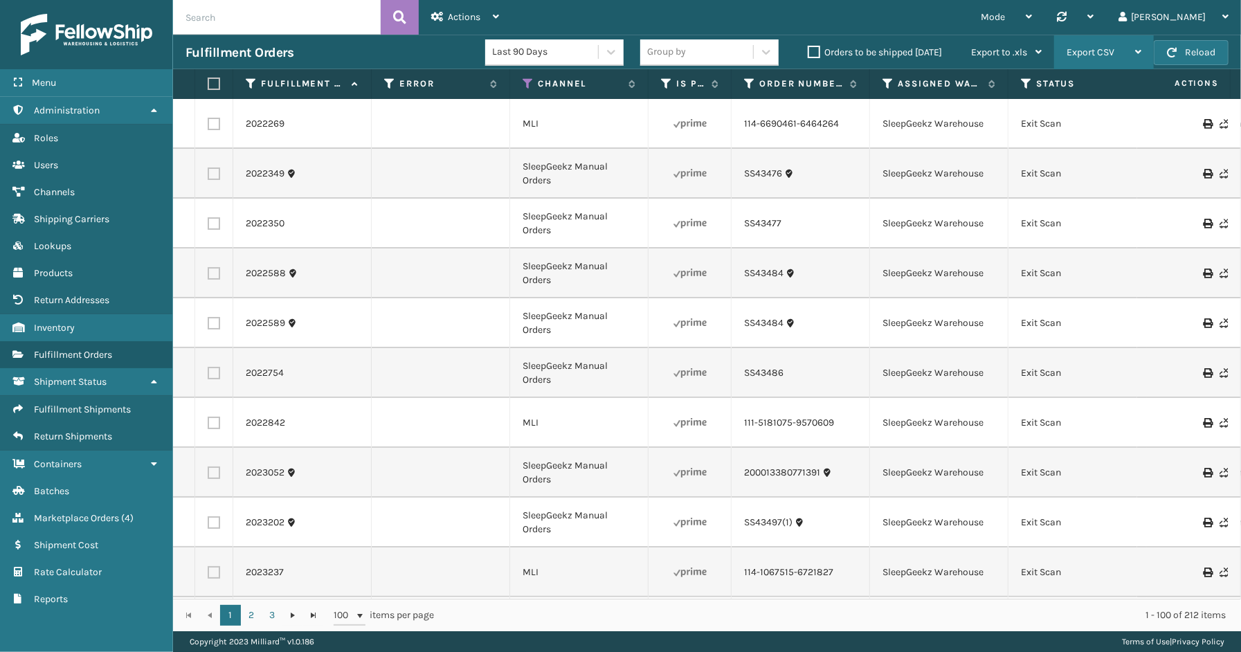
click at [1074, 53] on span "Export CSV" at bounding box center [1091, 52] width 48 height 12
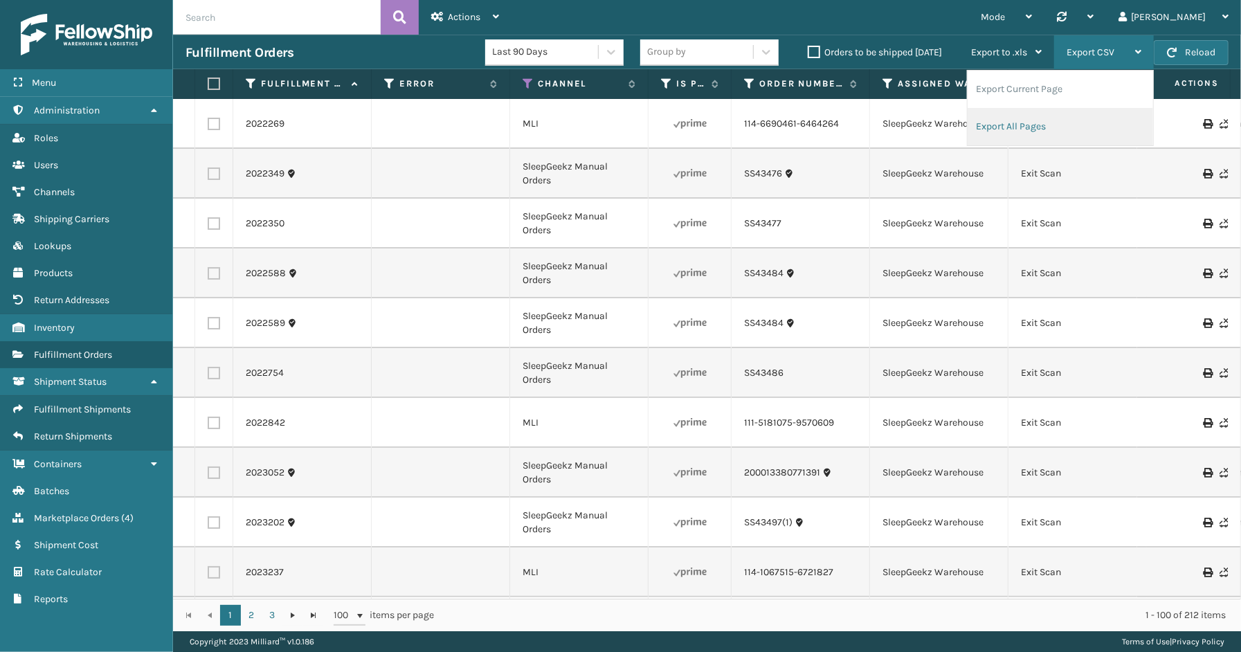
click at [1032, 121] on li "Export All Pages" at bounding box center [1061, 126] width 186 height 37
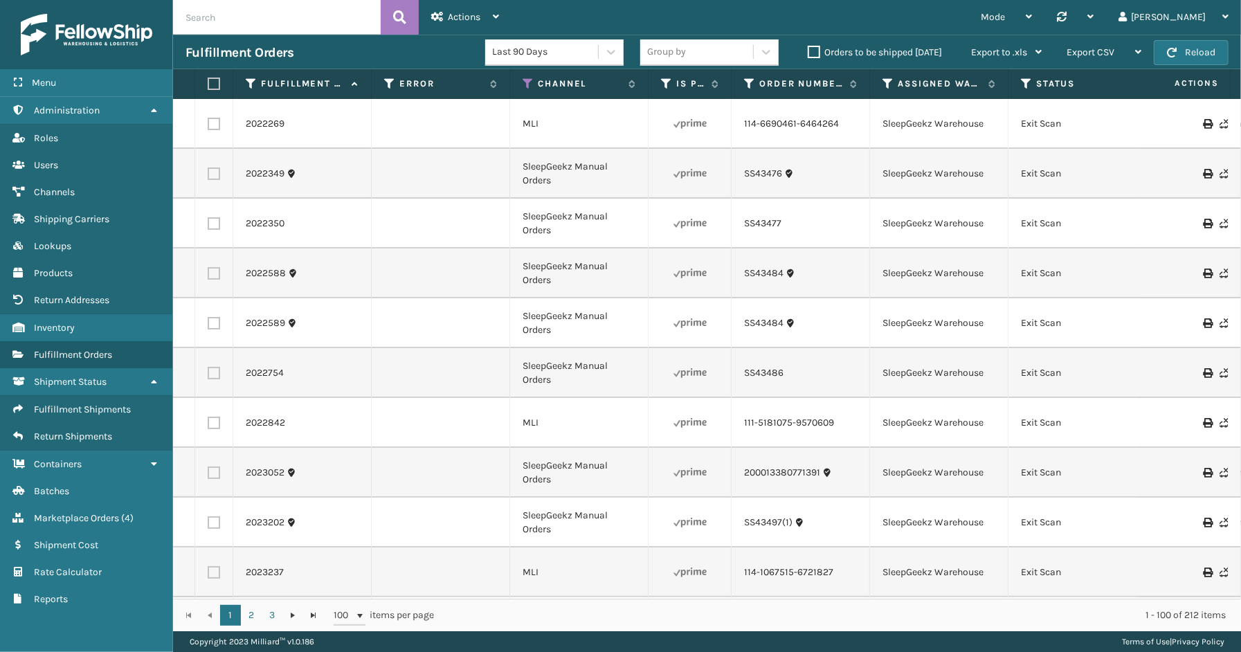
click at [88, 638] on div "Menu Administration Roles Users Channels Shipping Carriers Lookups Products Ret…" at bounding box center [86, 326] width 173 height 652
click at [60, 490] on link "Batches" at bounding box center [86, 491] width 172 height 27
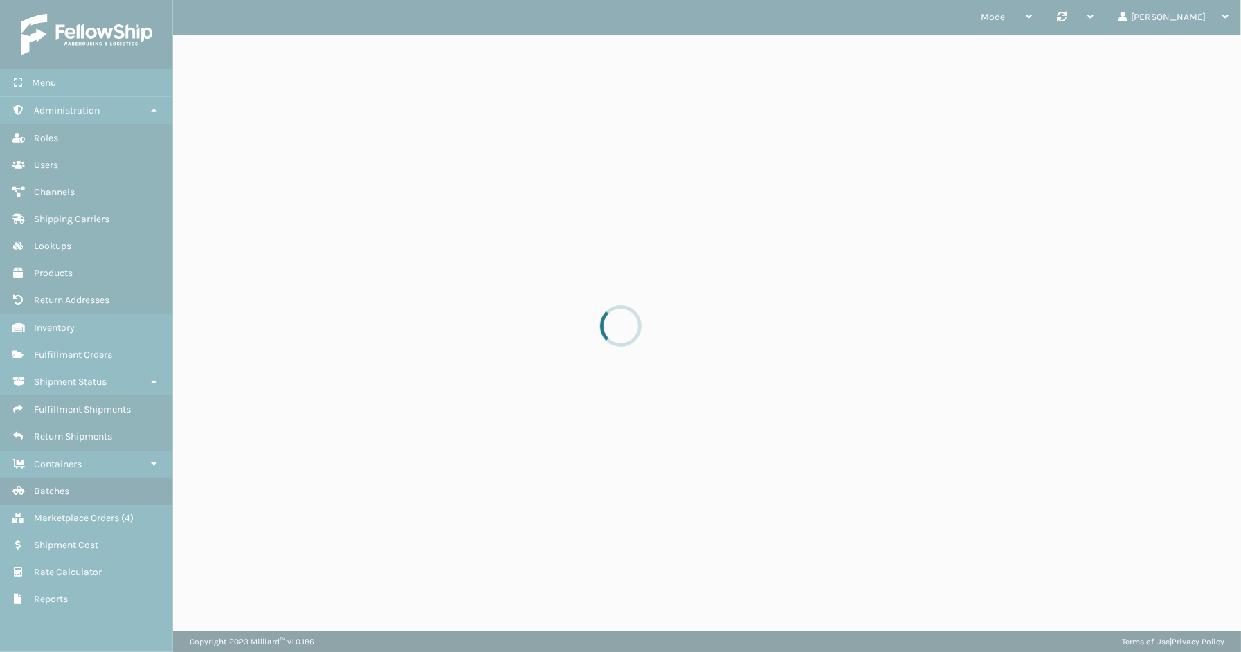
click at [60, 501] on div at bounding box center [620, 326] width 1241 height 652
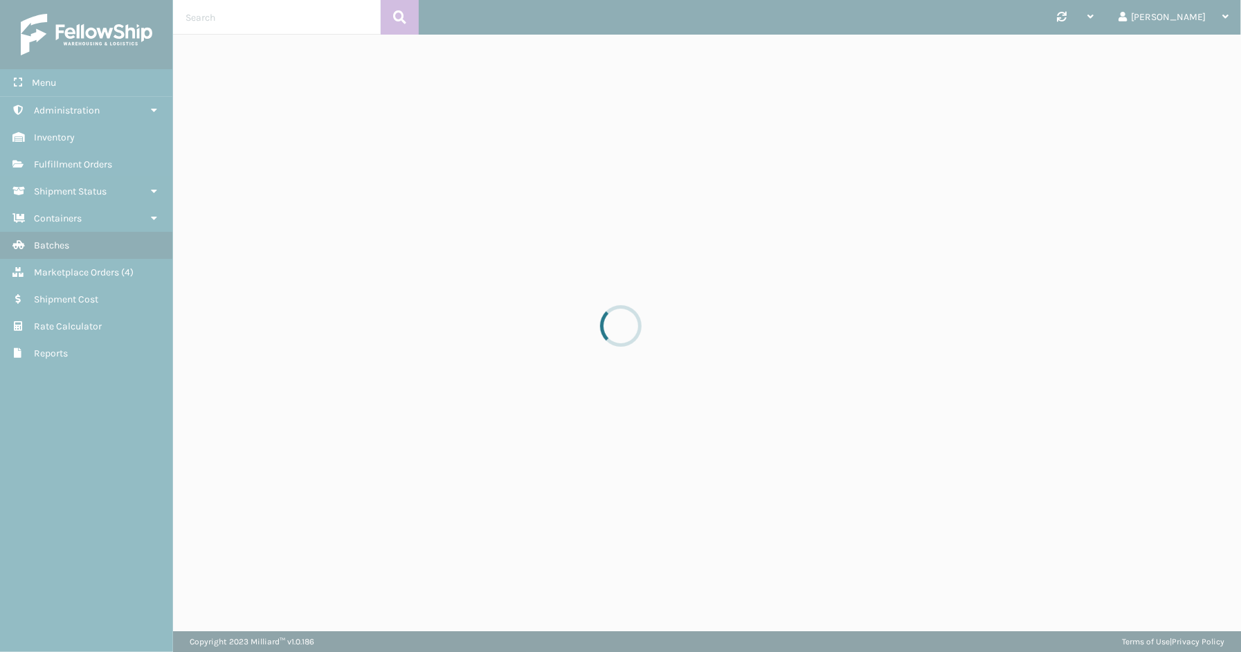
click at [45, 271] on div at bounding box center [620, 326] width 1241 height 652
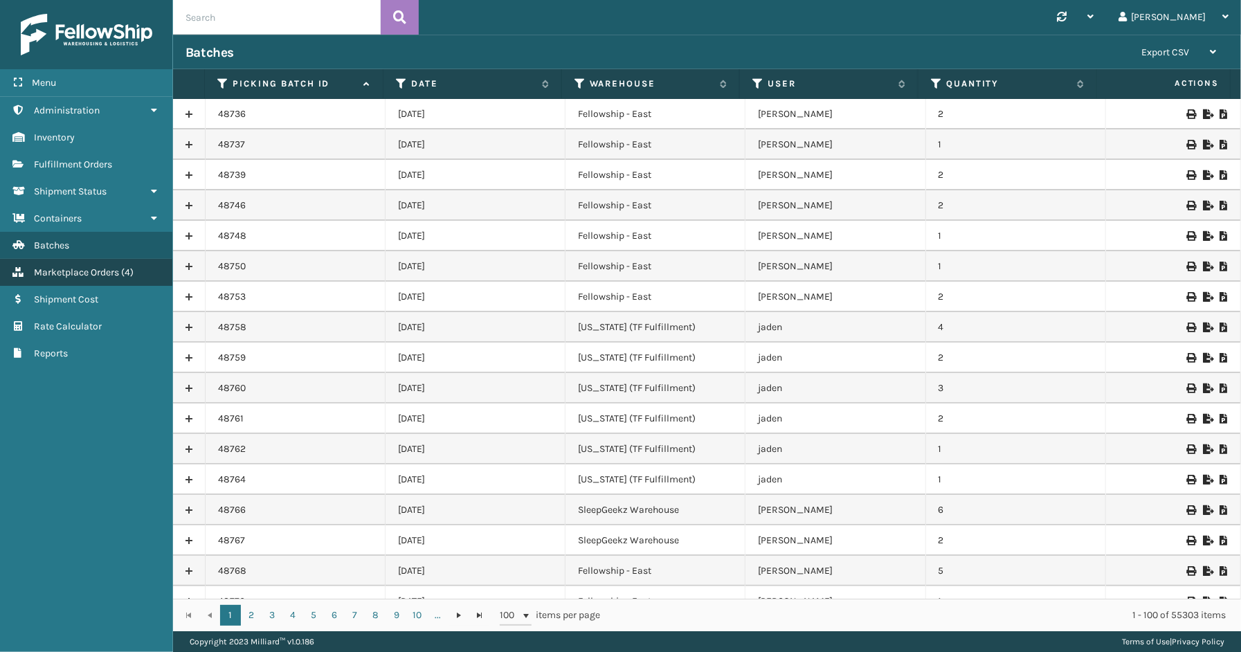
click at [91, 267] on span "Marketplace Orders" at bounding box center [76, 273] width 85 height 12
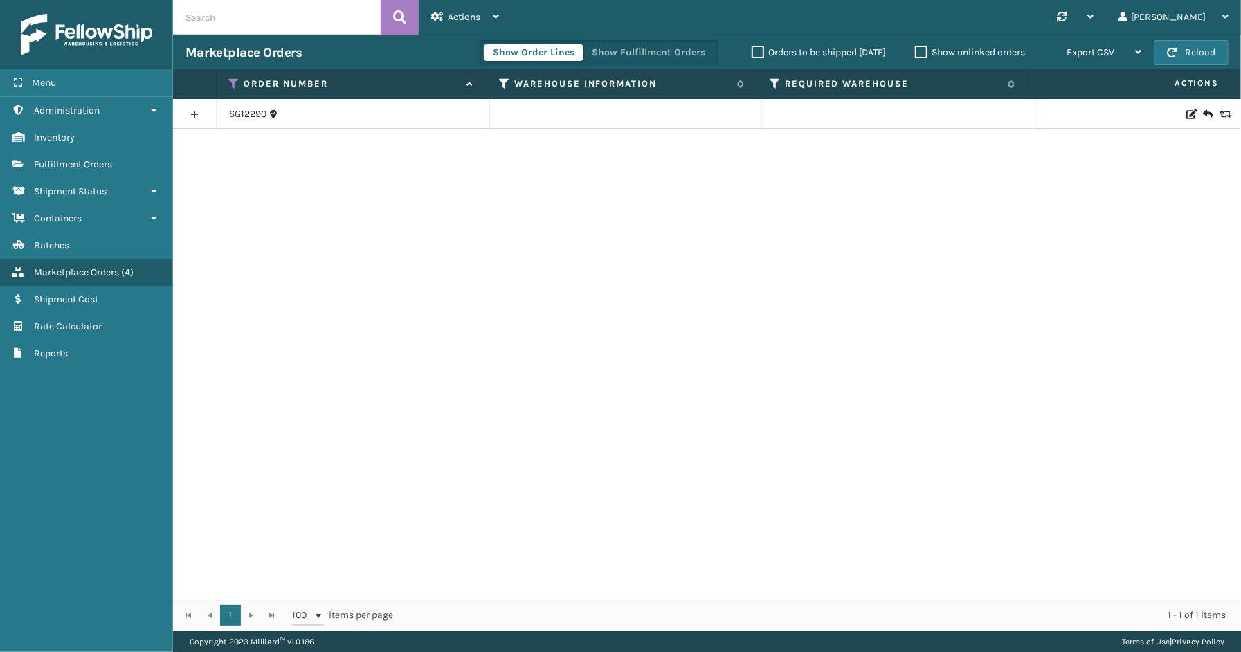
click at [695, 43] on div "Show Order Lines Show Fulfillment Orders" at bounding box center [599, 52] width 239 height 25
click at [684, 57] on button "Show Fulfillment Orders" at bounding box center [649, 52] width 132 height 17
click at [231, 76] on th "Order Number" at bounding box center [352, 84] width 271 height 30
click at [231, 79] on icon at bounding box center [234, 84] width 11 height 12
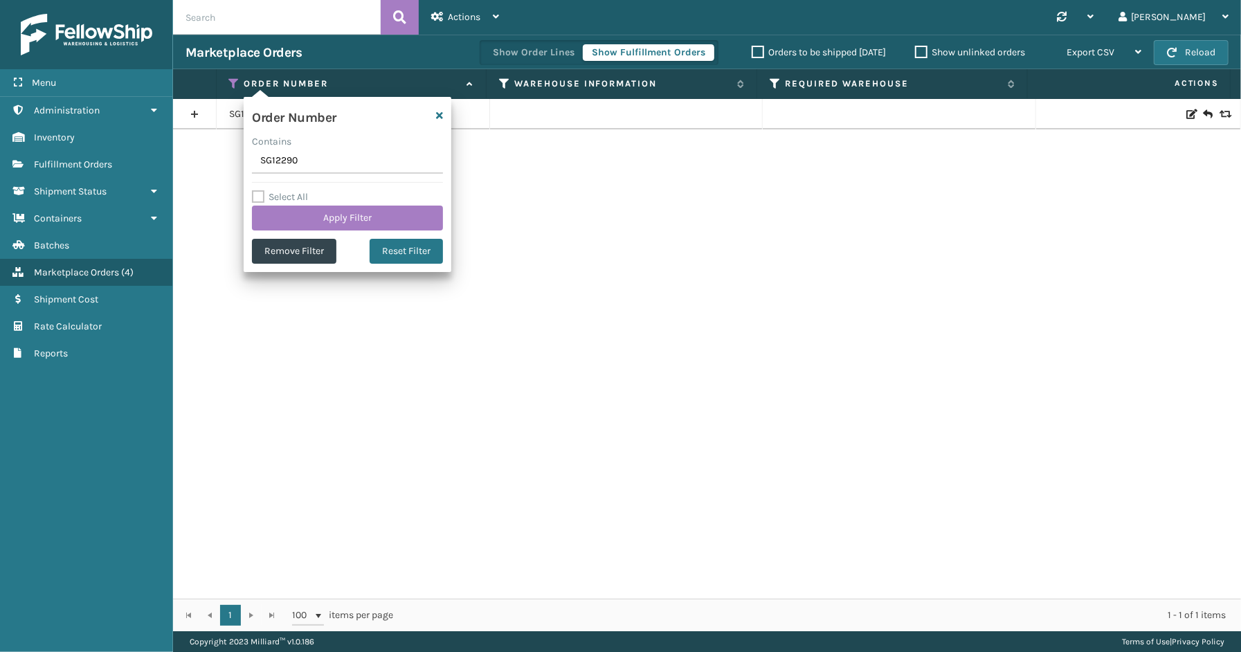
drag, startPoint x: 296, startPoint y: 159, endPoint x: 230, endPoint y: 173, distance: 67.9
click at [230, 173] on section "Marketplace Orders Show Order Lines Show Fulfillment Orders Orders to be shippe…" at bounding box center [707, 333] width 1068 height 597
type input "111-1909619-8816241"
click at [322, 206] on button "Apply Filter" at bounding box center [347, 218] width 191 height 25
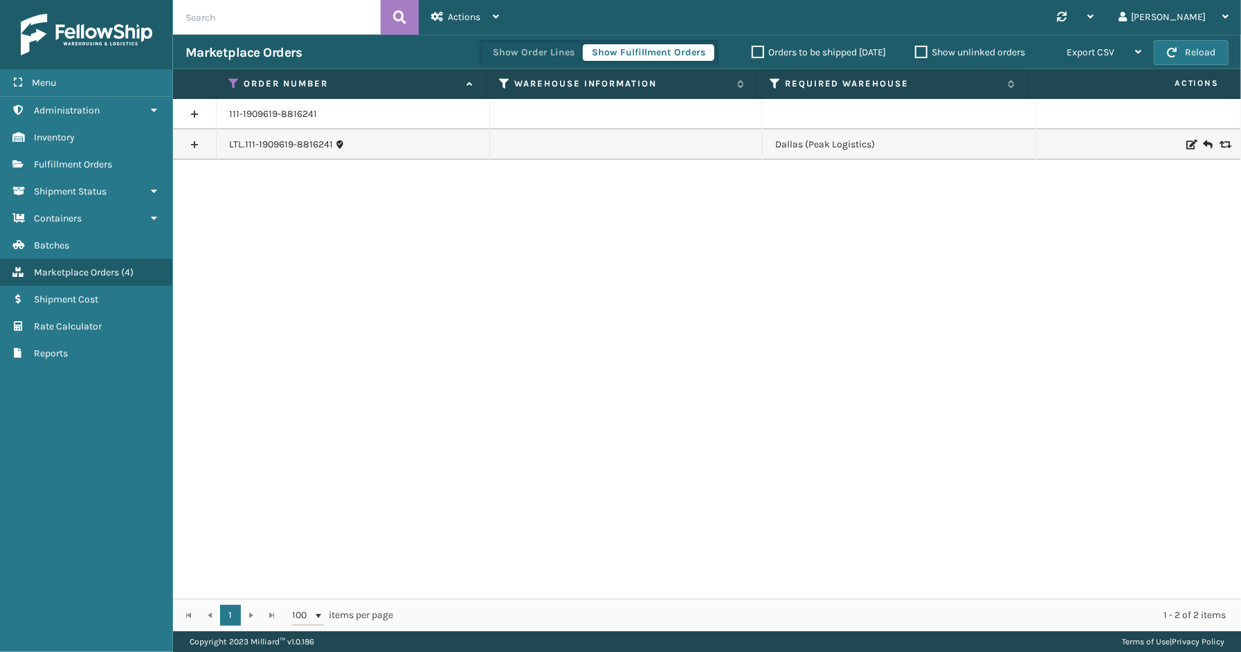
click at [186, 115] on link at bounding box center [194, 114] width 43 height 22
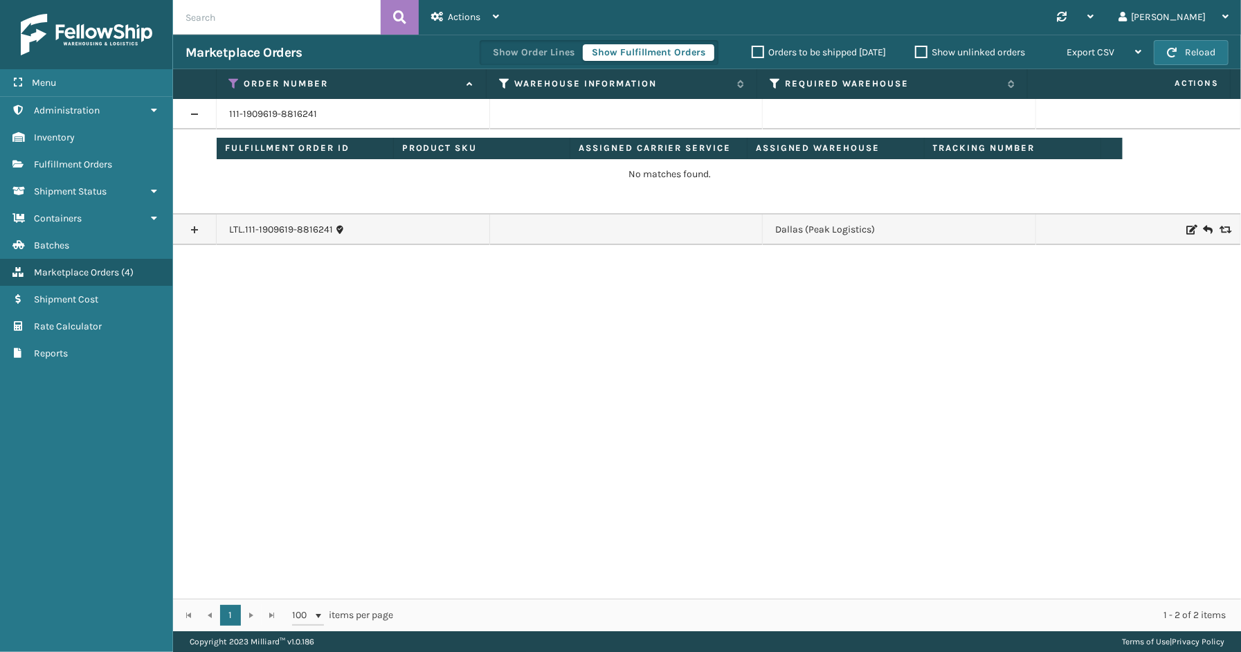
click at [195, 234] on link at bounding box center [194, 230] width 43 height 22
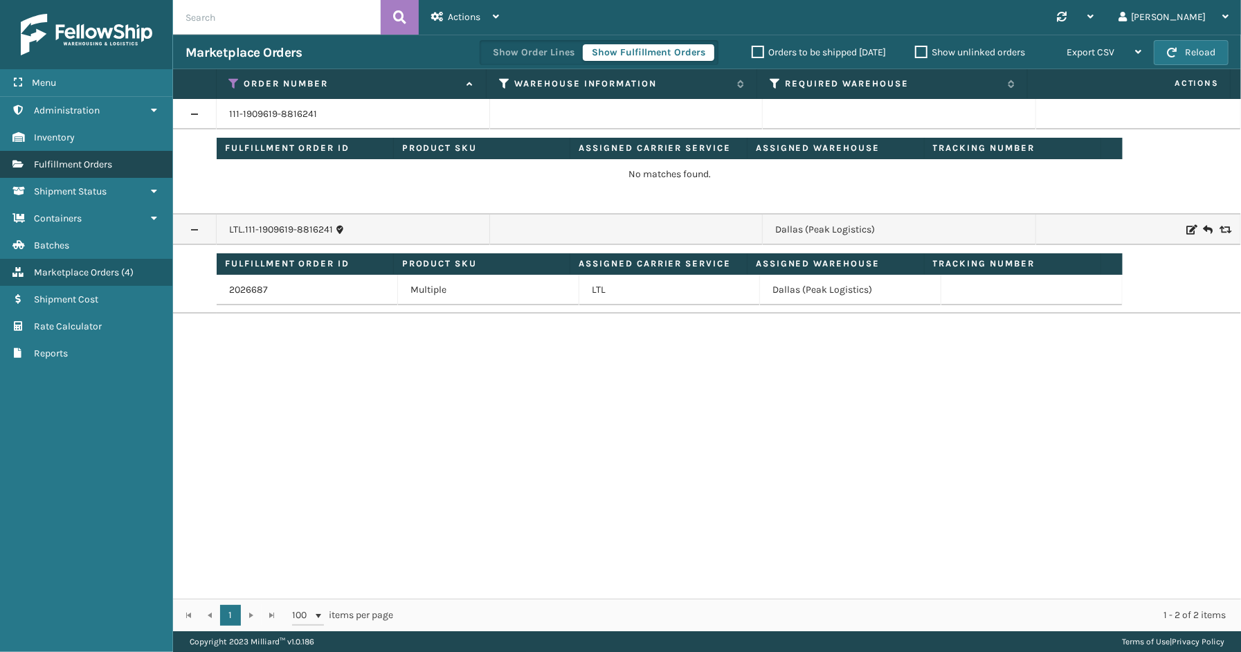
click at [72, 161] on span "Fulfillment Orders" at bounding box center [73, 165] width 78 height 12
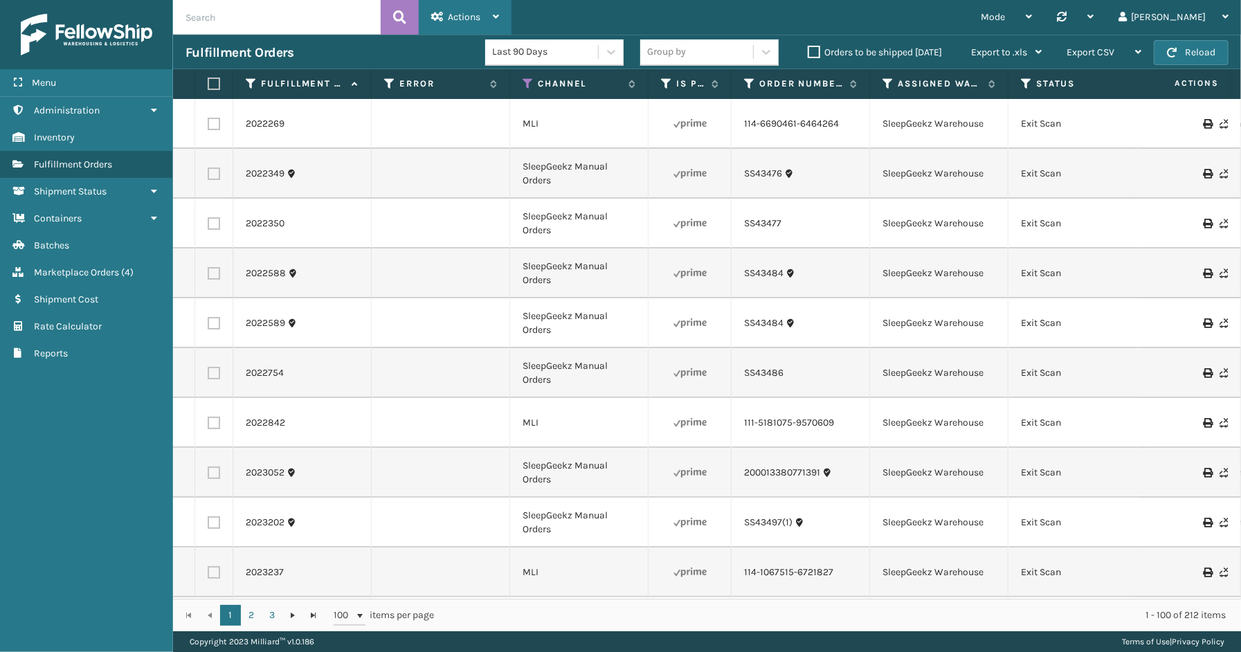
click at [486, 19] on div "Actions" at bounding box center [465, 17] width 68 height 35
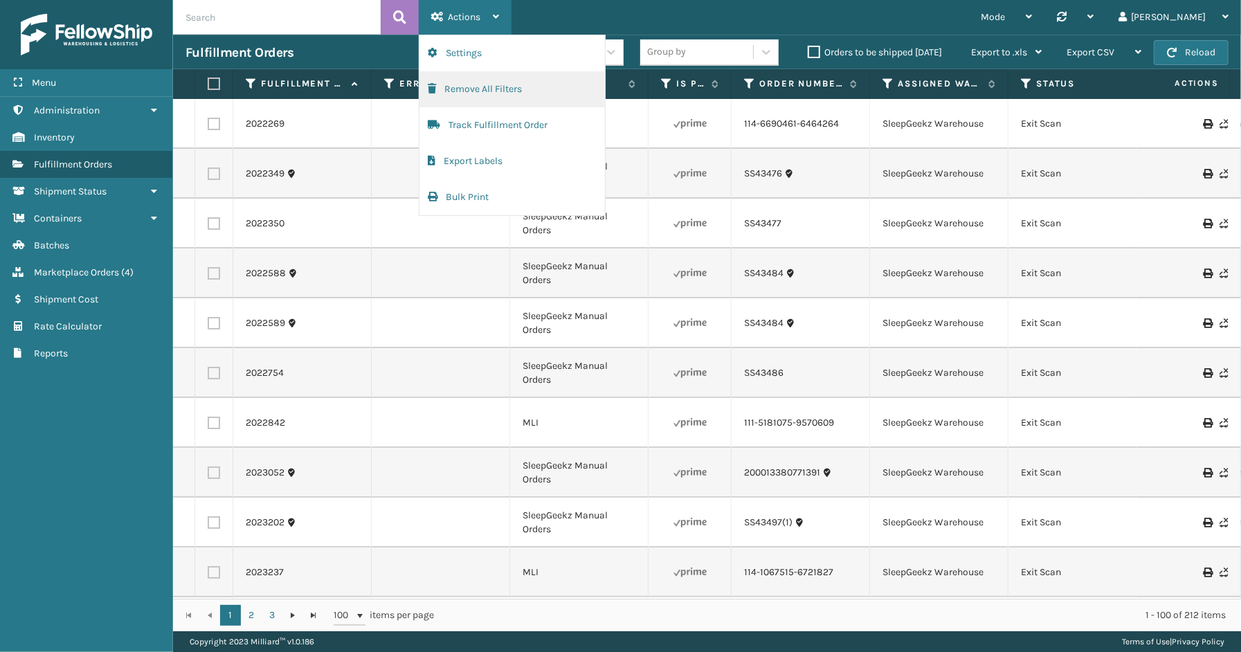
click at [490, 92] on button "Remove All Filters" at bounding box center [513, 89] width 186 height 36
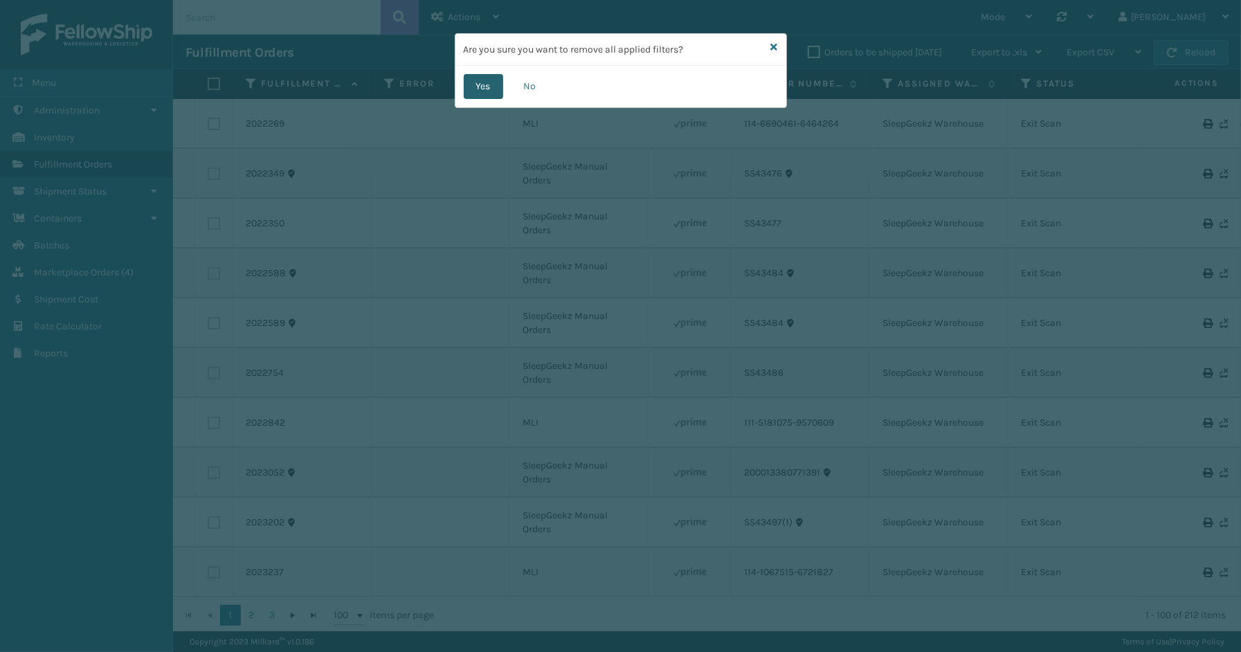
click at [494, 92] on button "Yes" at bounding box center [483, 86] width 39 height 25
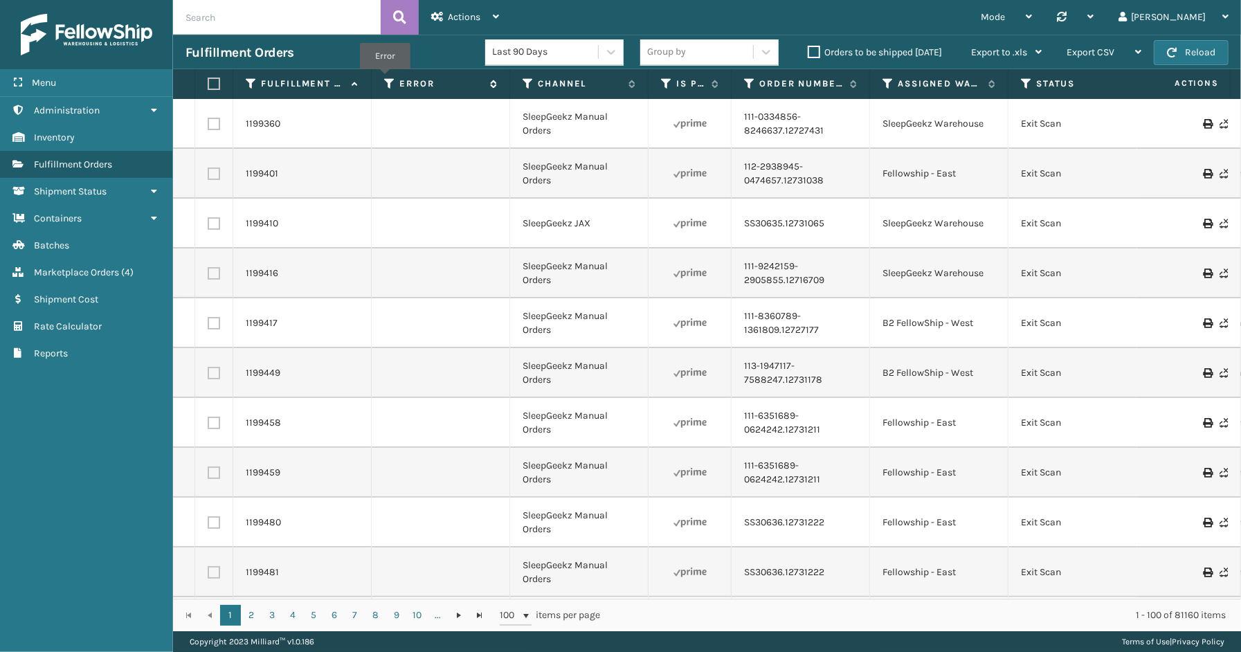
click at [385, 79] on icon at bounding box center [389, 84] width 11 height 12
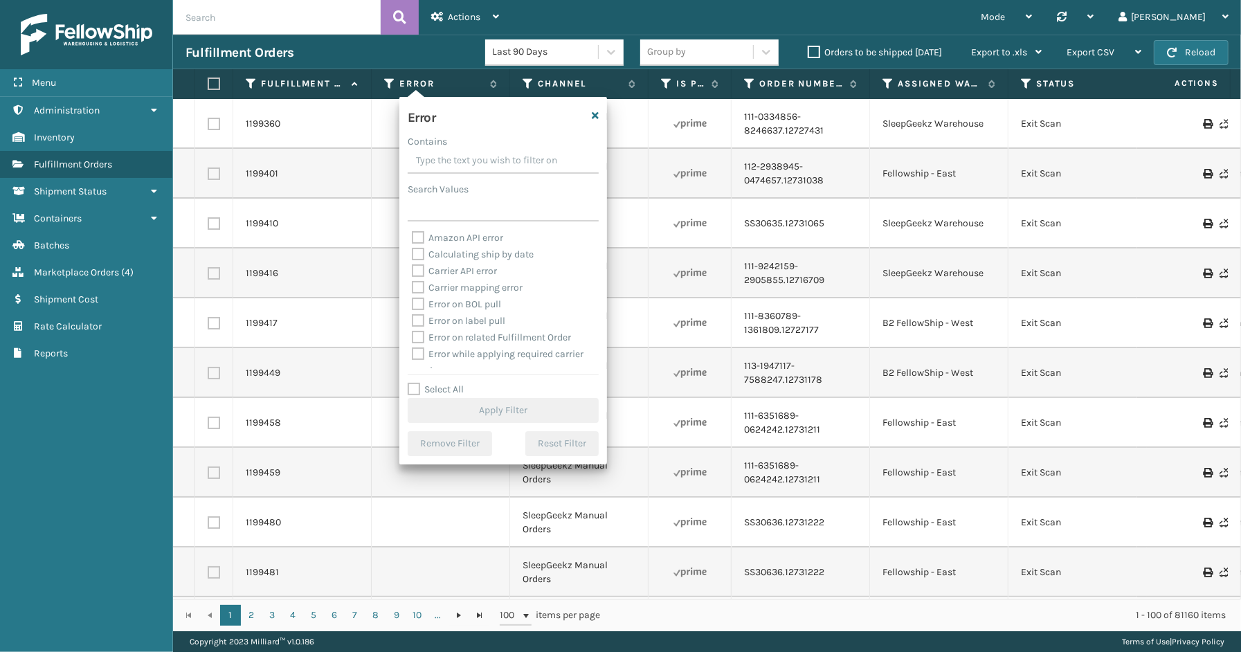
click at [449, 395] on div "Select All Apply Filter" at bounding box center [503, 402] width 191 height 42
click at [451, 390] on label "Select All" at bounding box center [436, 390] width 56 height 12
click at [451, 383] on input "Select All" at bounding box center [512, 381] width 208 height 1
checkbox input "true"
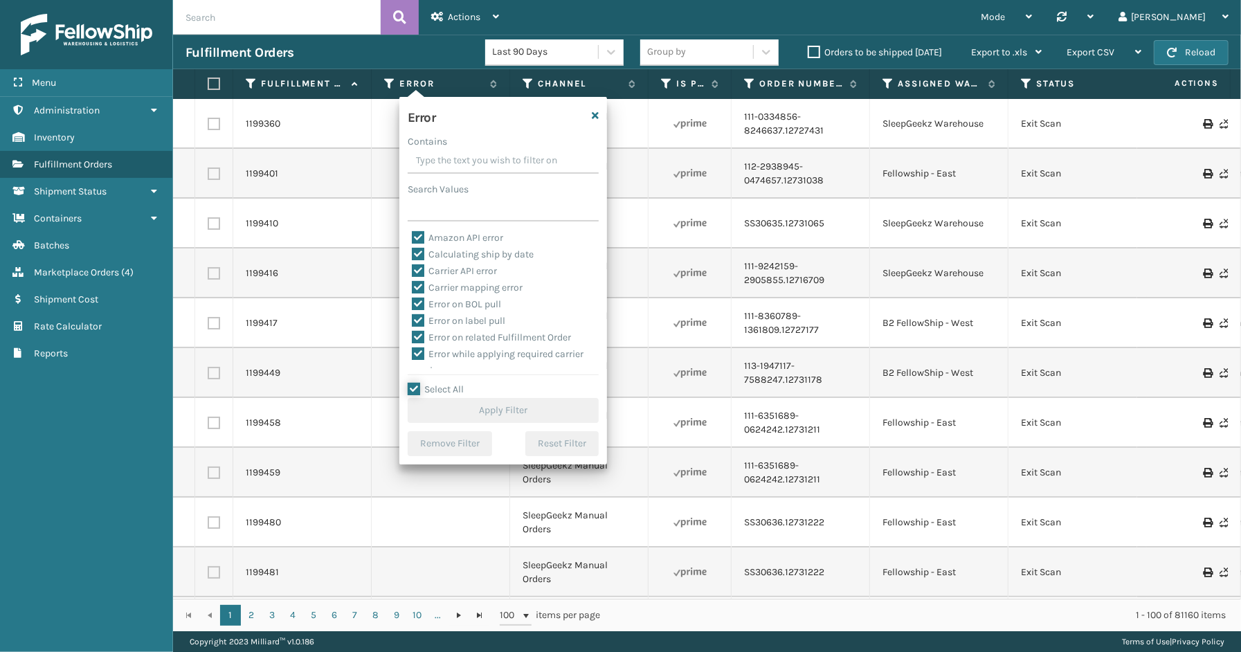
checkbox input "true"
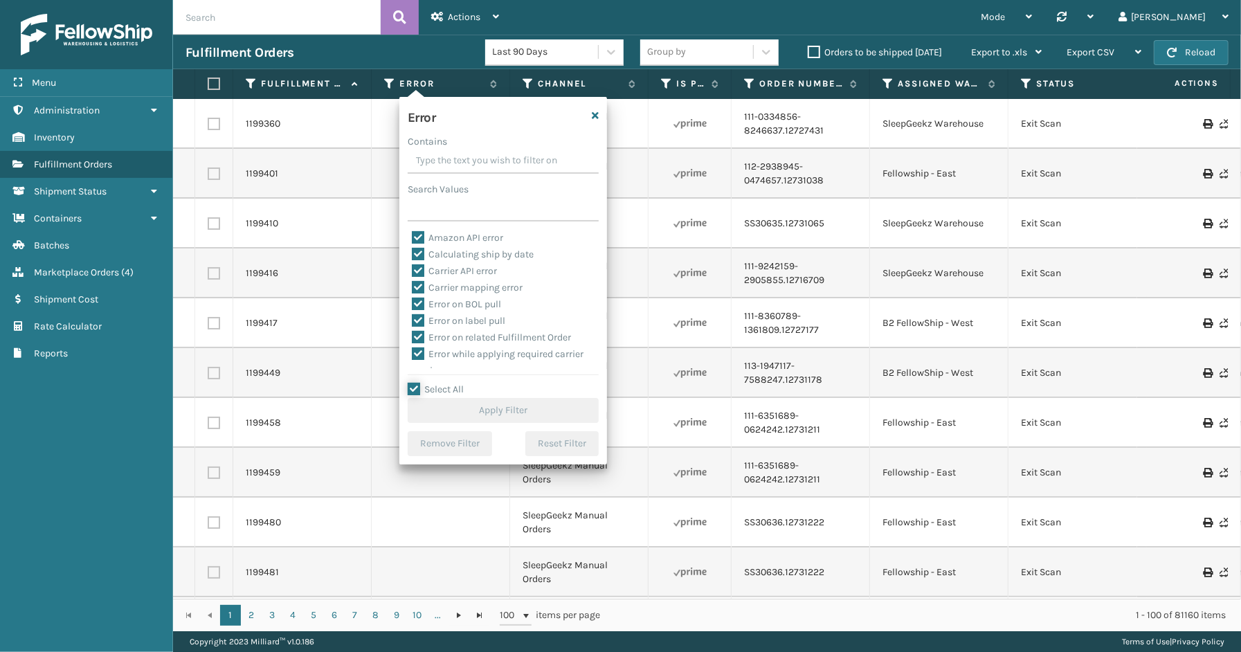
checkbox input "true"
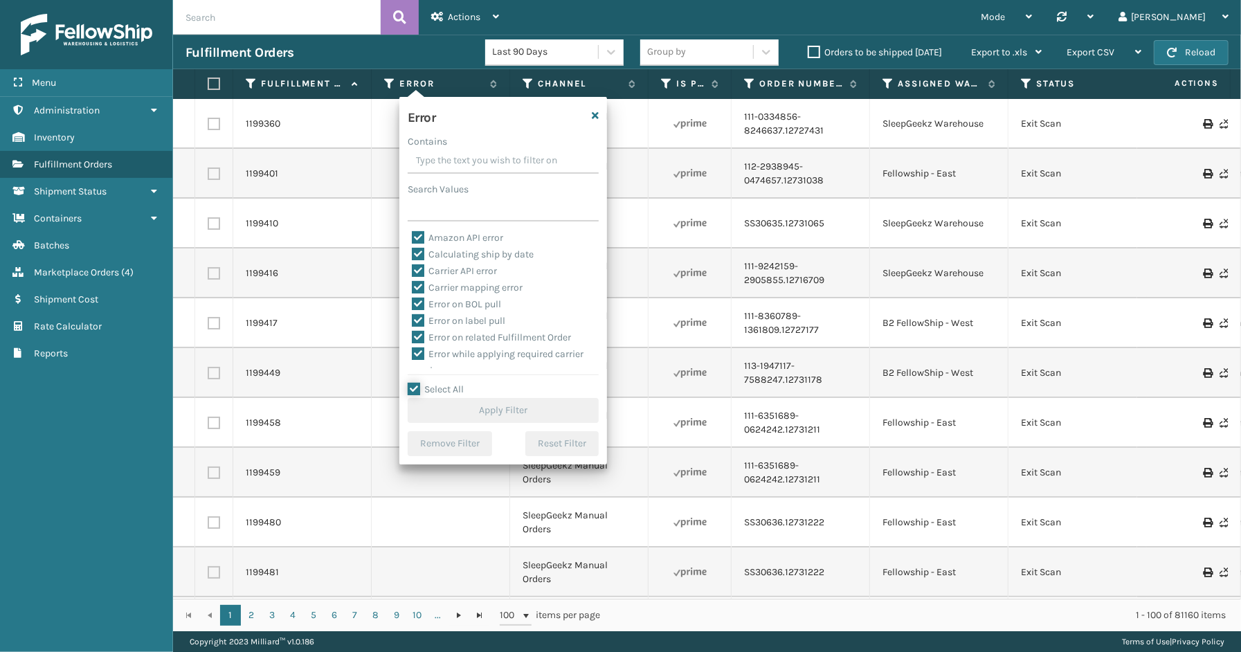
checkbox input "true"
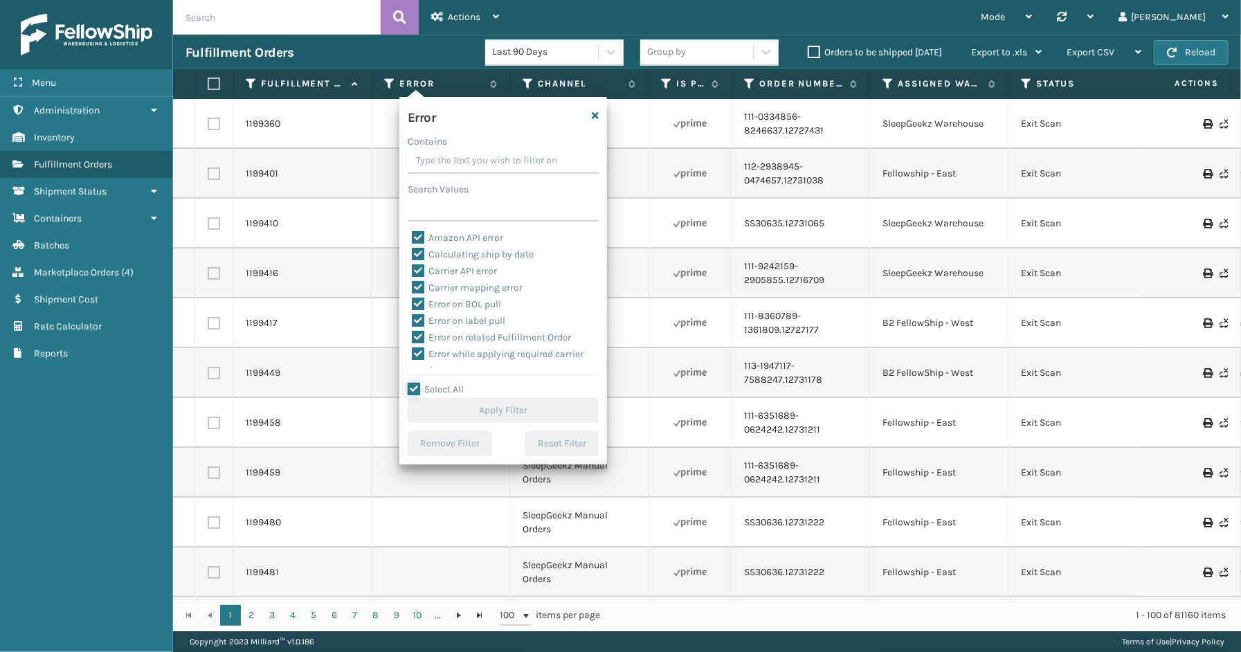
checkbox input "true"
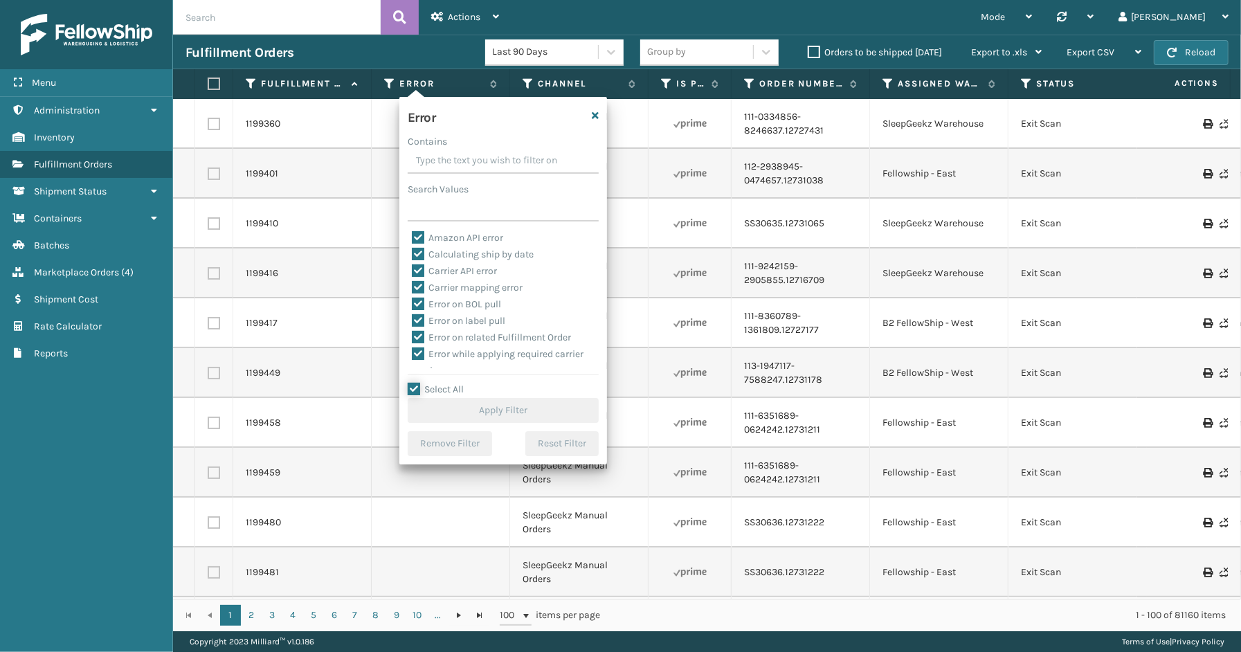
checkbox input "true"
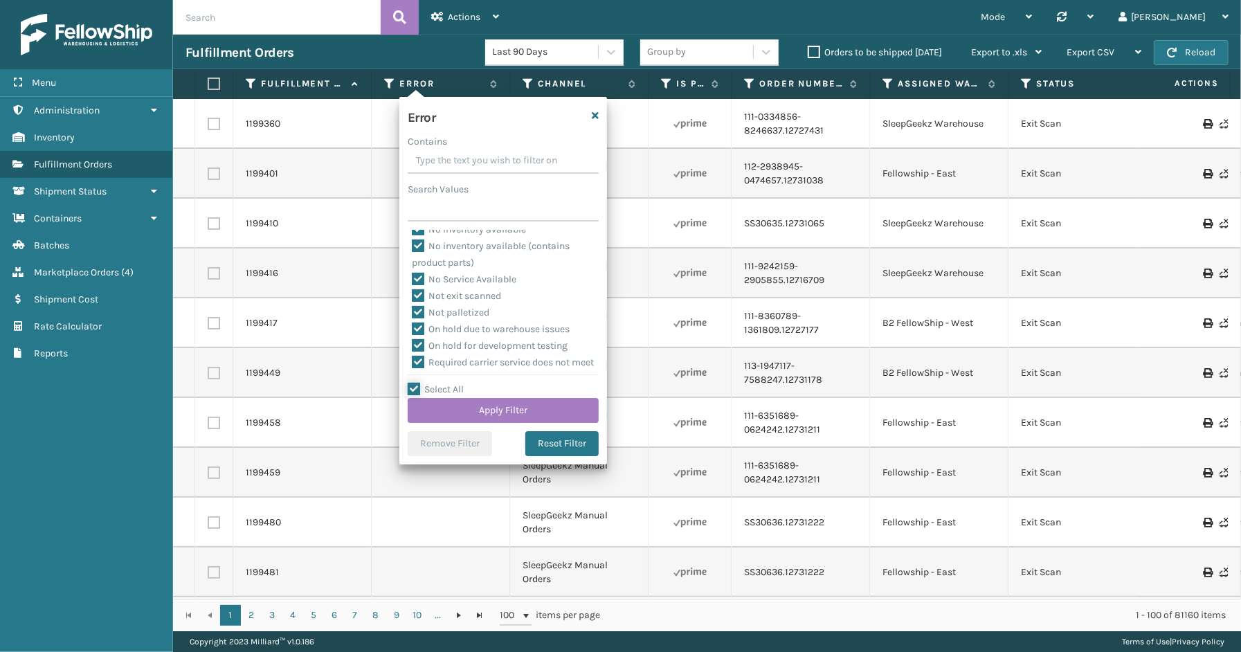
scroll to position [309, 0]
click at [458, 359] on label "To be cancelled" at bounding box center [453, 360] width 82 height 12
click at [413, 359] on input "To be cancelled" at bounding box center [412, 356] width 1 height 9
checkbox input "false"
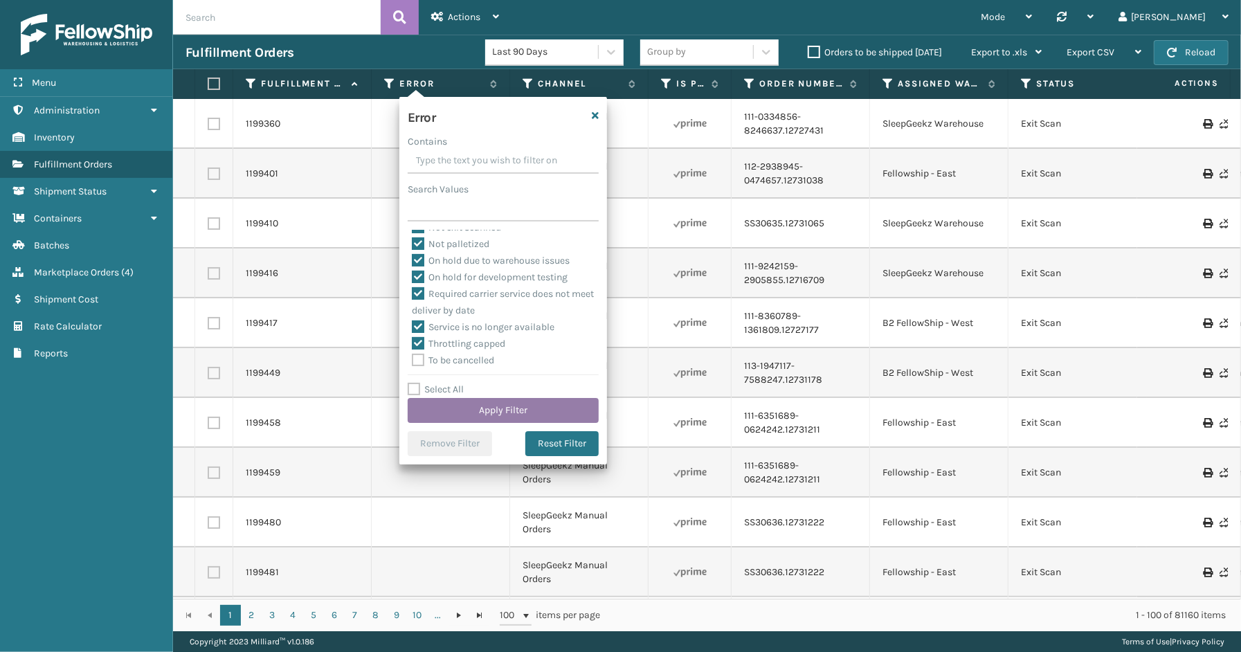
click at [481, 412] on button "Apply Filter" at bounding box center [503, 410] width 191 height 25
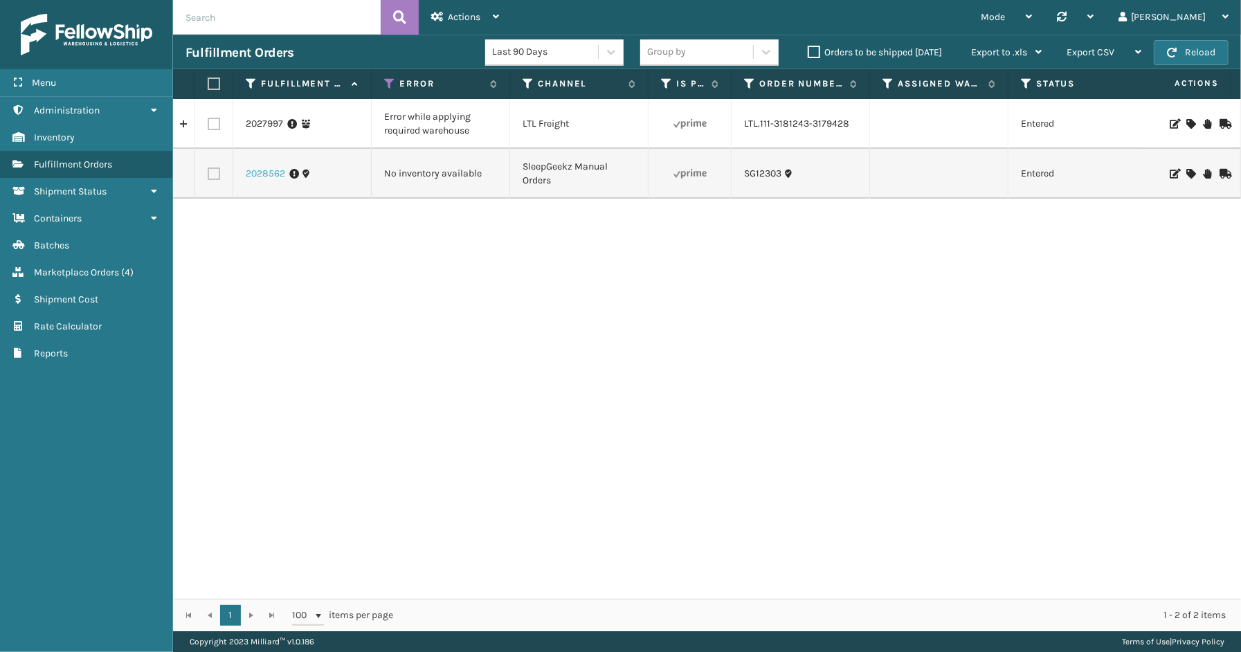
click at [272, 172] on link "2028562" at bounding box center [265, 174] width 39 height 14
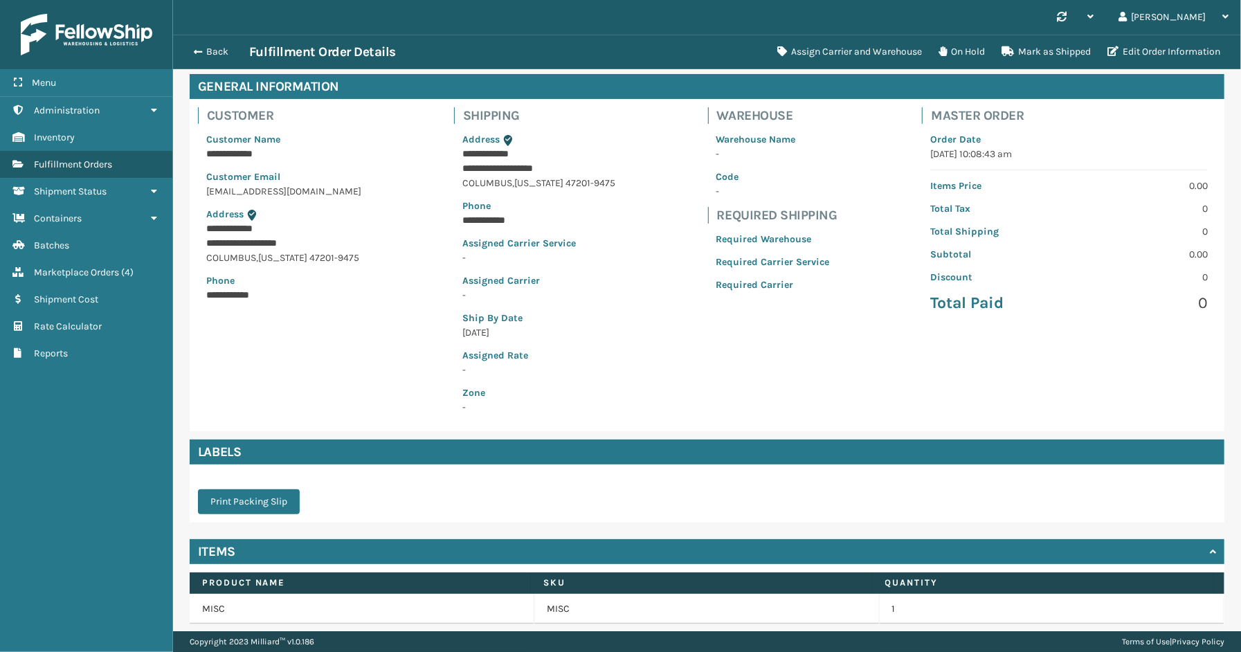
scroll to position [111, 0]
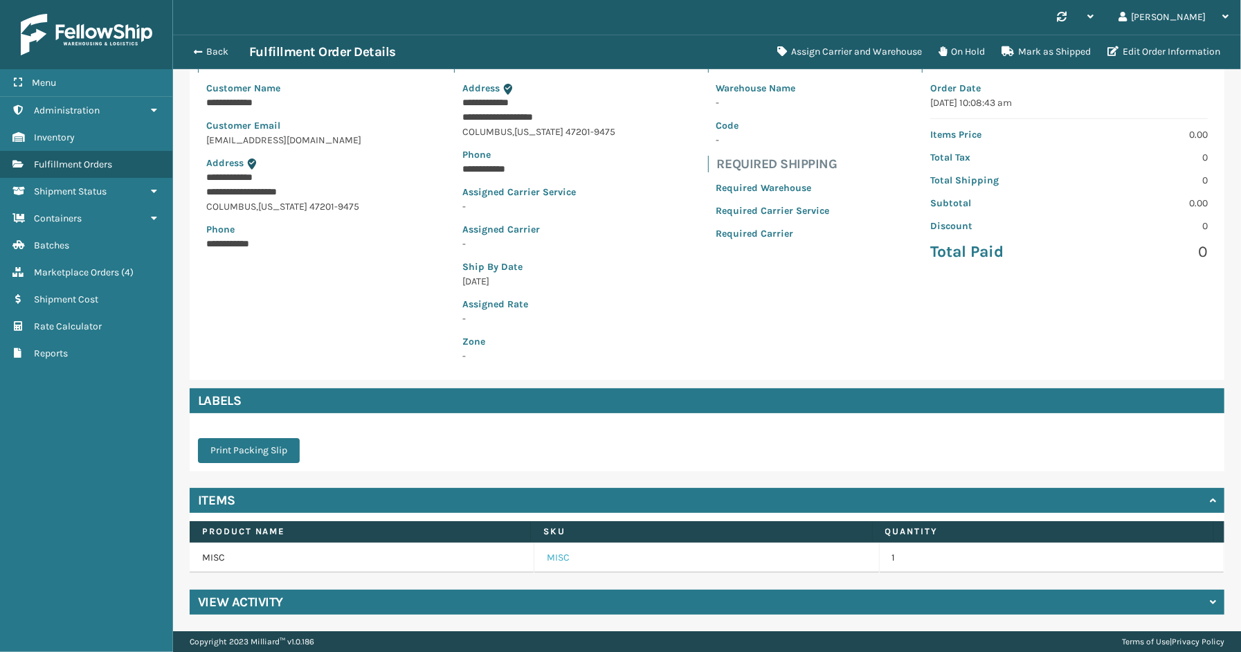
click at [547, 564] on link "MISC" at bounding box center [558, 558] width 23 height 14
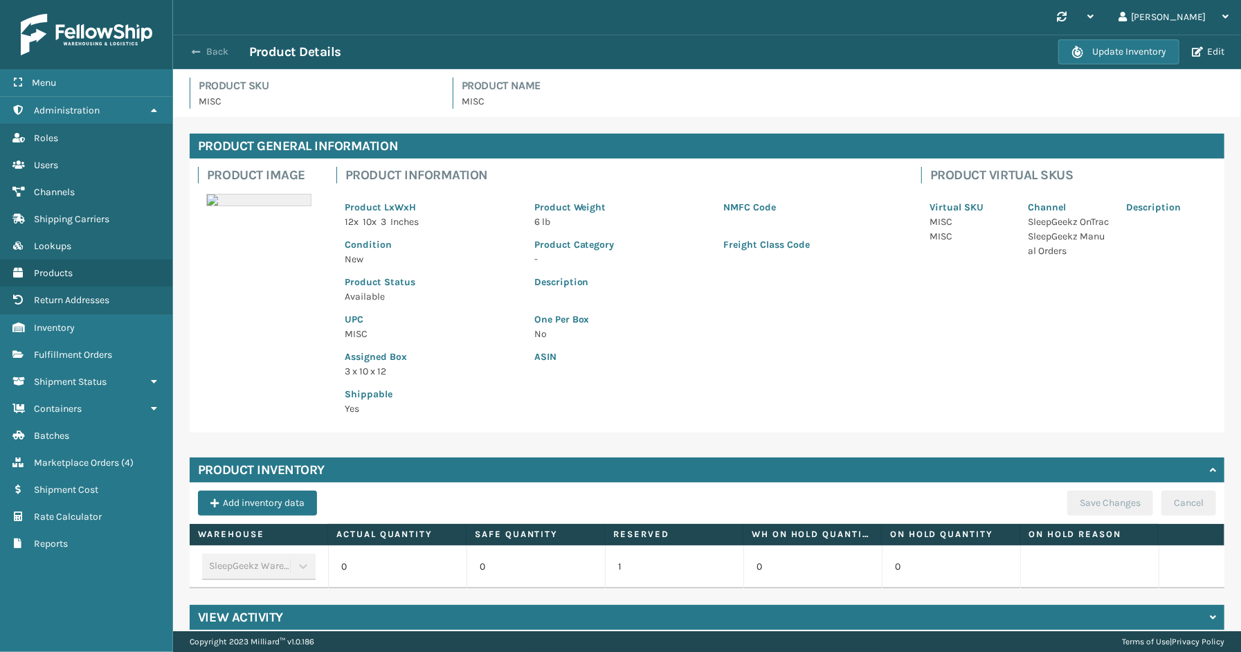
click at [202, 49] on button "Back" at bounding box center [218, 52] width 64 height 12
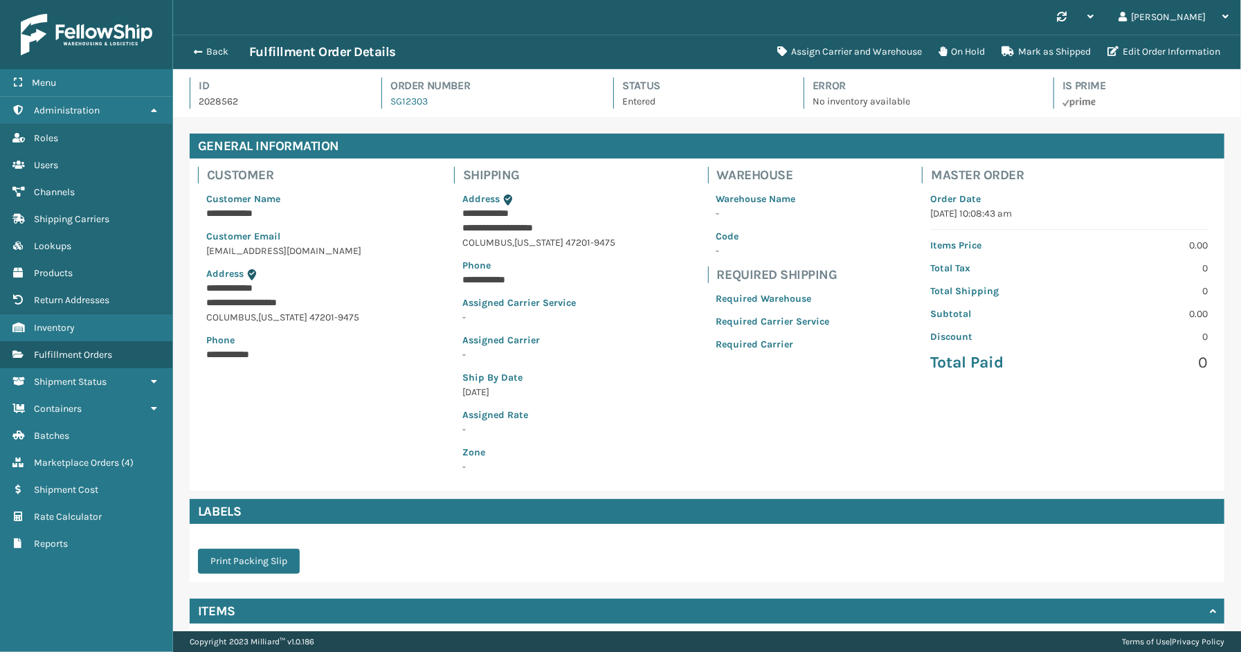
scroll to position [33, 1068]
drag, startPoint x: 447, startPoint y: 104, endPoint x: 378, endPoint y: 104, distance: 68.5
click at [381, 104] on div "Order Number SG12303" at bounding box center [484, 93] width 207 height 31
copy link "SG12303"
click at [199, 54] on span "button" at bounding box center [196, 52] width 8 height 10
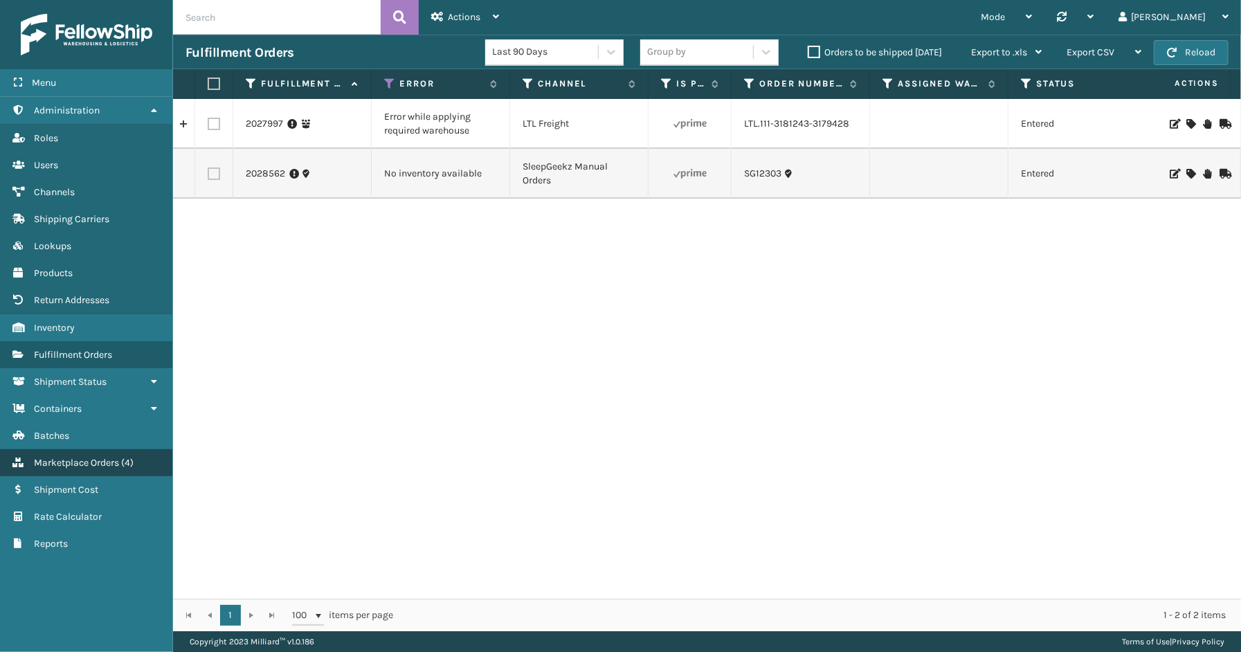
click at [92, 457] on span "Marketplace Orders" at bounding box center [76, 463] width 85 height 12
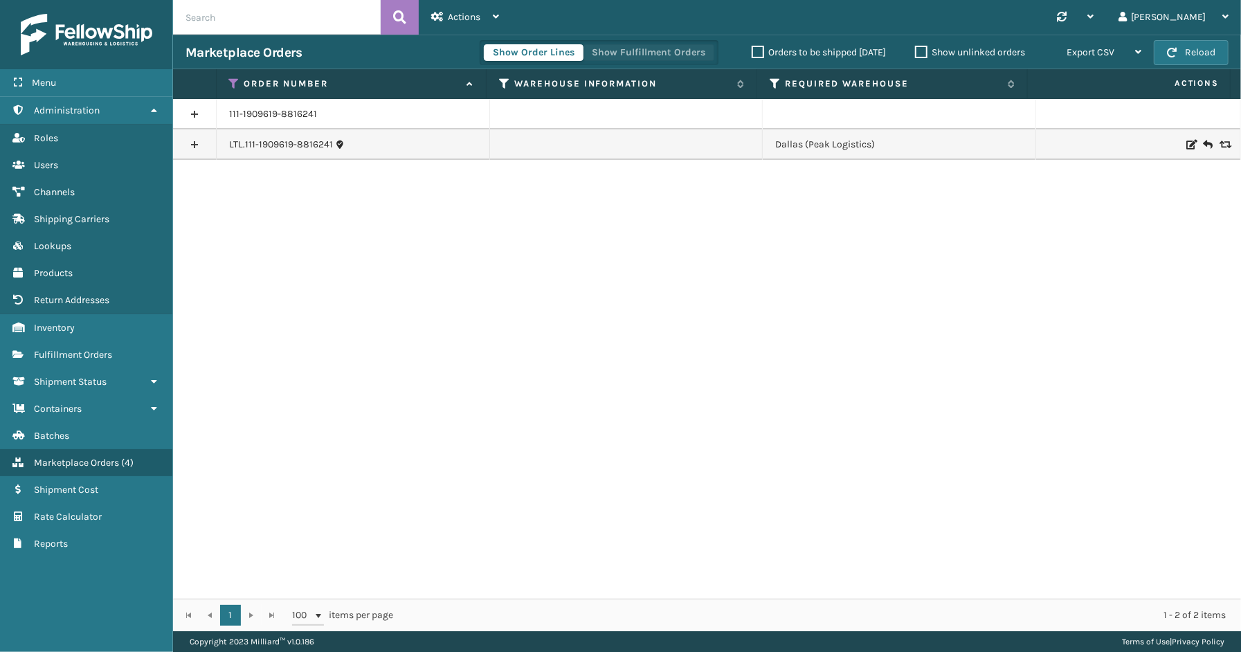
click at [620, 51] on button "Show Fulfillment Orders" at bounding box center [649, 52] width 132 height 17
click at [232, 80] on icon at bounding box center [234, 84] width 11 height 12
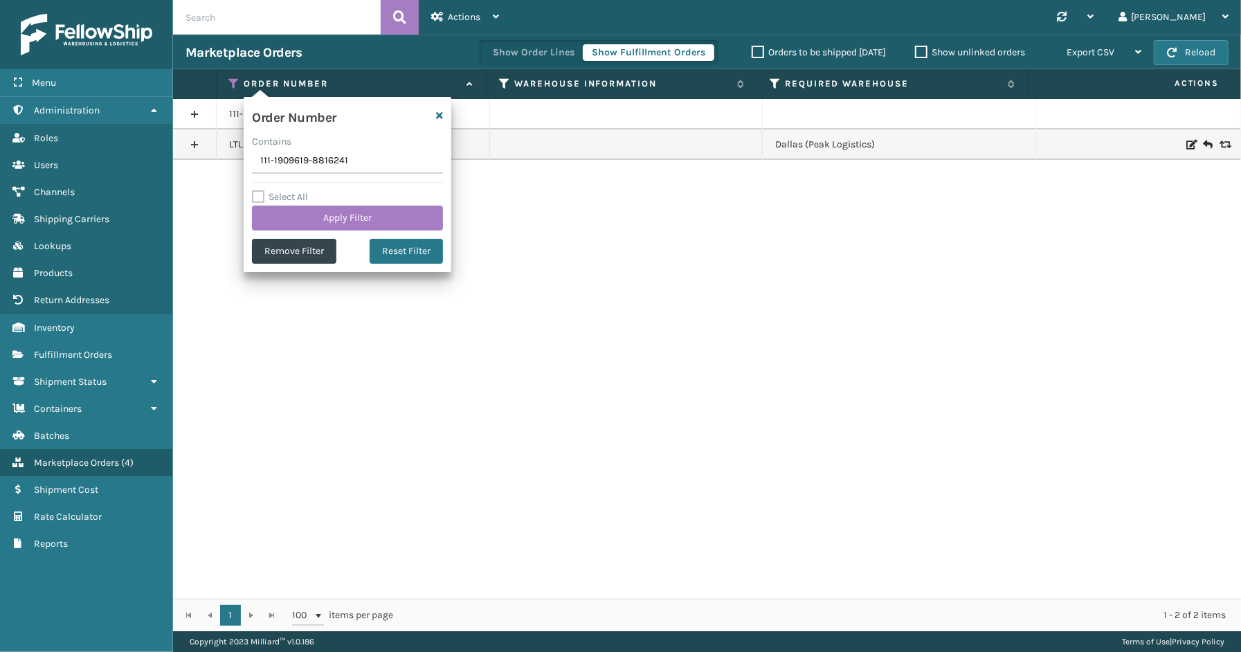
drag, startPoint x: 344, startPoint y: 166, endPoint x: 323, endPoint y: 168, distance: 20.8
click at [227, 166] on section "Marketplace Orders Show Order Lines Show Fulfillment Orders Orders to be shippe…" at bounding box center [707, 333] width 1068 height 597
drag, startPoint x: 354, startPoint y: 165, endPoint x: 222, endPoint y: 161, distance: 131.6
click at [222, 161] on section "Marketplace Orders Show Order Lines Show Fulfillment Orders Orders to be shippe…" at bounding box center [707, 333] width 1068 height 597
type input "SS43600"
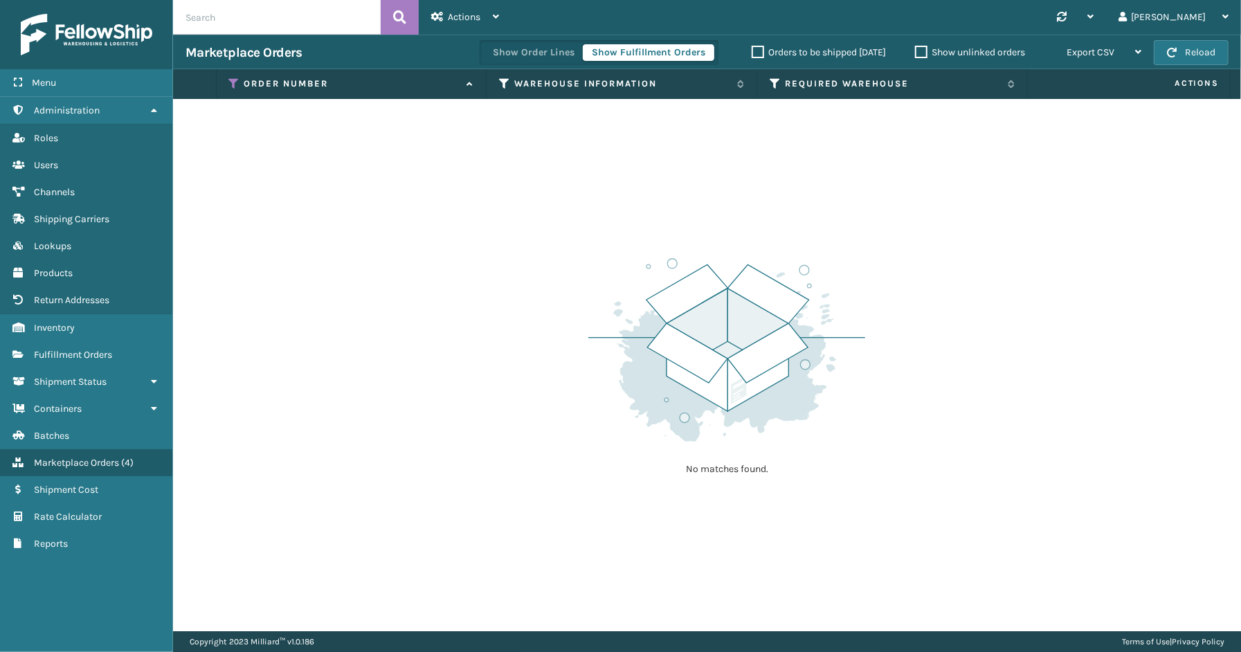
click at [227, 80] on th "Order Number" at bounding box center [352, 84] width 271 height 30
click at [234, 78] on icon at bounding box center [234, 84] width 11 height 12
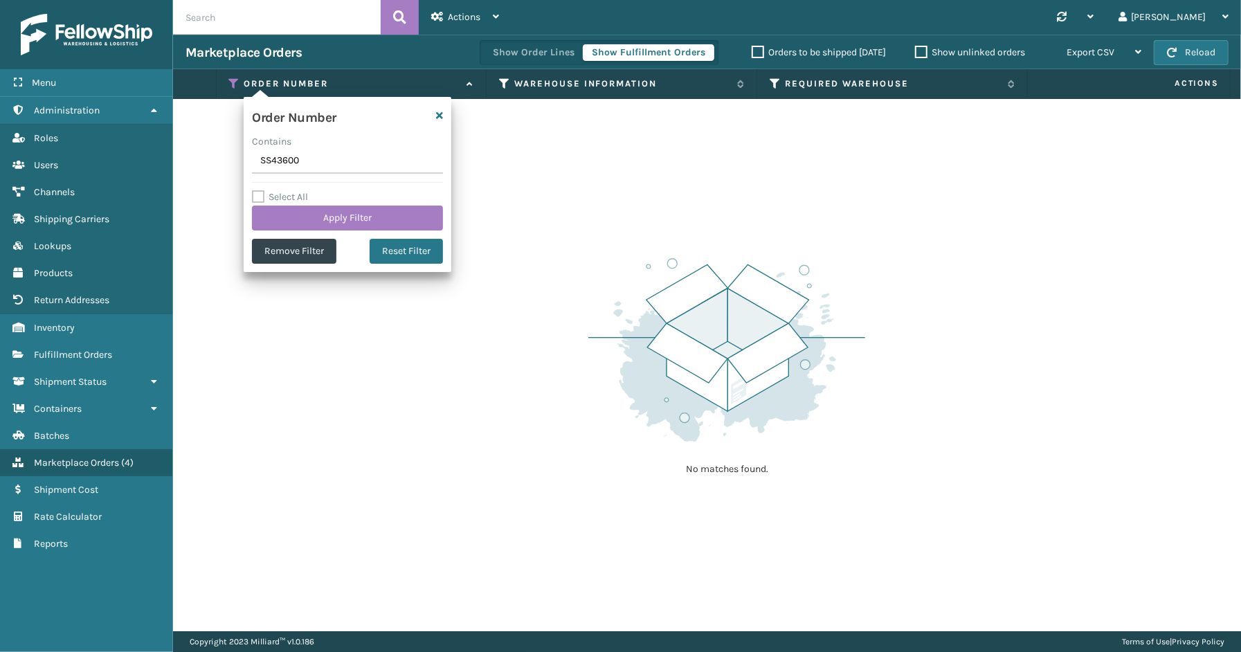
drag, startPoint x: 318, startPoint y: 163, endPoint x: 215, endPoint y: 161, distance: 103.2
click at [215, 161] on section "Marketplace Orders Show Order Lines Show Fulfillment Orders Orders to be shippe…" at bounding box center [707, 333] width 1068 height 597
click at [313, 204] on div "Select All Apply Filter" at bounding box center [347, 210] width 191 height 42
click at [308, 222] on button "Apply Filter" at bounding box center [347, 218] width 191 height 25
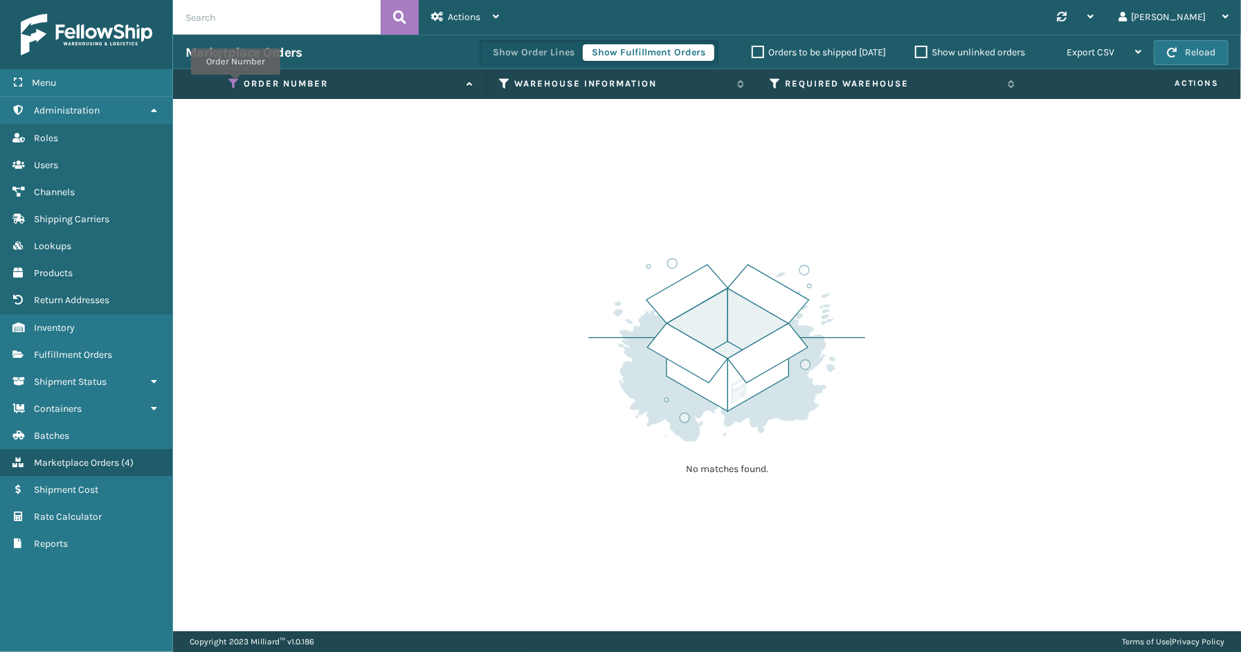
click at [235, 84] on icon at bounding box center [234, 84] width 11 height 12
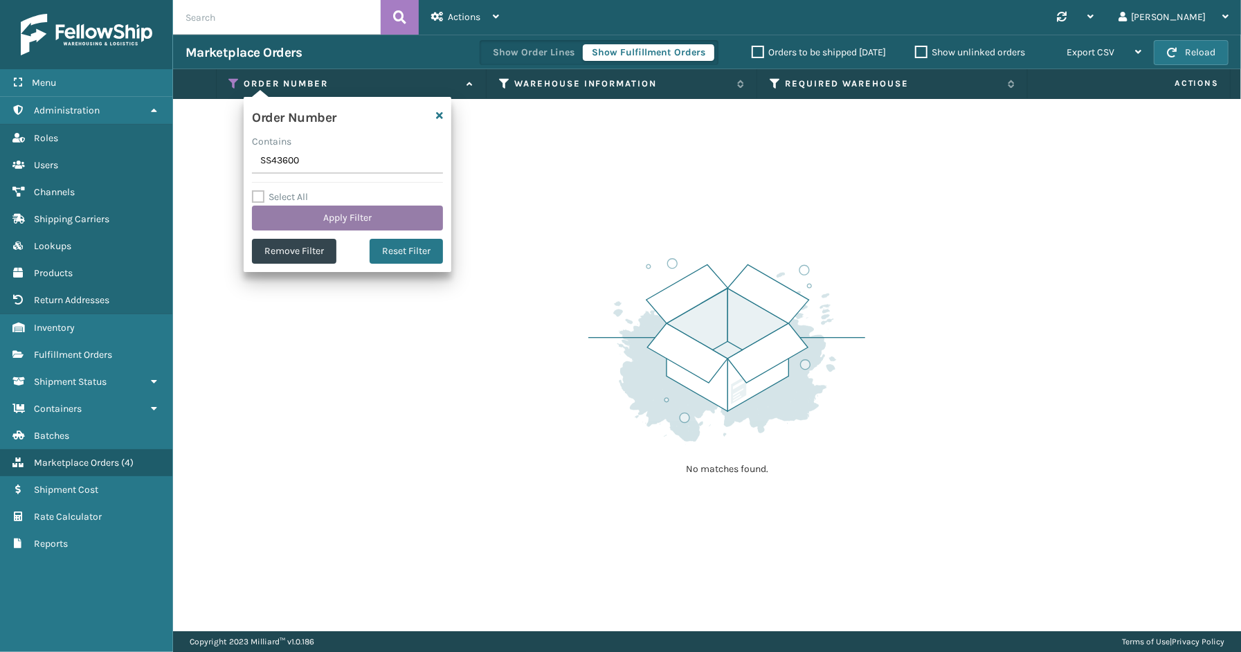
click at [326, 210] on button "Apply Filter" at bounding box center [347, 218] width 191 height 25
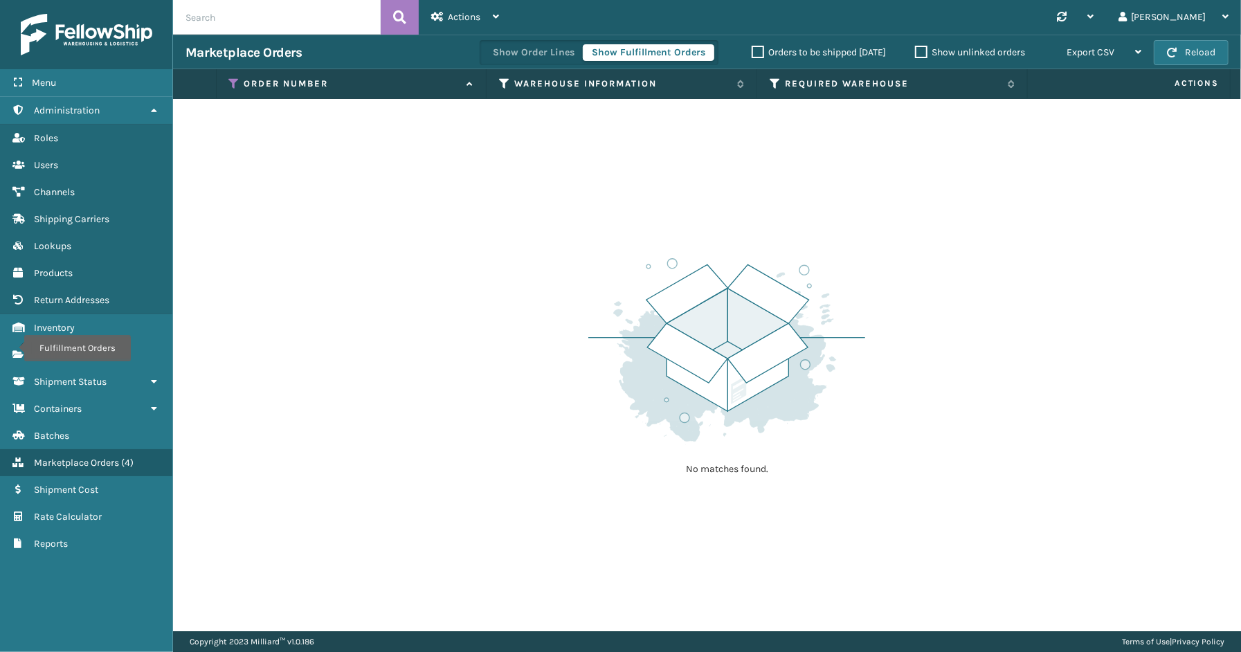
drag, startPoint x: 121, startPoint y: 592, endPoint x: 125, endPoint y: 582, distance: 11.2
click at [121, 592] on div "Menu Fulfillment Orders Administration Fulfillment Orders Roles Fulfillment Ord…" at bounding box center [86, 326] width 173 height 652
drag, startPoint x: 80, startPoint y: 448, endPoint x: 143, endPoint y: 428, distance: 66.1
click at [80, 457] on span "Marketplace Orders" at bounding box center [76, 463] width 85 height 12
click at [233, 80] on icon at bounding box center [234, 84] width 11 height 12
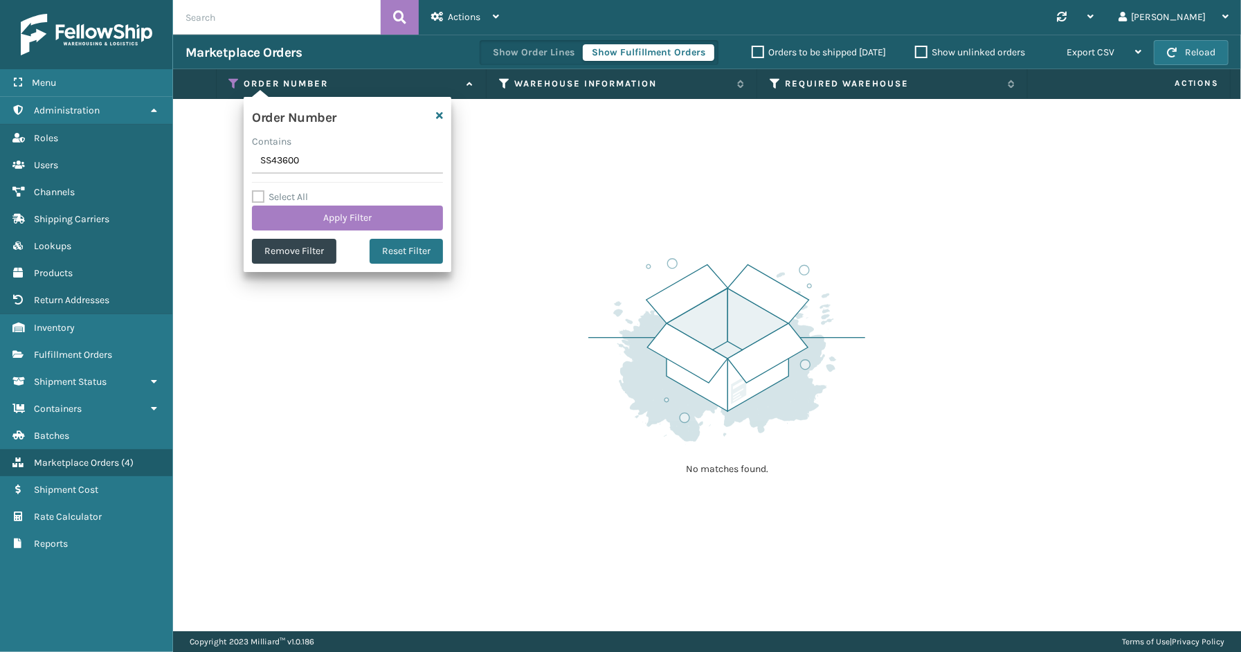
drag, startPoint x: 331, startPoint y: 167, endPoint x: 236, endPoint y: 163, distance: 94.9
click at [236, 163] on section "Marketplace Orders Show Order Lines Show Fulfillment Orders Orders to be shippe…" at bounding box center [707, 333] width 1068 height 597
click at [302, 206] on button "Apply Filter" at bounding box center [347, 218] width 191 height 25
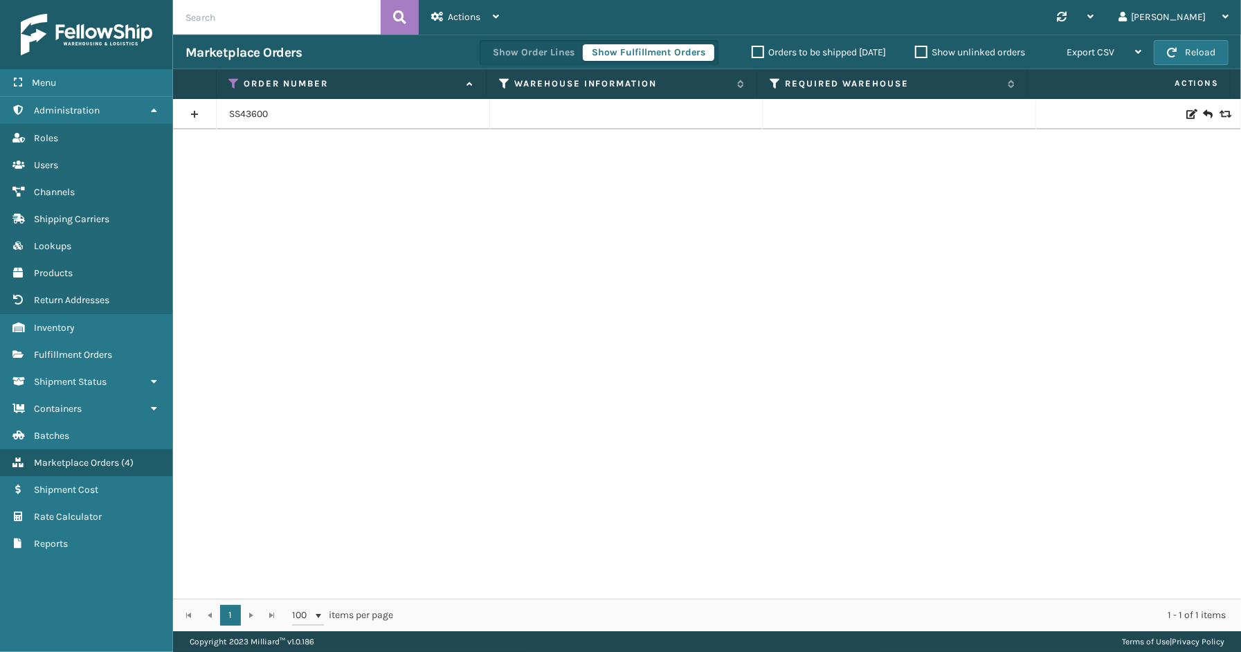
click at [198, 112] on link at bounding box center [194, 114] width 43 height 22
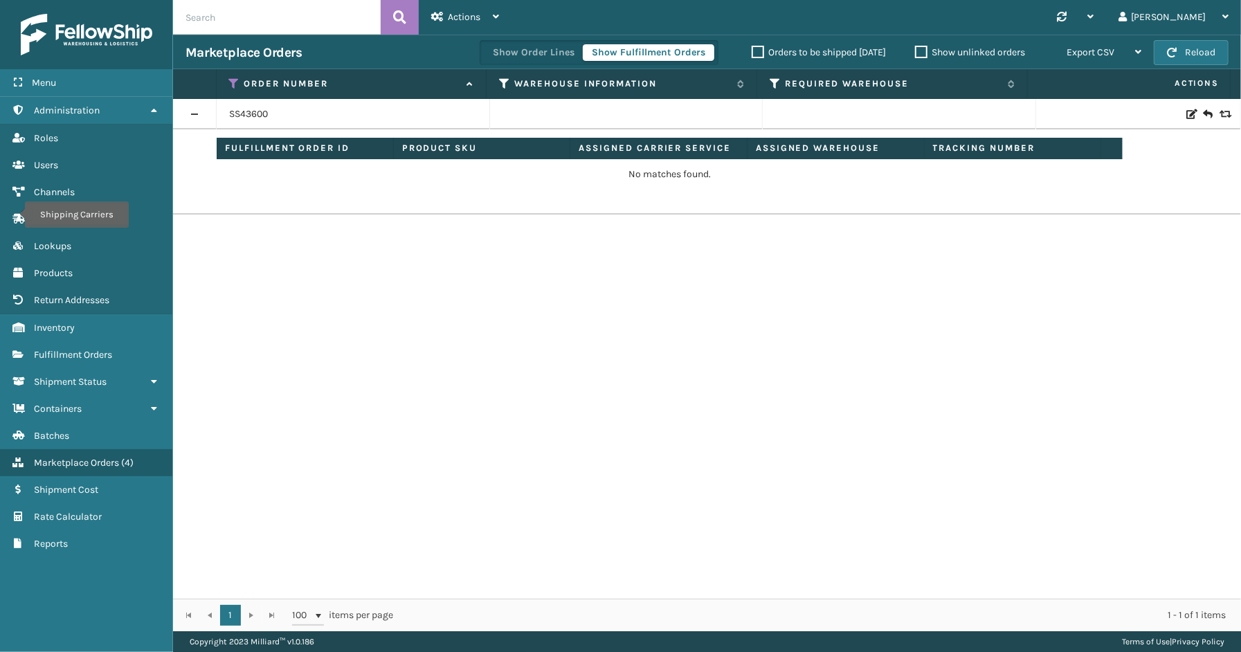
click at [106, 593] on div "Menu Shipping Carriers Administration Shipping Carriers Roles Shipping Carriers…" at bounding box center [86, 326] width 173 height 652
click at [231, 80] on icon at bounding box center [234, 84] width 11 height 12
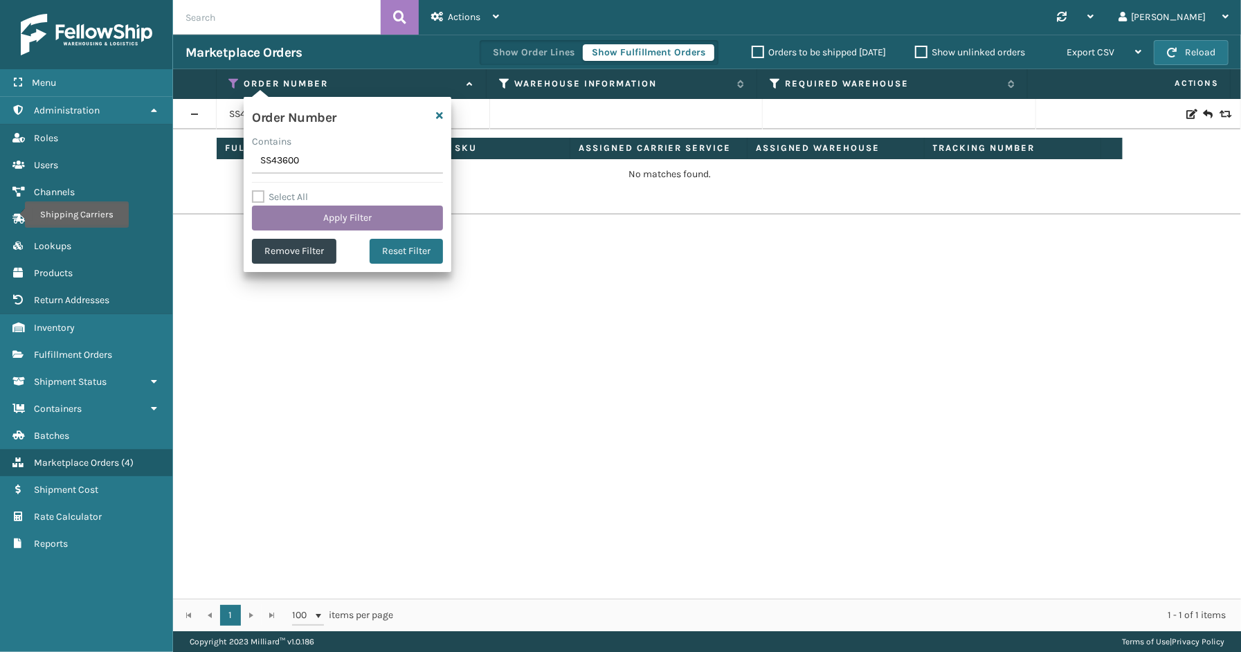
click at [331, 222] on button "Apply Filter" at bounding box center [347, 218] width 191 height 25
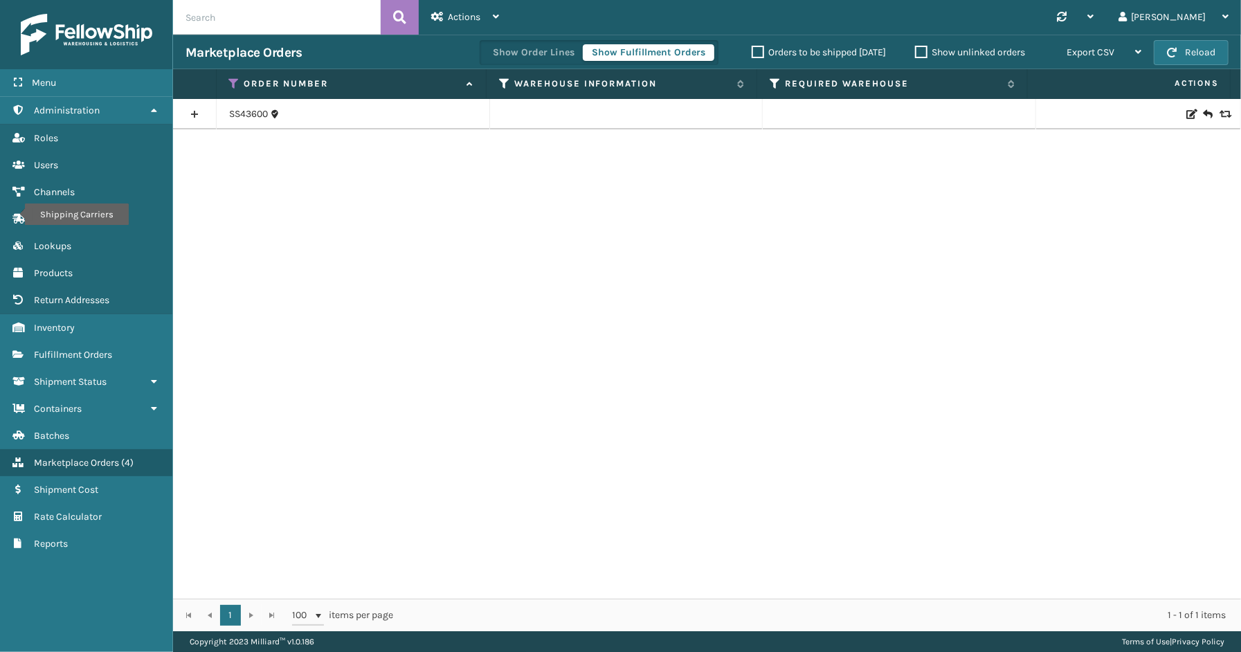
click at [189, 111] on link at bounding box center [194, 114] width 43 height 22
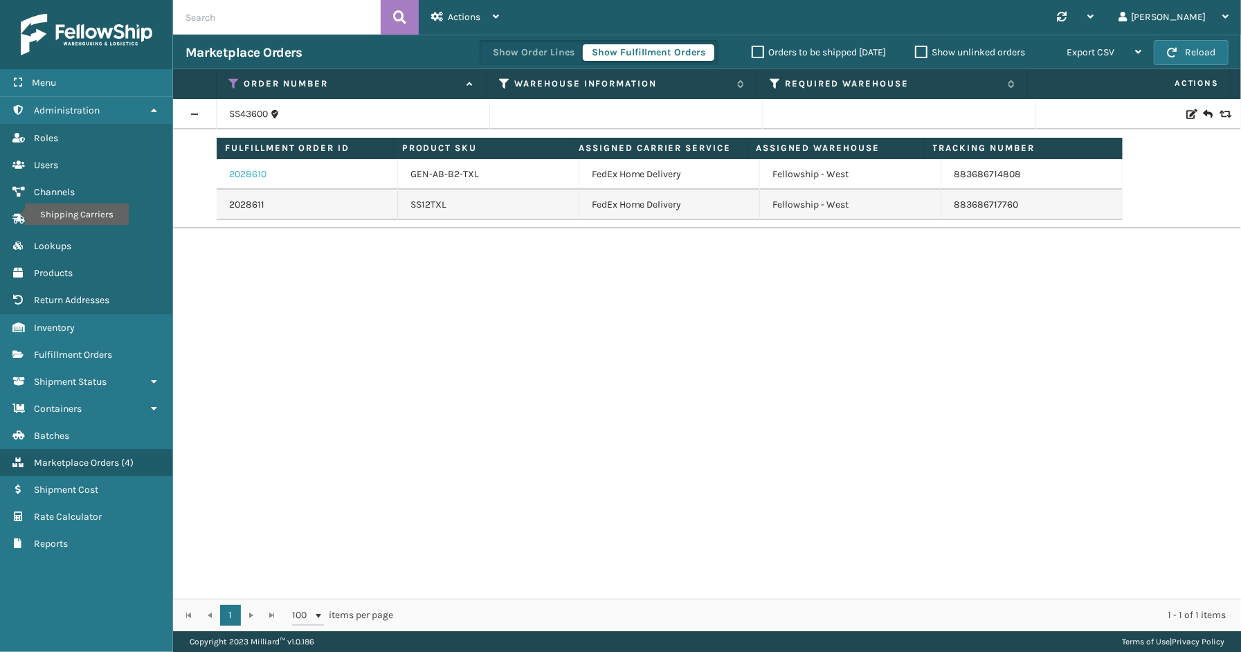
click at [260, 173] on link "2028610" at bounding box center [247, 175] width 37 height 14
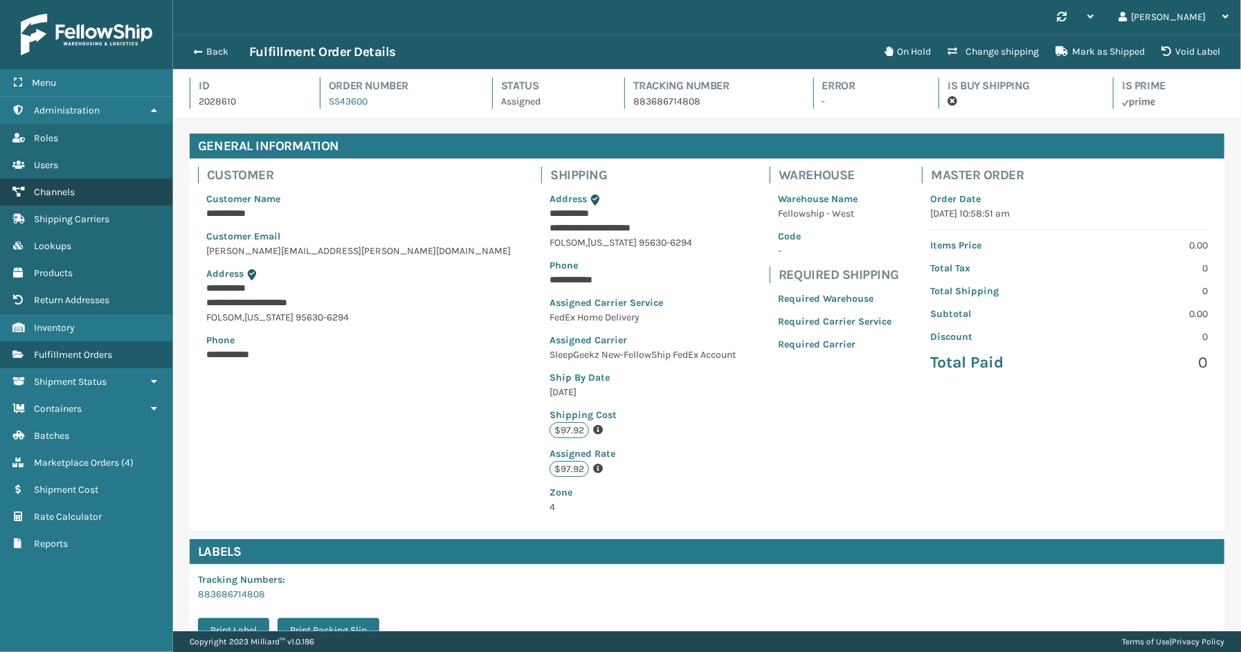
scroll to position [33, 1068]
click at [213, 53] on button "Back" at bounding box center [218, 52] width 64 height 12
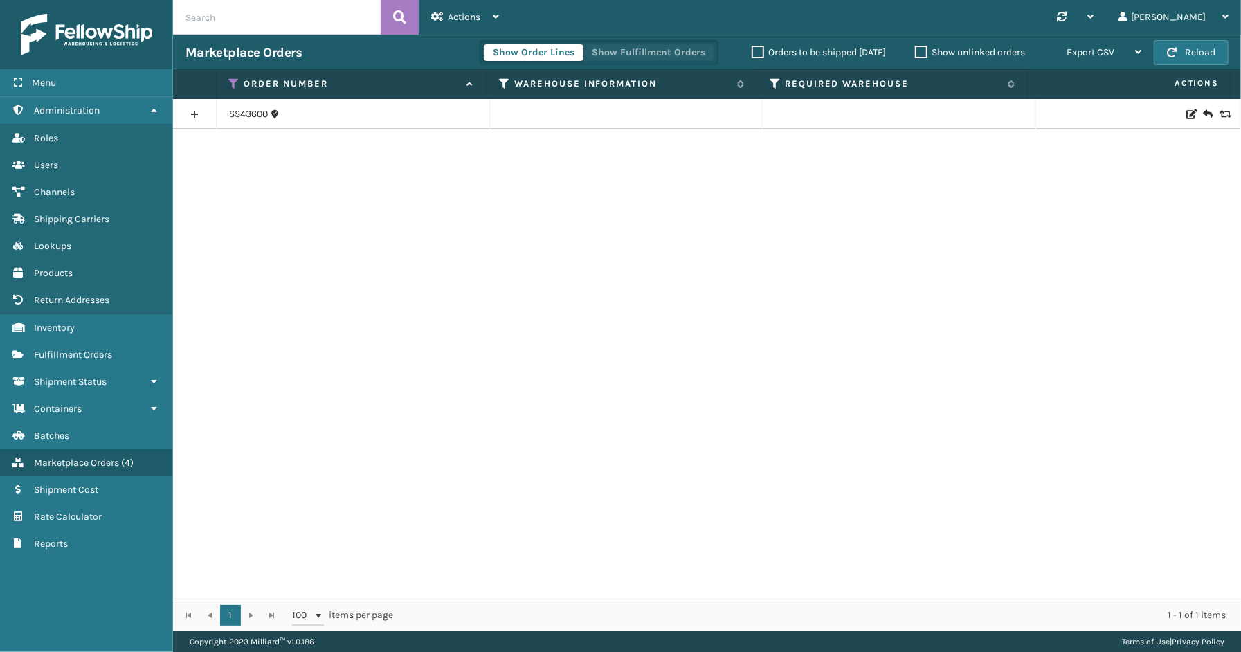
click at [635, 53] on button "Show Fulfillment Orders" at bounding box center [649, 52] width 132 height 17
click at [199, 107] on link at bounding box center [194, 114] width 43 height 22
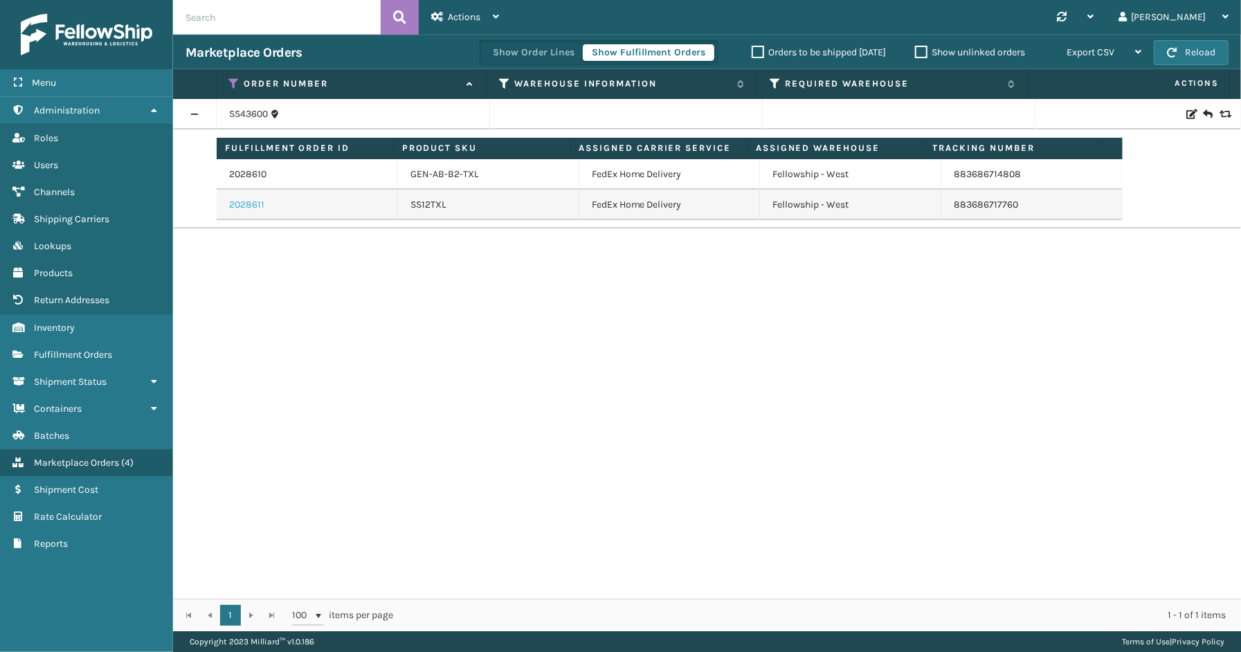
click at [255, 208] on link "2028611" at bounding box center [246, 205] width 35 height 14
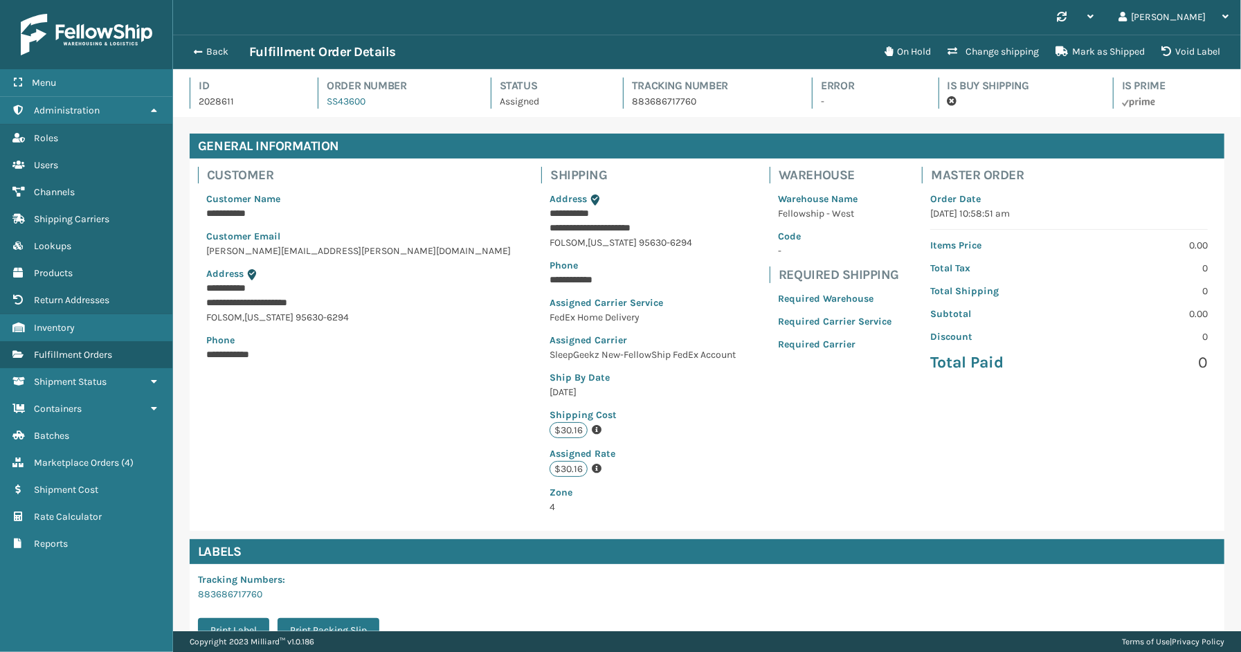
scroll to position [33, 1068]
click at [217, 51] on button "Back" at bounding box center [218, 52] width 64 height 12
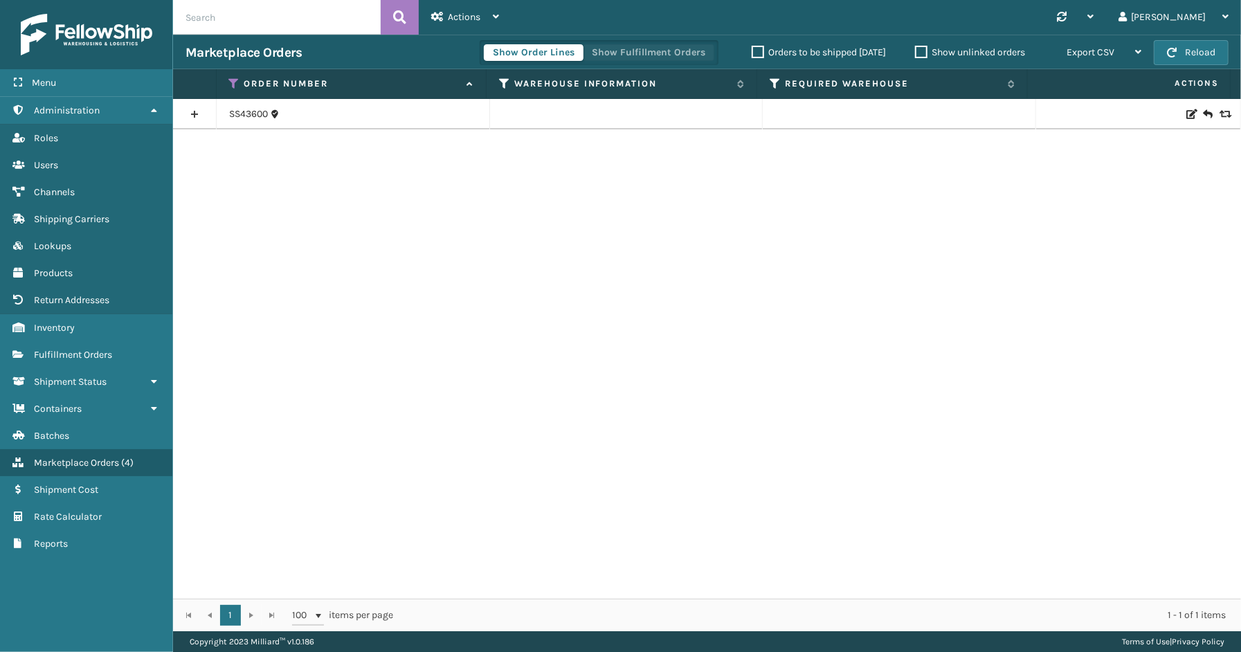
click at [679, 55] on button "Show Fulfillment Orders" at bounding box center [649, 52] width 132 height 17
click at [32, 621] on div "Menu Administration Roles Users Channels Shipping Carriers Lookups Products Ret…" at bounding box center [86, 326] width 173 height 652
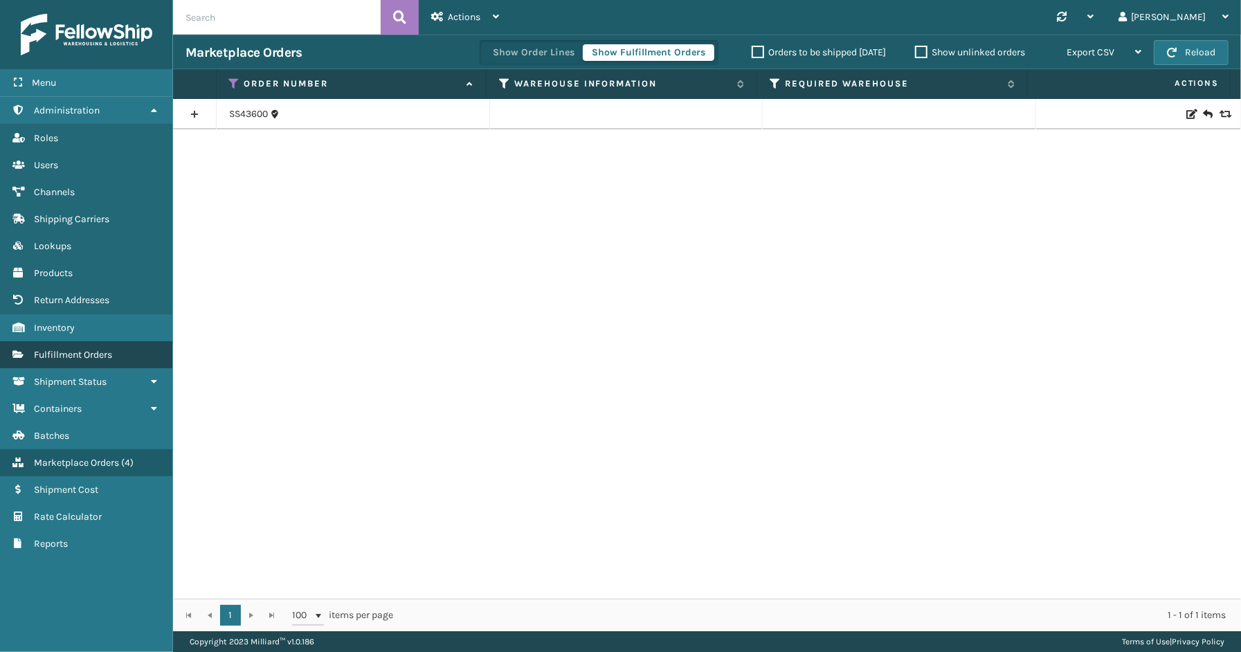
click at [86, 341] on link "Shipment Status Fulfillment Orders" at bounding box center [86, 354] width 172 height 27
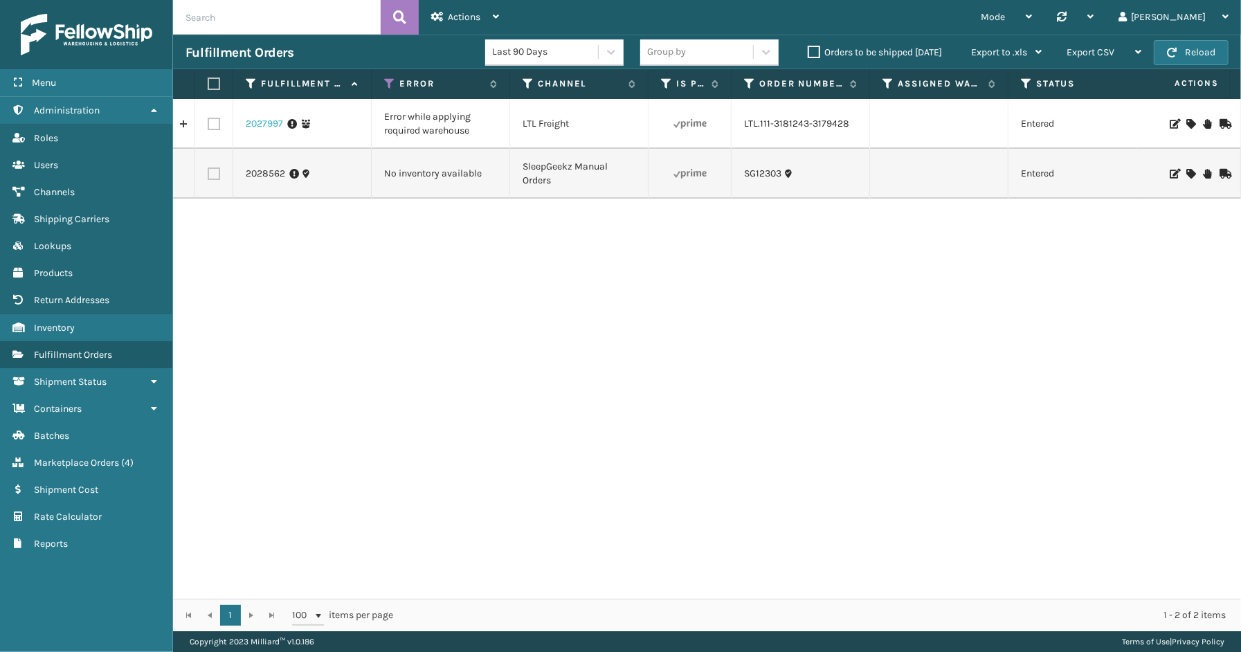
click at [276, 123] on link "2027997" at bounding box center [264, 124] width 37 height 14
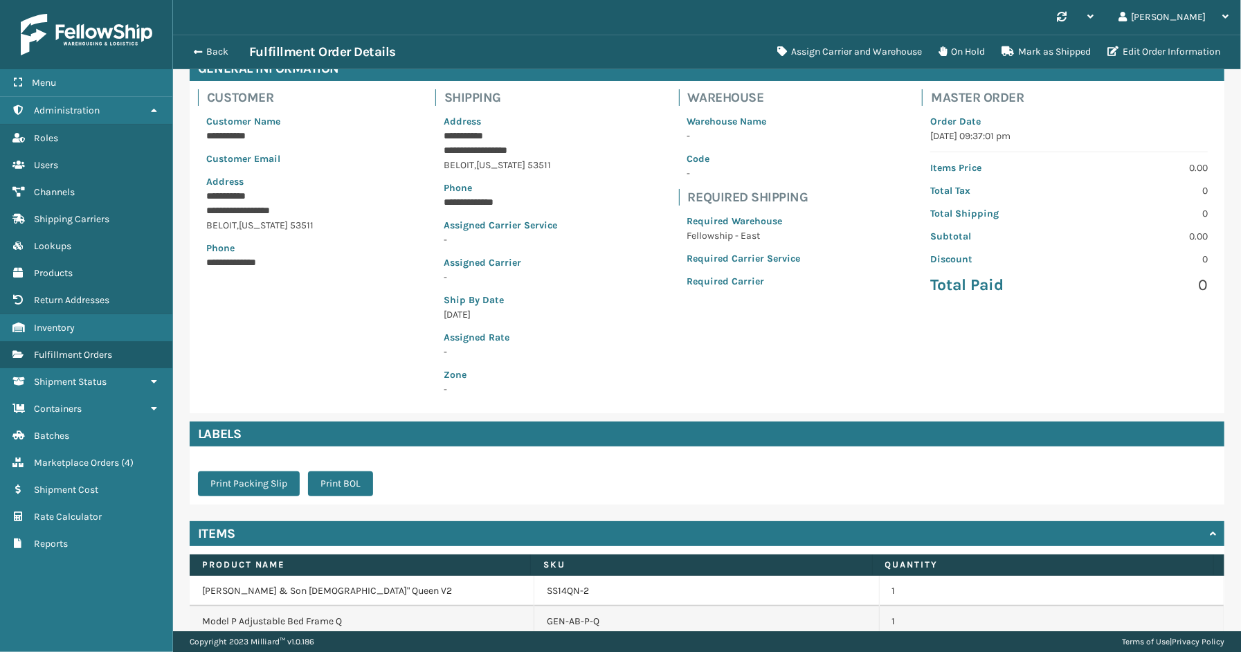
scroll to position [141, 0]
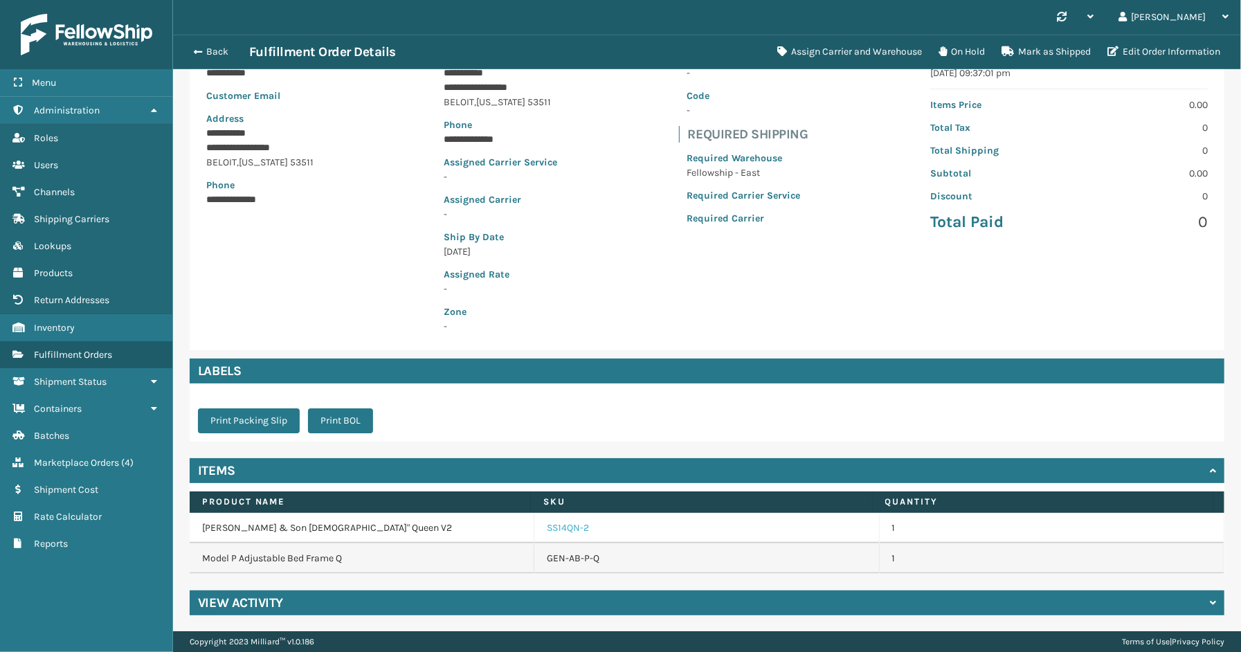
click at [559, 532] on link "SS14QN-2" at bounding box center [568, 528] width 42 height 14
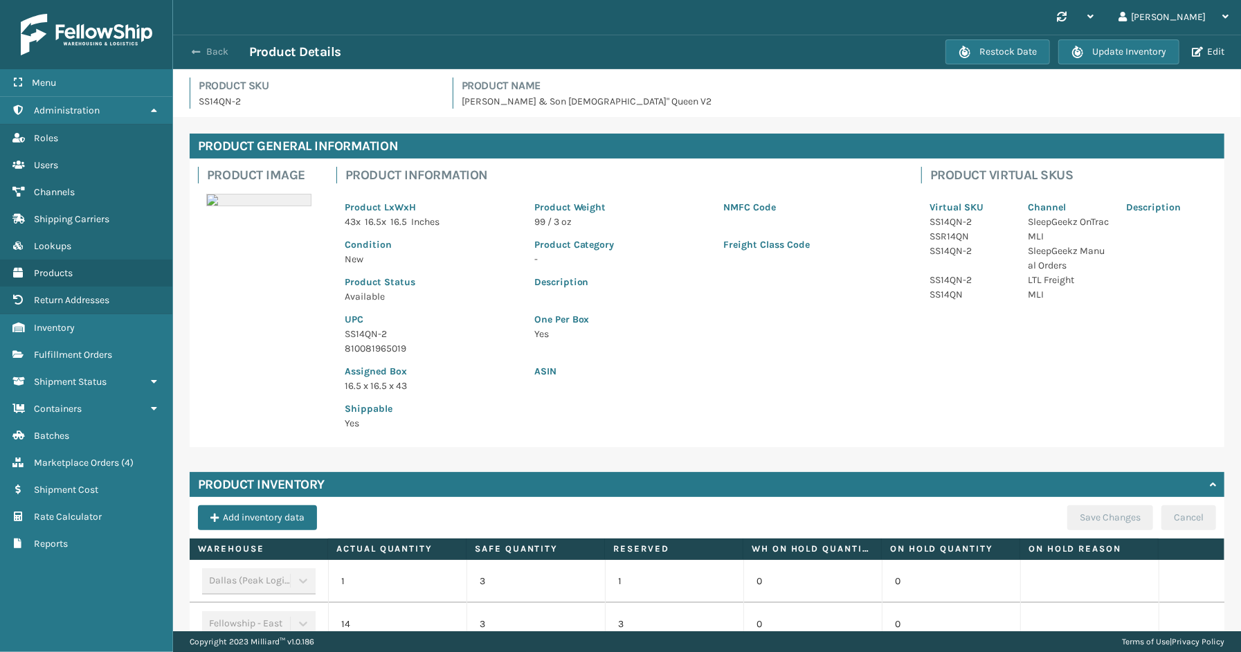
click at [222, 51] on button "Back" at bounding box center [218, 52] width 64 height 12
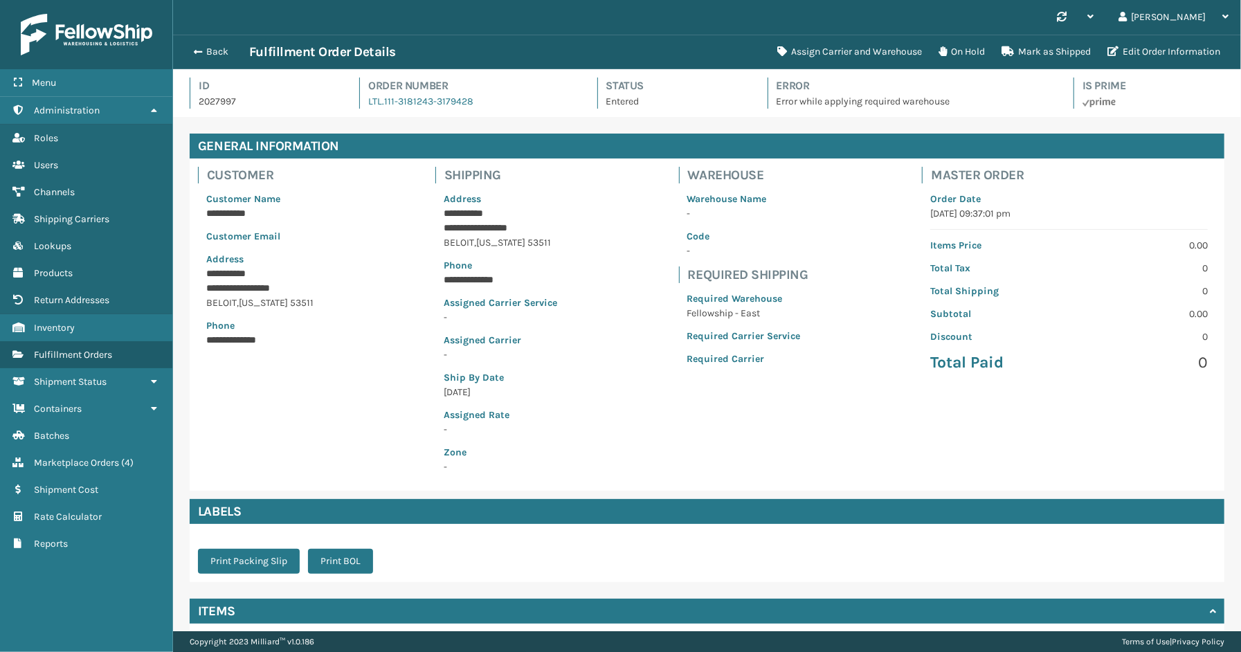
scroll to position [141, 0]
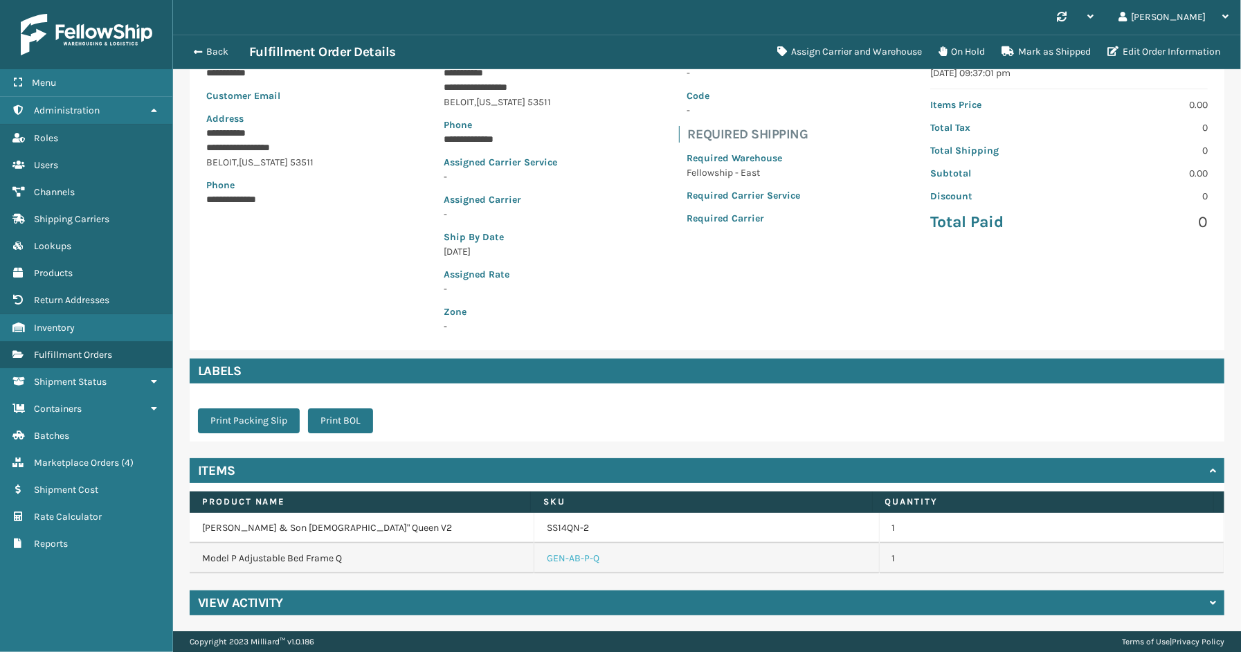
click at [572, 557] on link "GEN-AB-P-Q" at bounding box center [573, 559] width 53 height 14
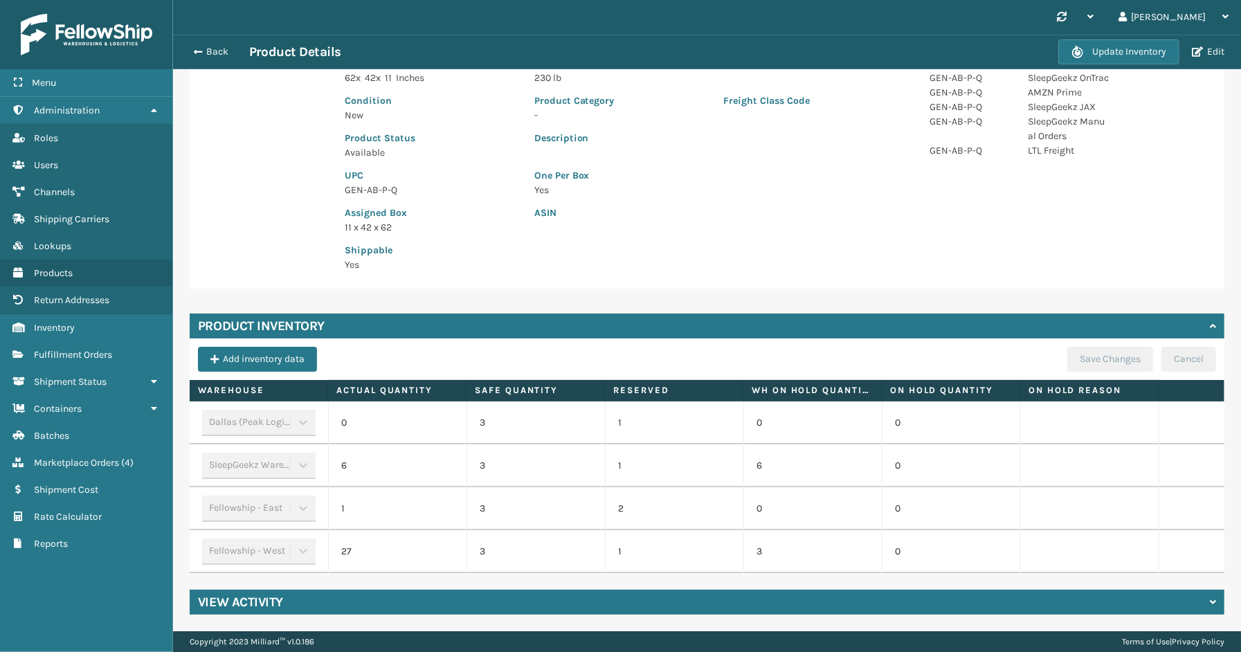
scroll to position [155, 0]
click at [199, 49] on span "button" at bounding box center [196, 52] width 8 height 10
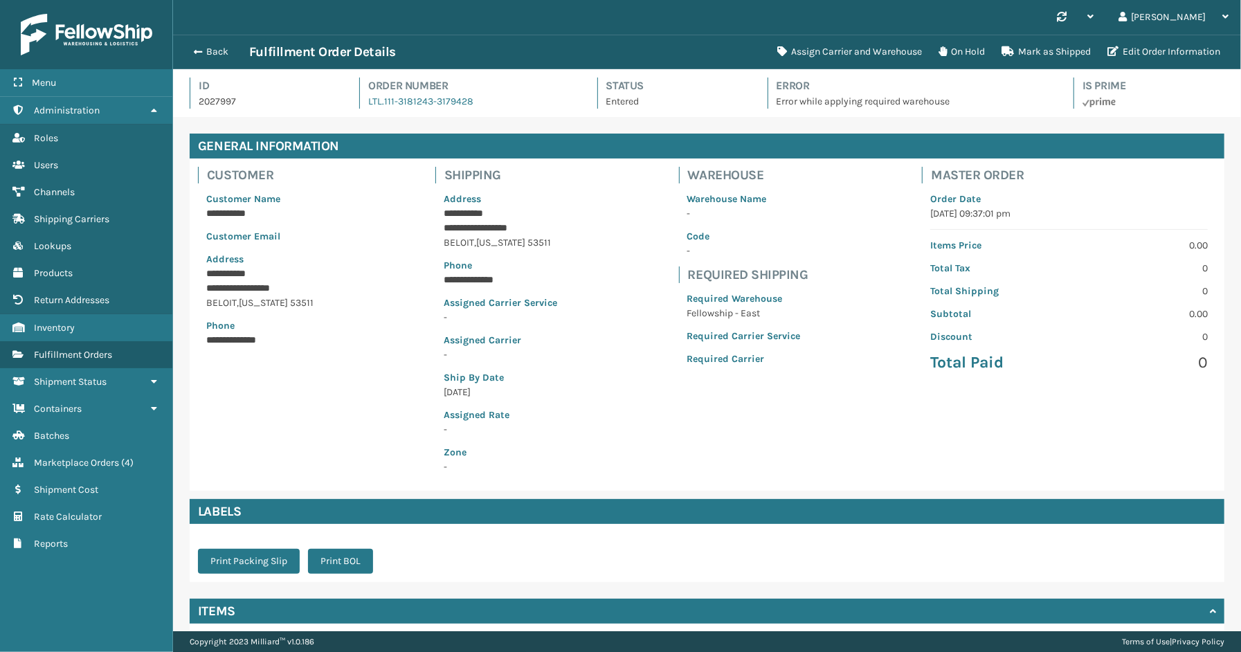
scroll to position [33, 1068]
